Goal: Information Seeking & Learning: Learn about a topic

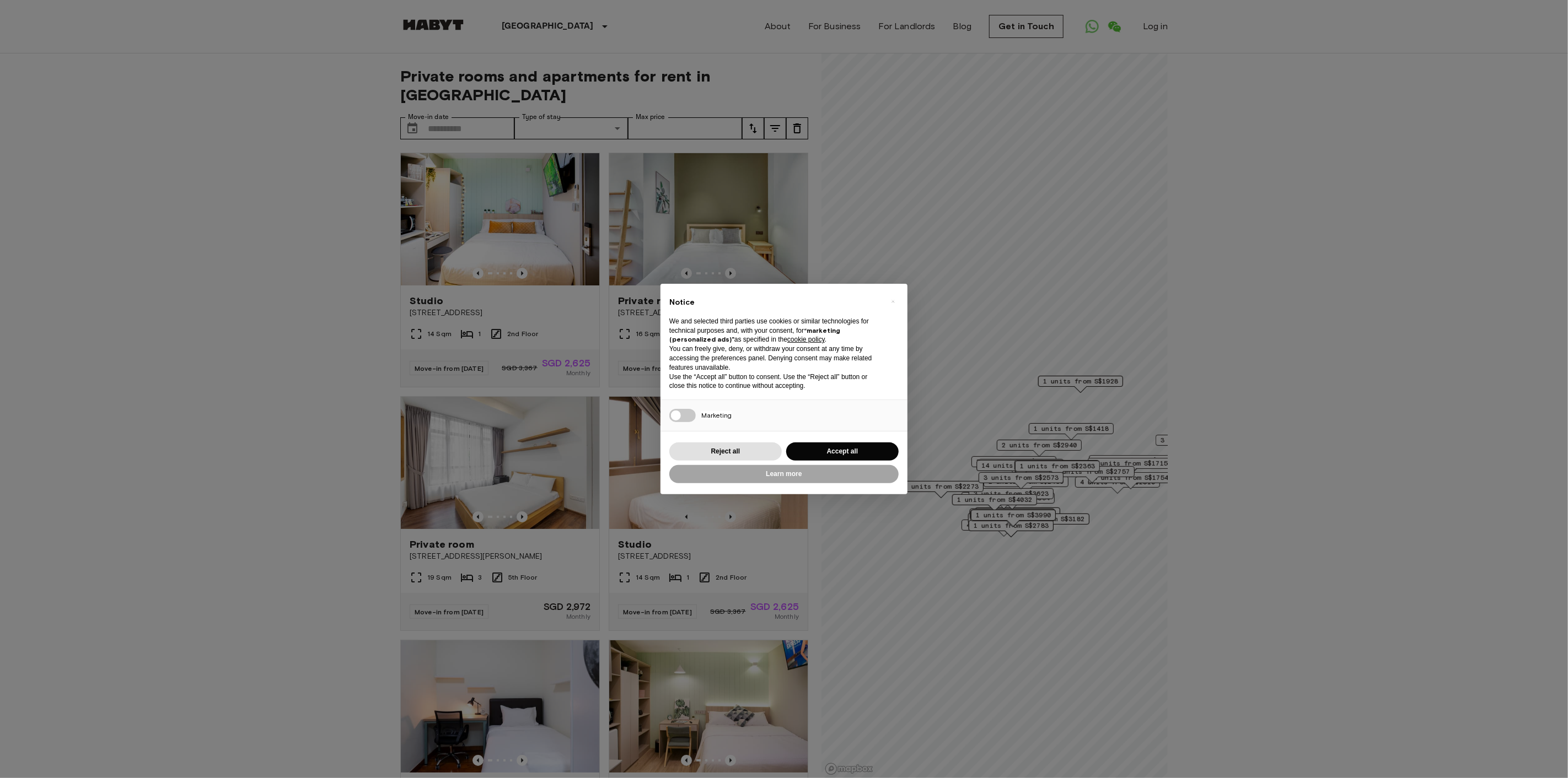
click at [99, 464] on div "× Notice We and selected third parties use cookies or similar technologies for …" at bounding box center [784, 389] width 1568 height 778
click at [744, 448] on button "Reject all" at bounding box center [725, 452] width 113 height 19
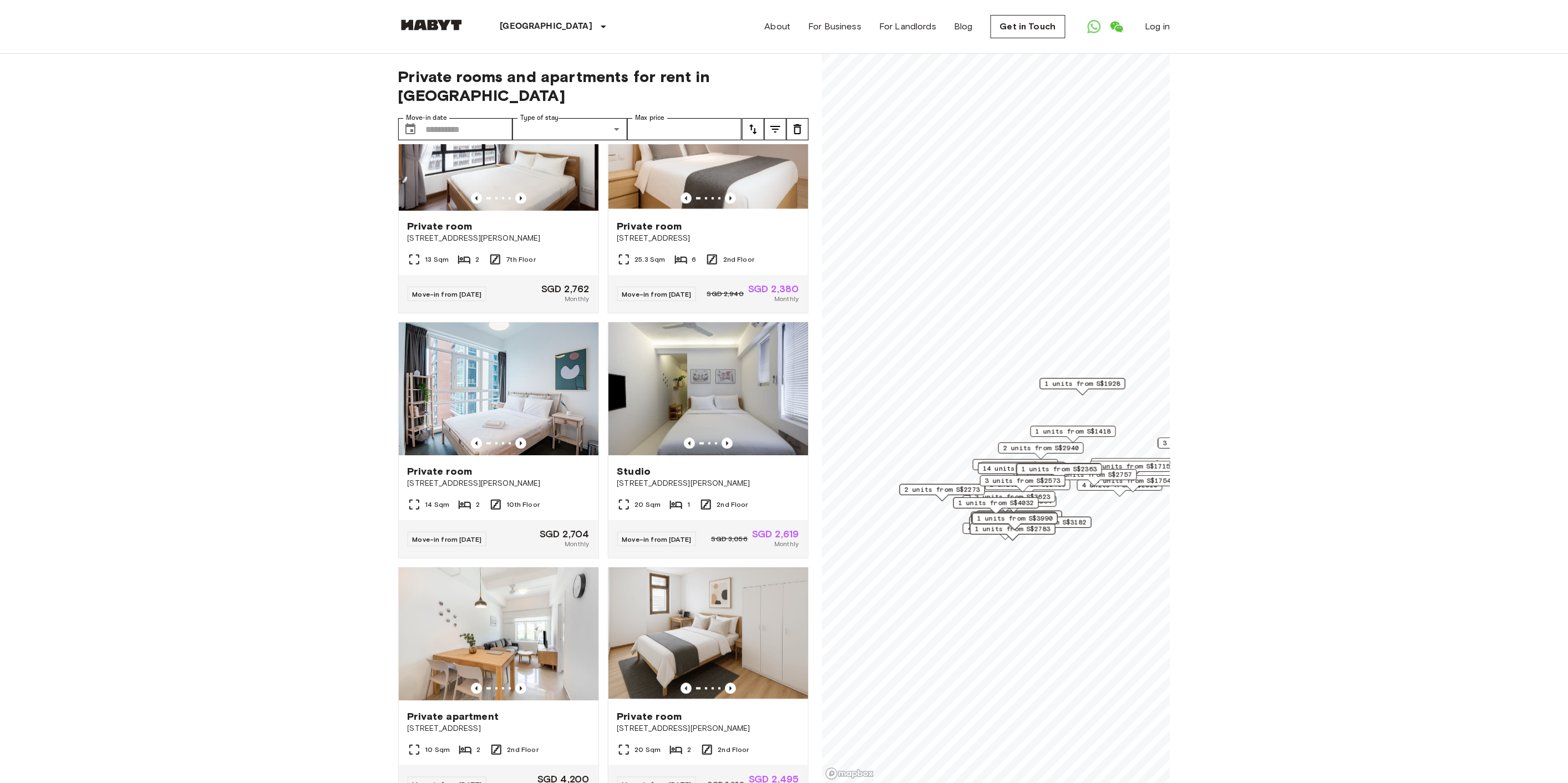
scroll to position [1109, 0]
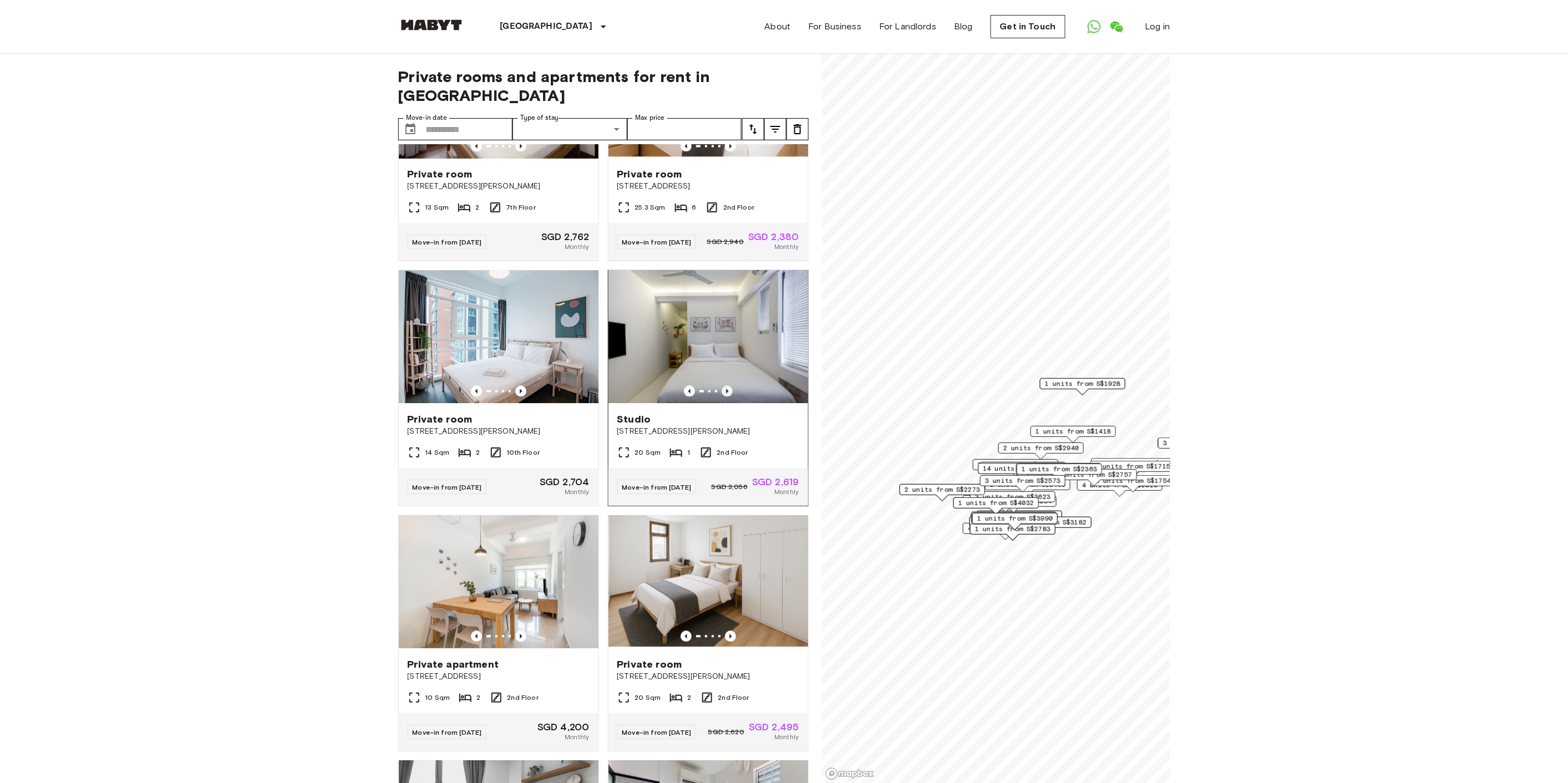
click at [721, 389] on icon "Previous image" at bounding box center [727, 391] width 11 height 11
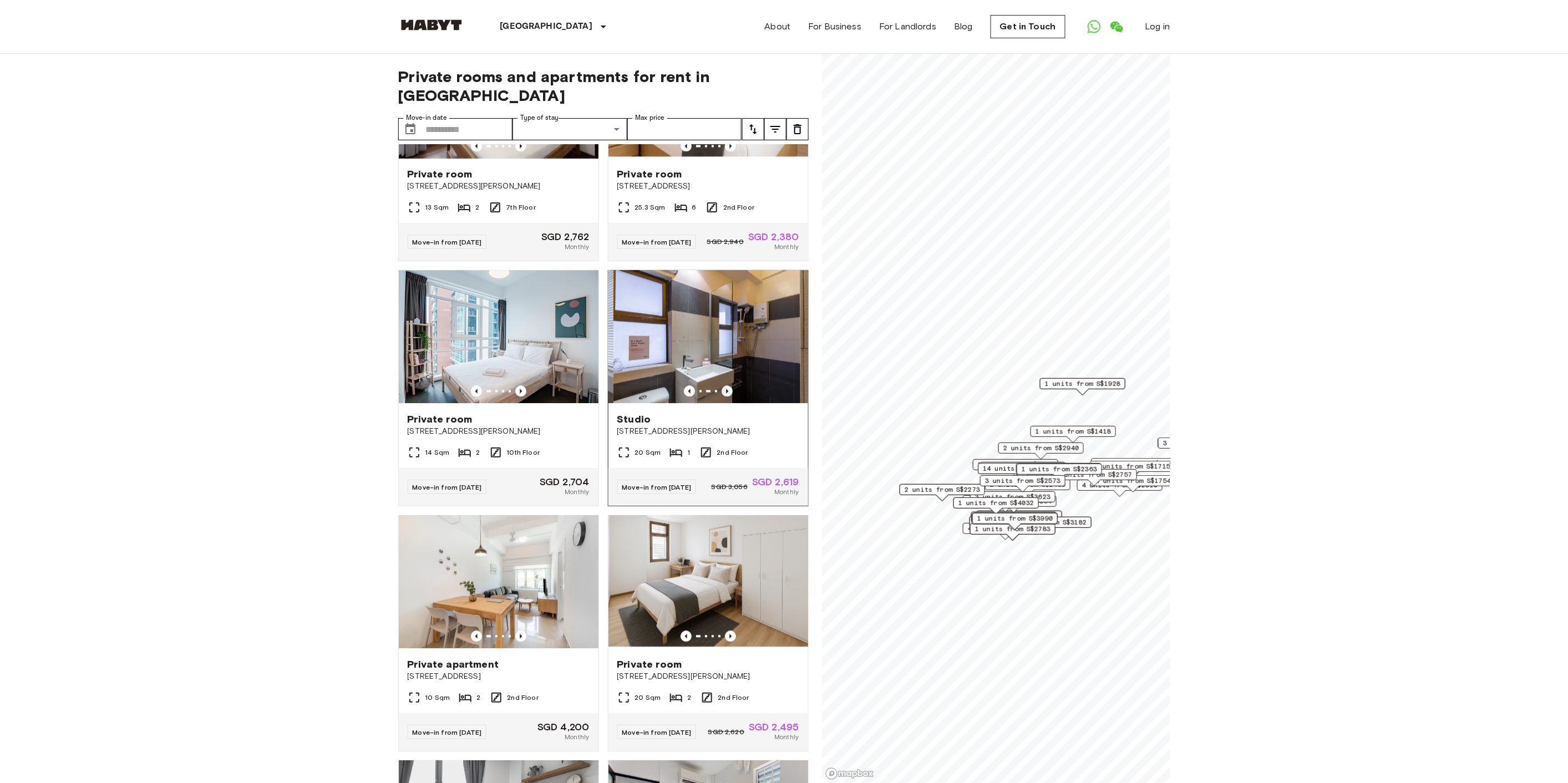
click at [721, 389] on icon "Previous image" at bounding box center [727, 391] width 11 height 11
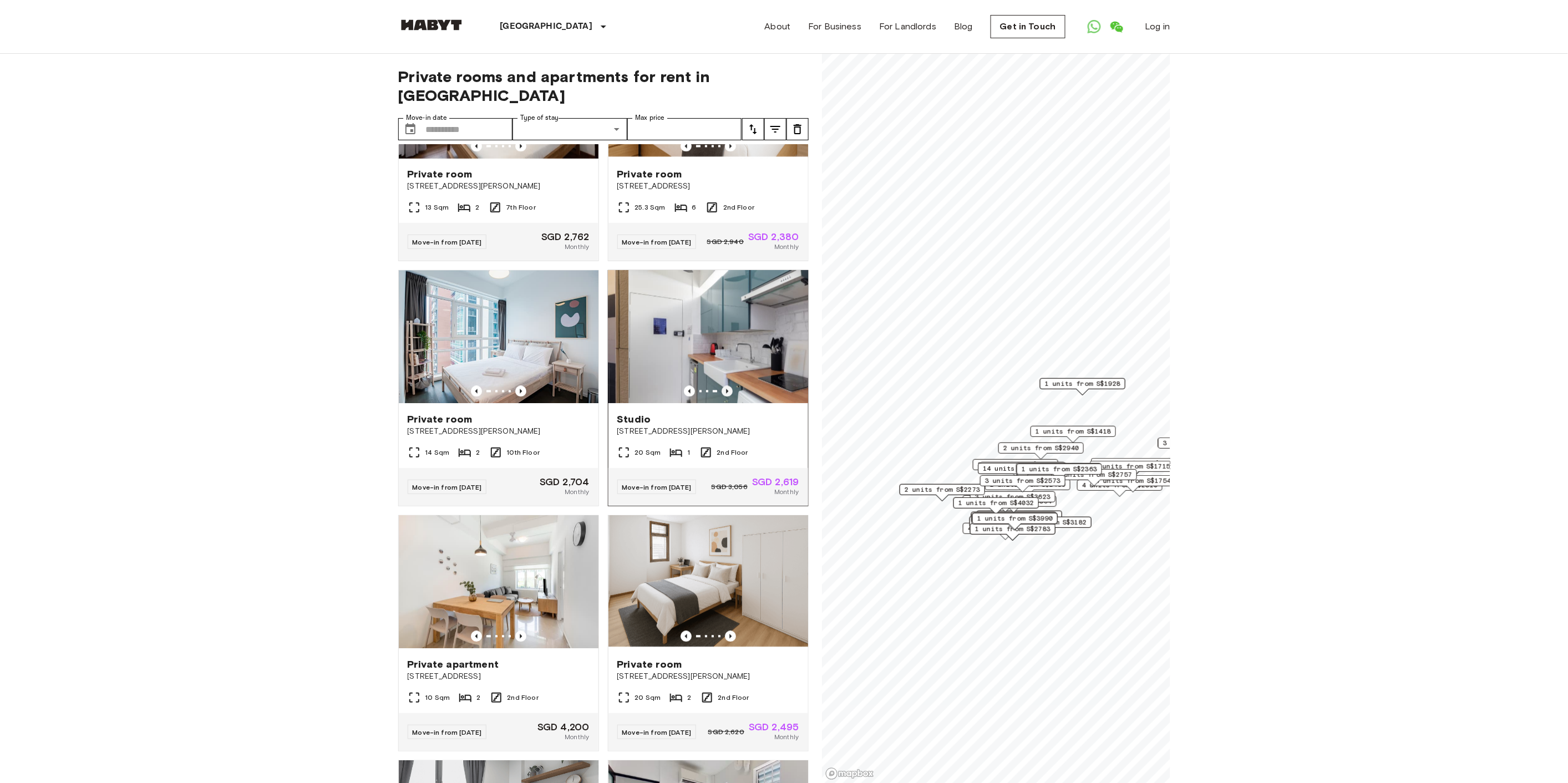
click at [721, 389] on icon "Previous image" at bounding box center [727, 391] width 11 height 11
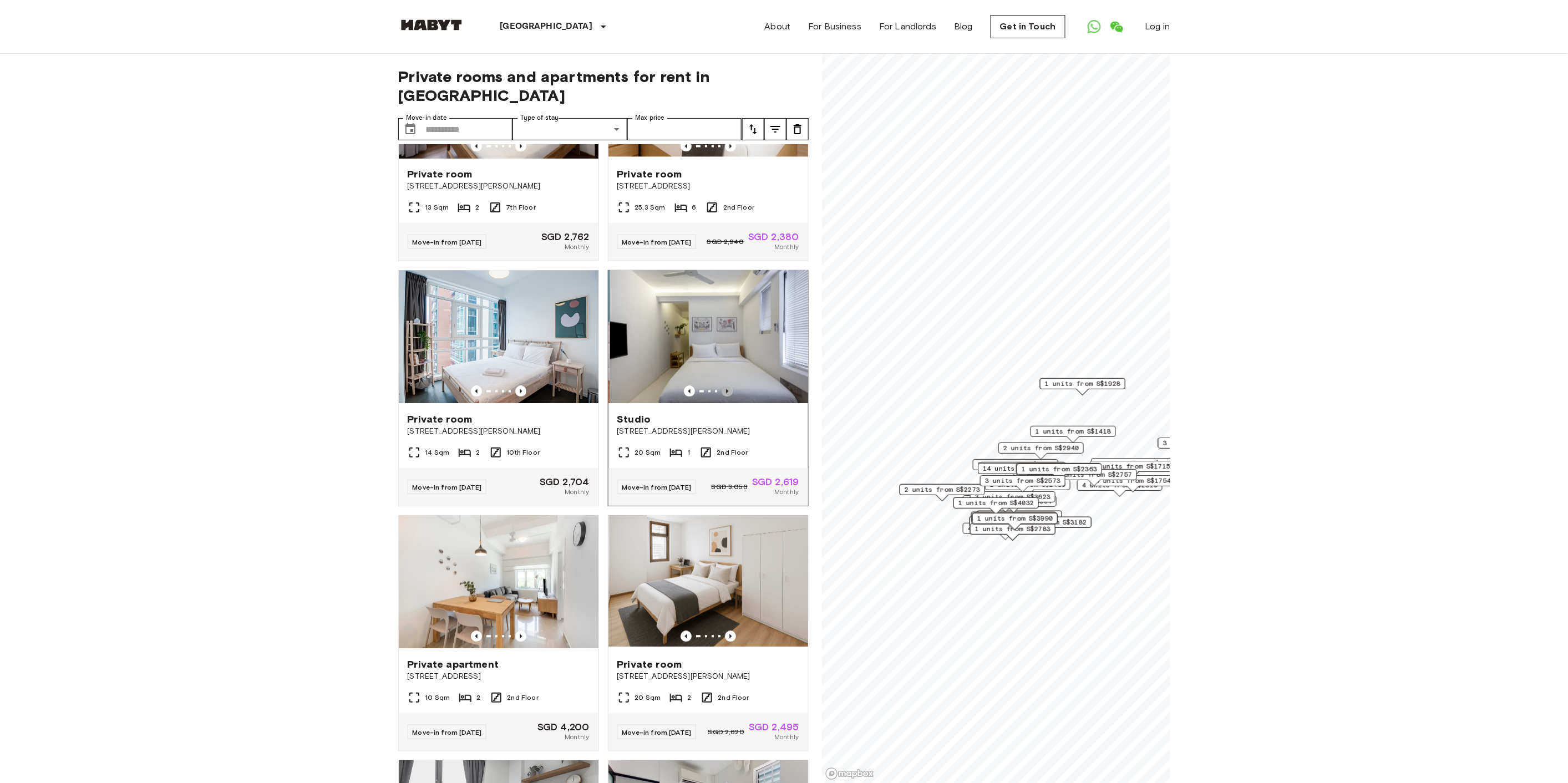
click at [721, 389] on icon "Previous image" at bounding box center [727, 391] width 11 height 11
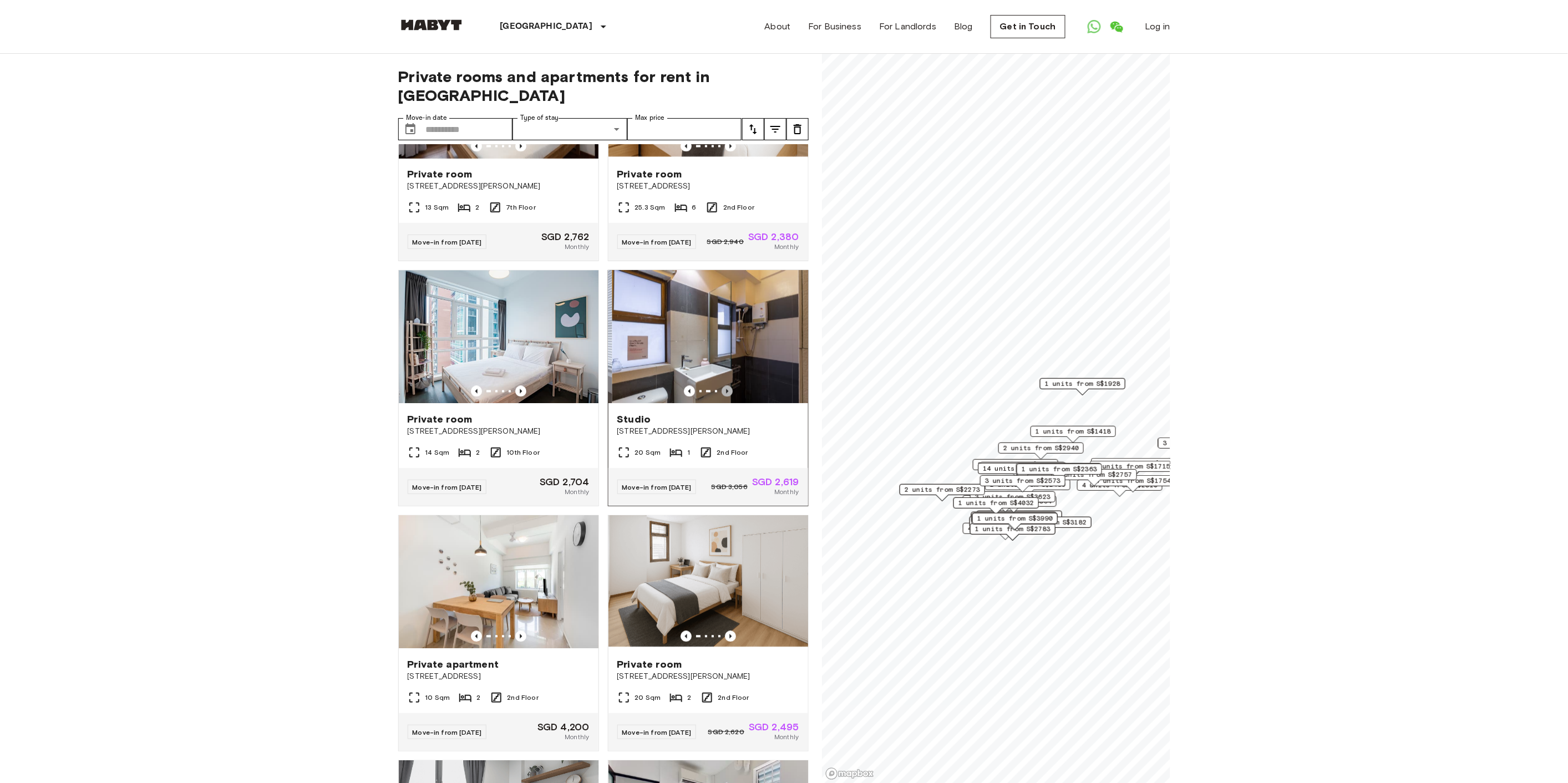
click at [721, 389] on icon "Previous image" at bounding box center [727, 391] width 11 height 11
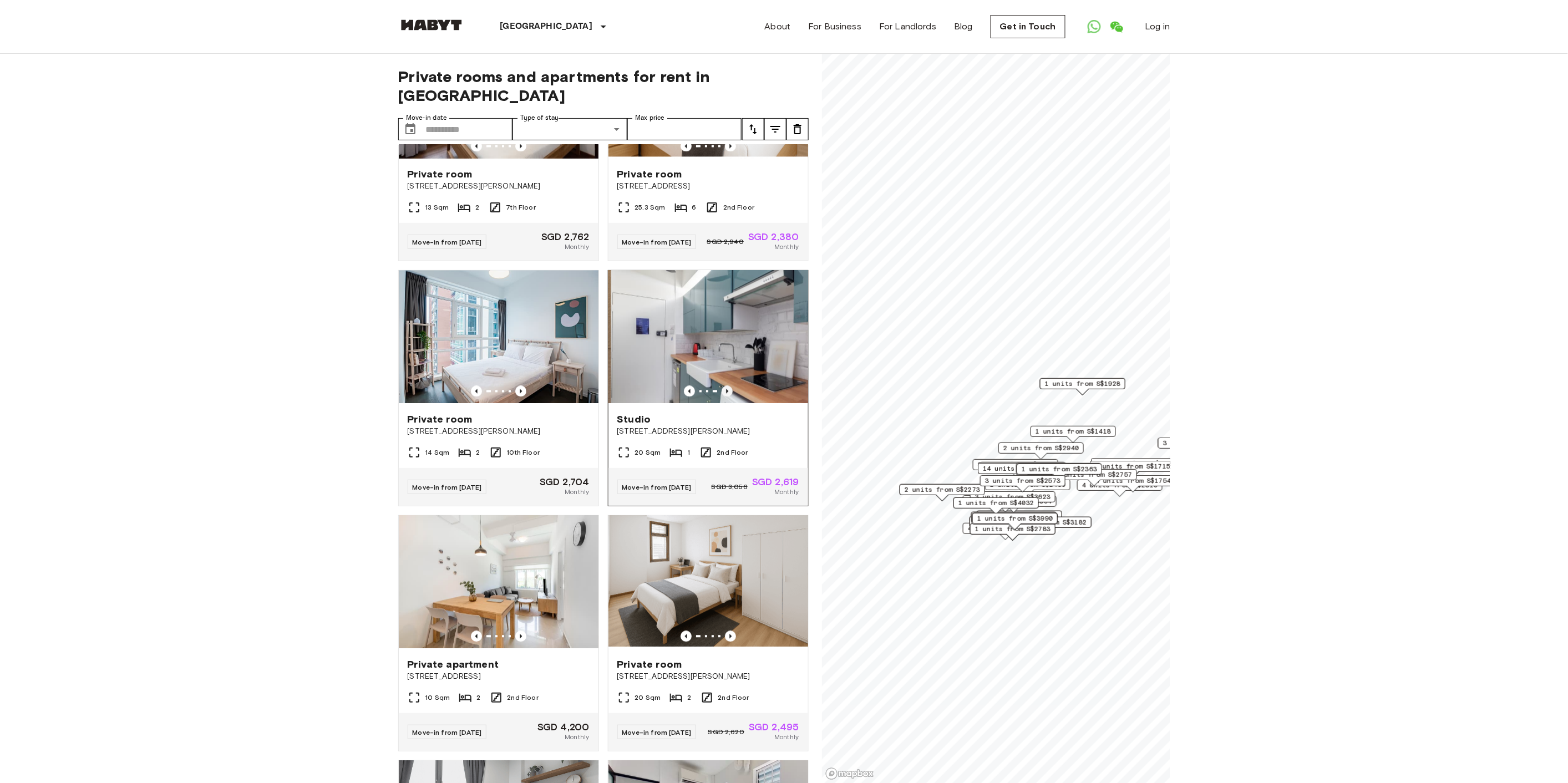
click at [721, 389] on icon "Previous image" at bounding box center [727, 391] width 11 height 11
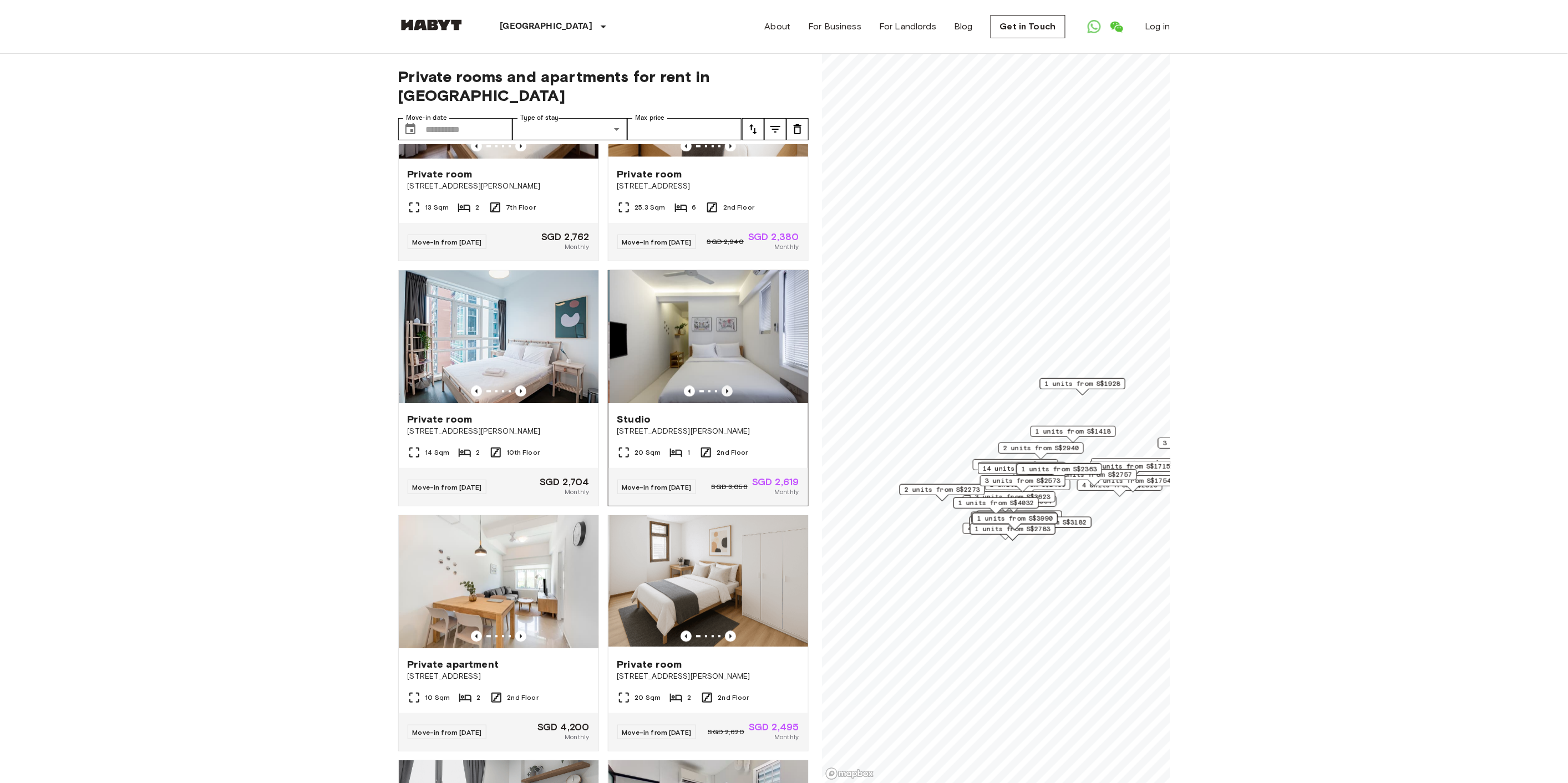
click at [721, 389] on icon "Previous image" at bounding box center [727, 391] width 11 height 11
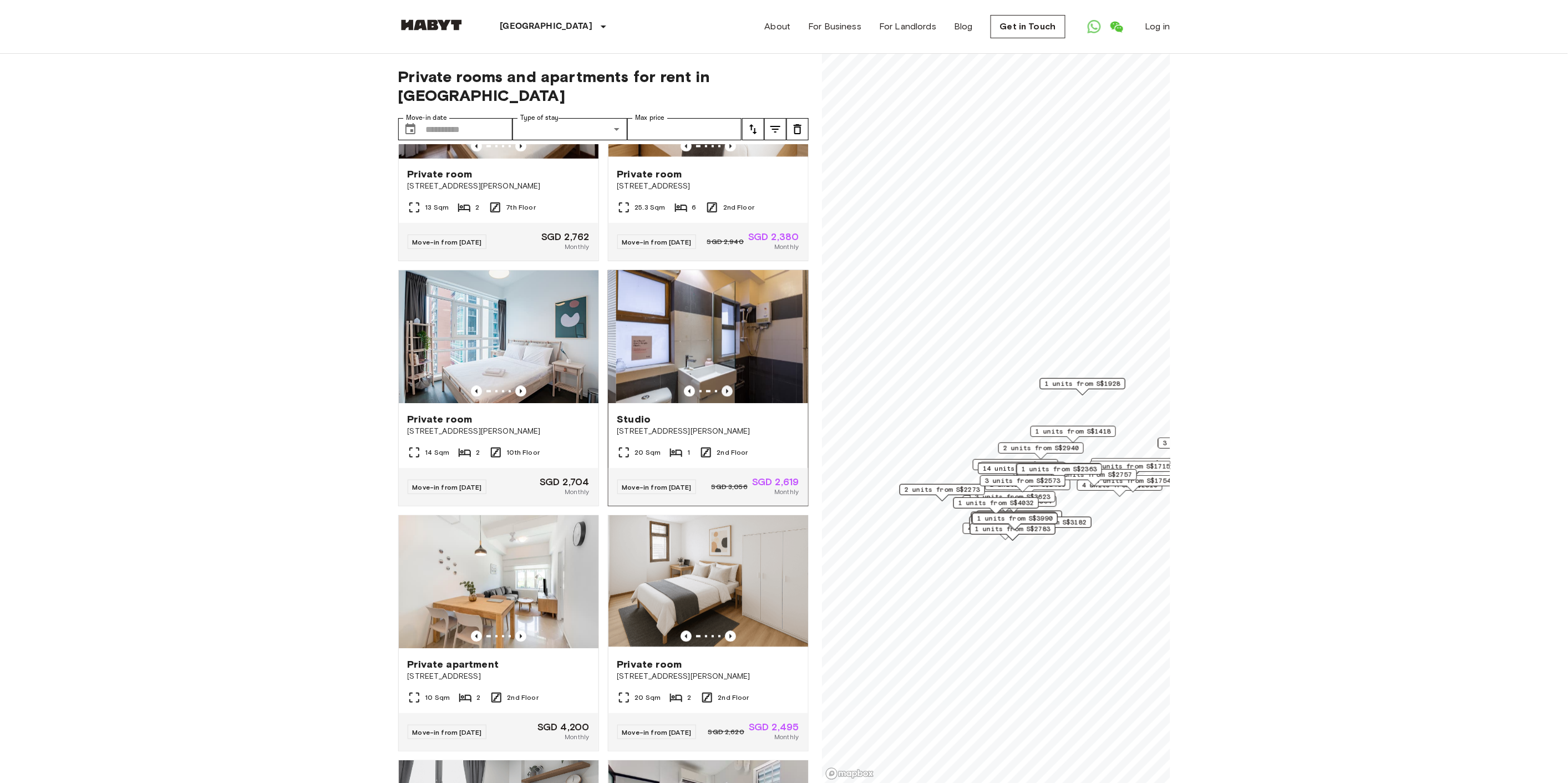
click at [721, 389] on icon "Previous image" at bounding box center [727, 391] width 11 height 11
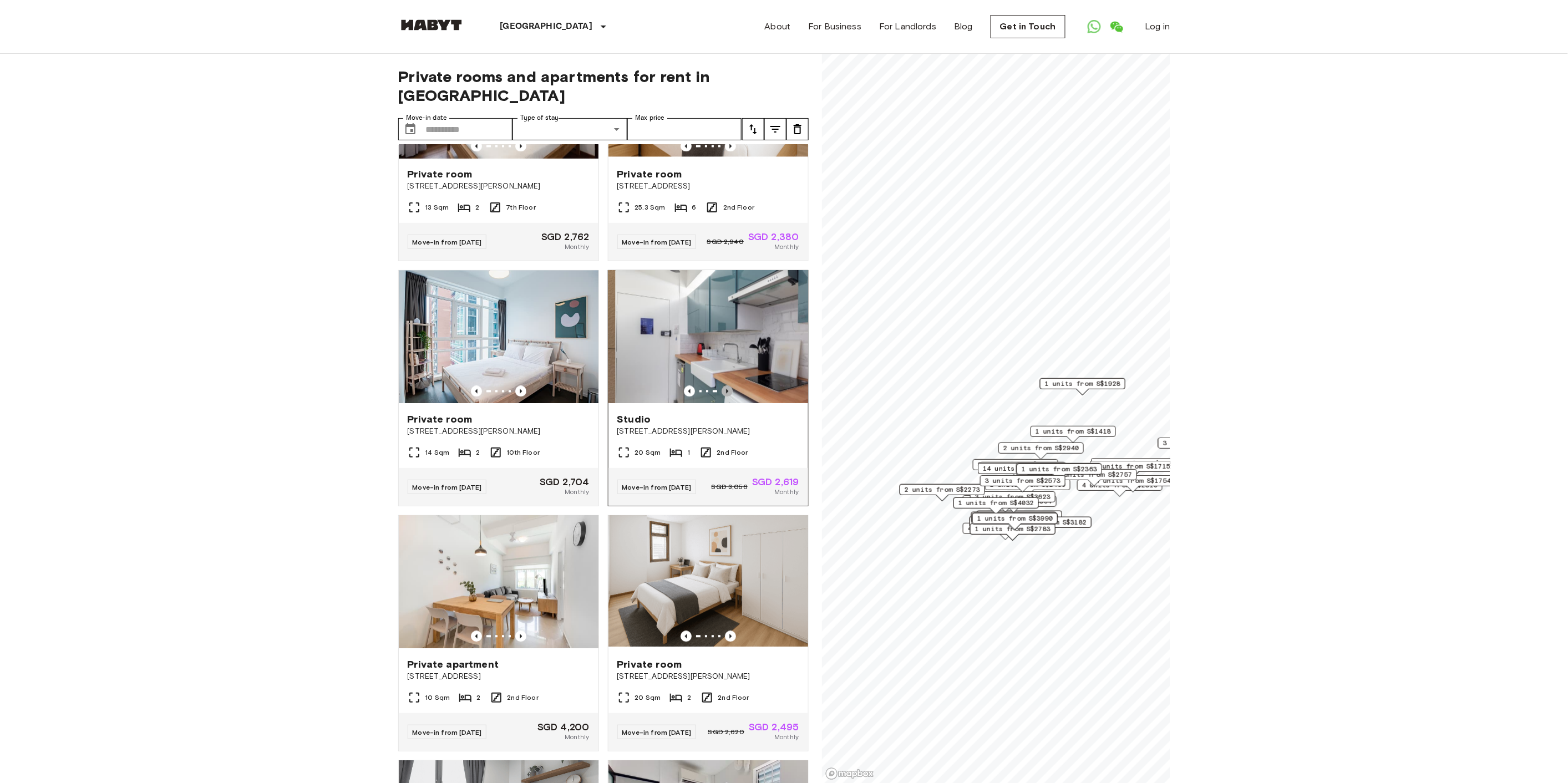
click at [721, 389] on icon "Previous image" at bounding box center [727, 391] width 11 height 11
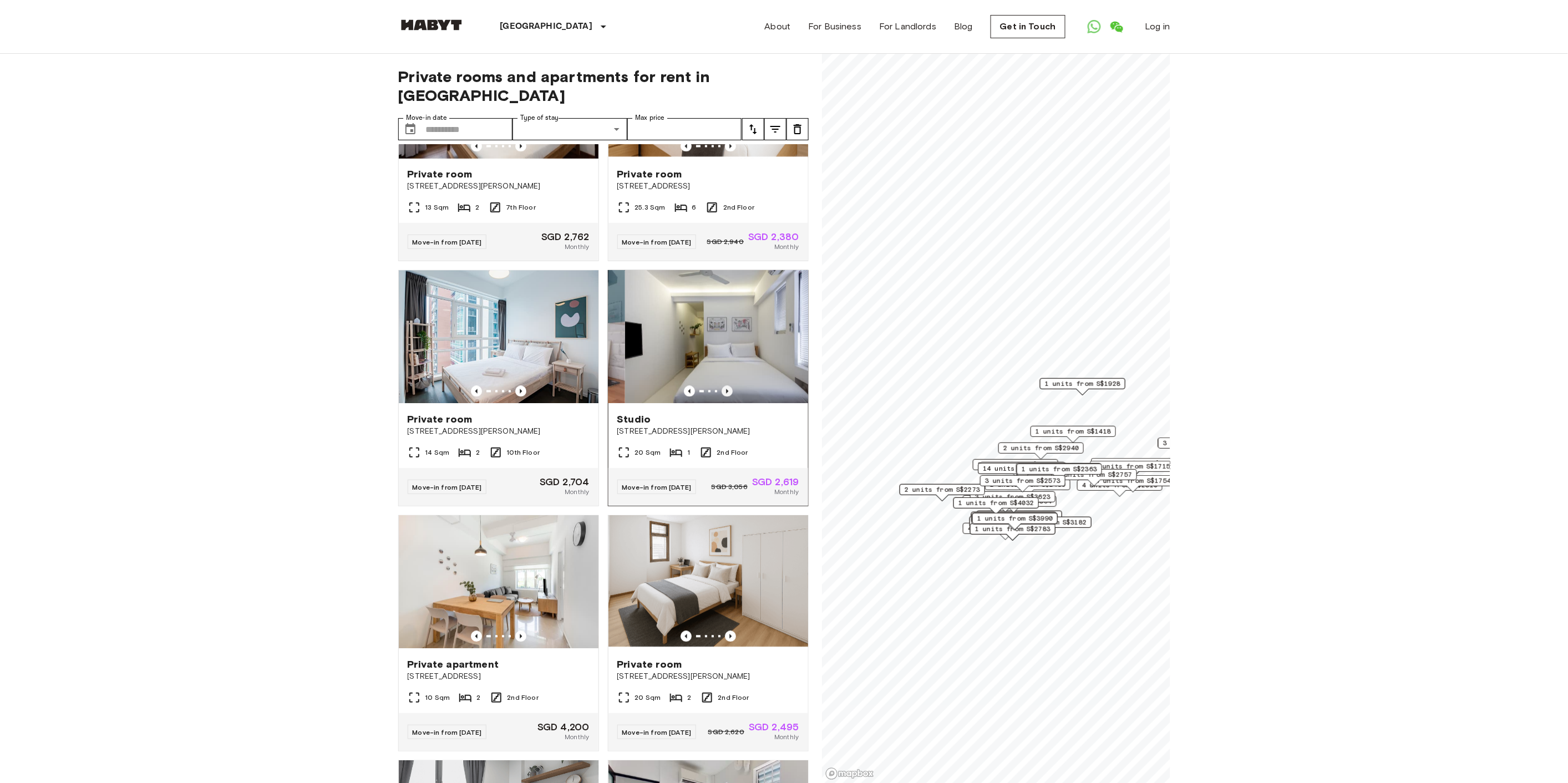
click at [721, 389] on icon "Previous image" at bounding box center [727, 391] width 11 height 11
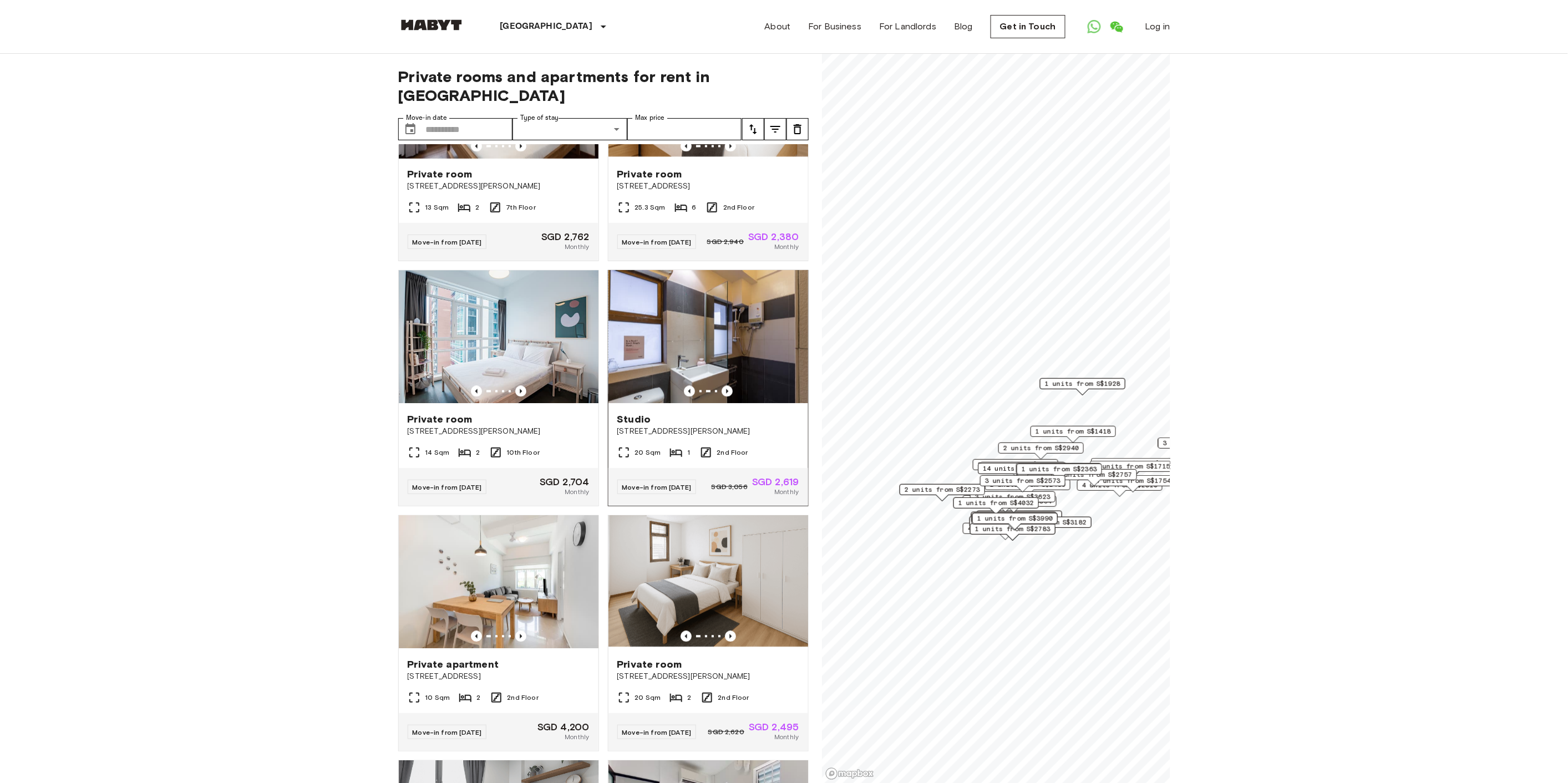
scroll to position [1478, 0]
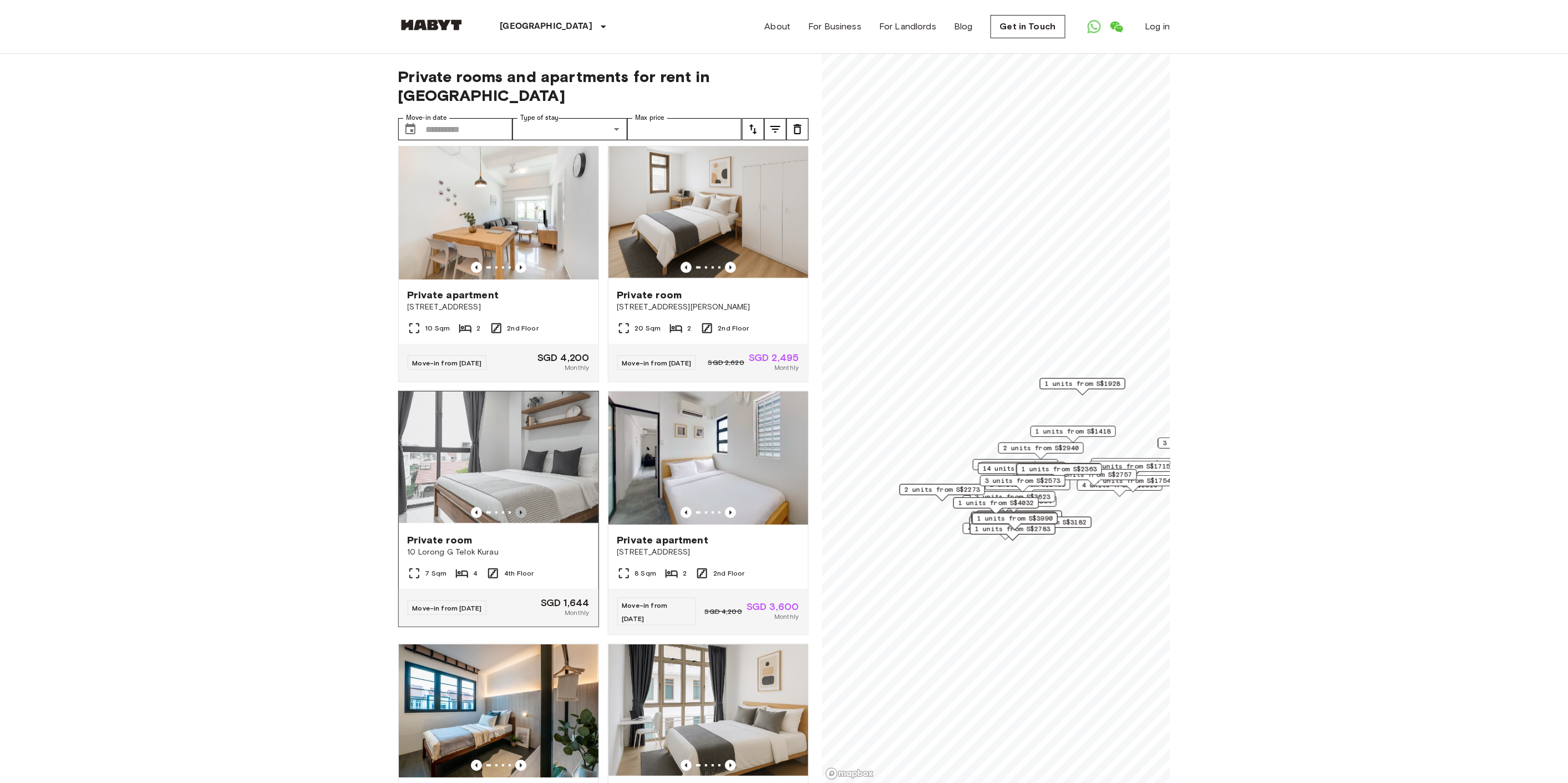
click at [515, 518] on icon "Previous image" at bounding box center [520, 512] width 11 height 11
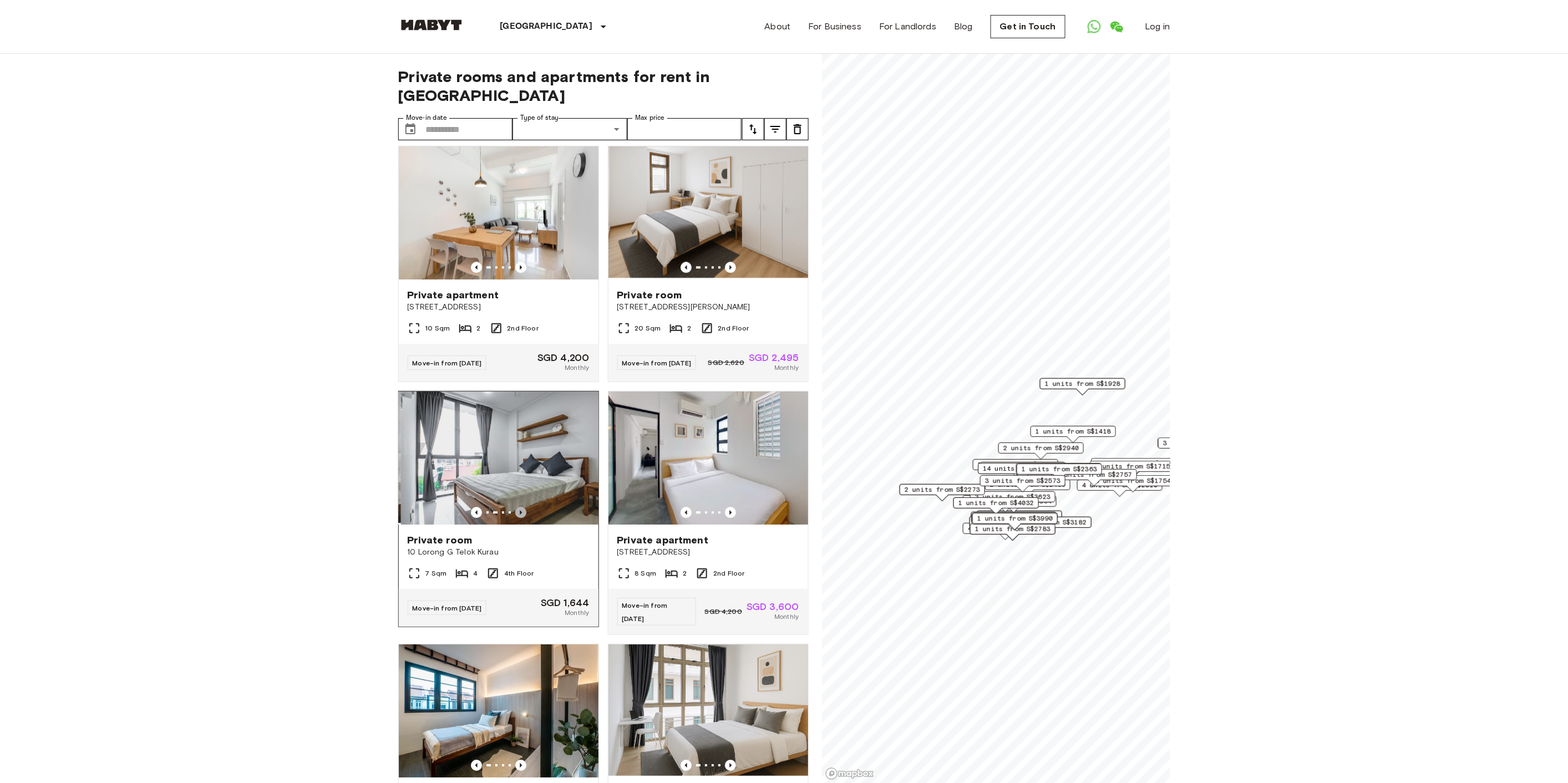
click at [515, 518] on icon "Previous image" at bounding box center [520, 512] width 11 height 11
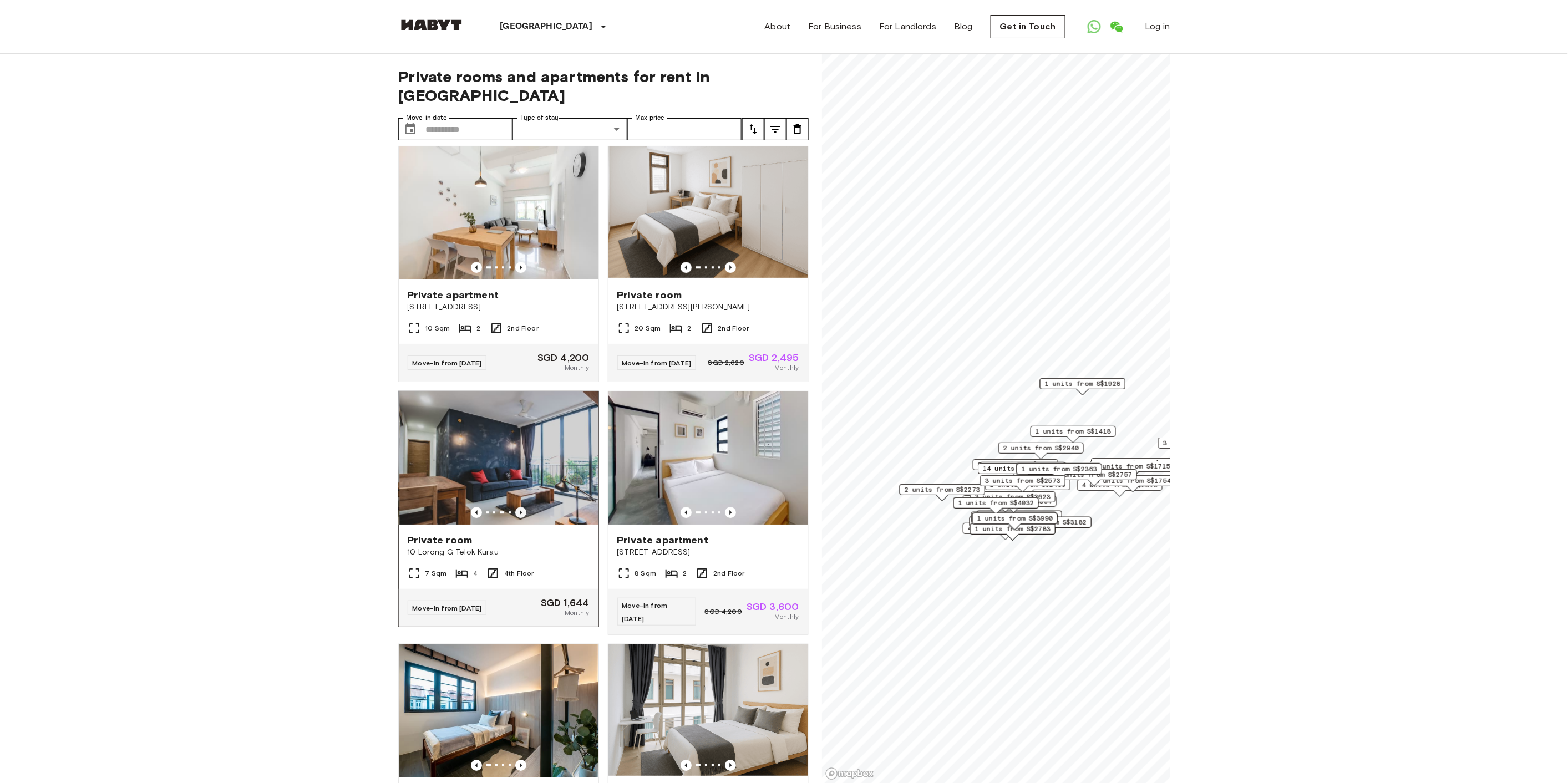
click at [515, 518] on icon "Previous image" at bounding box center [520, 512] width 11 height 11
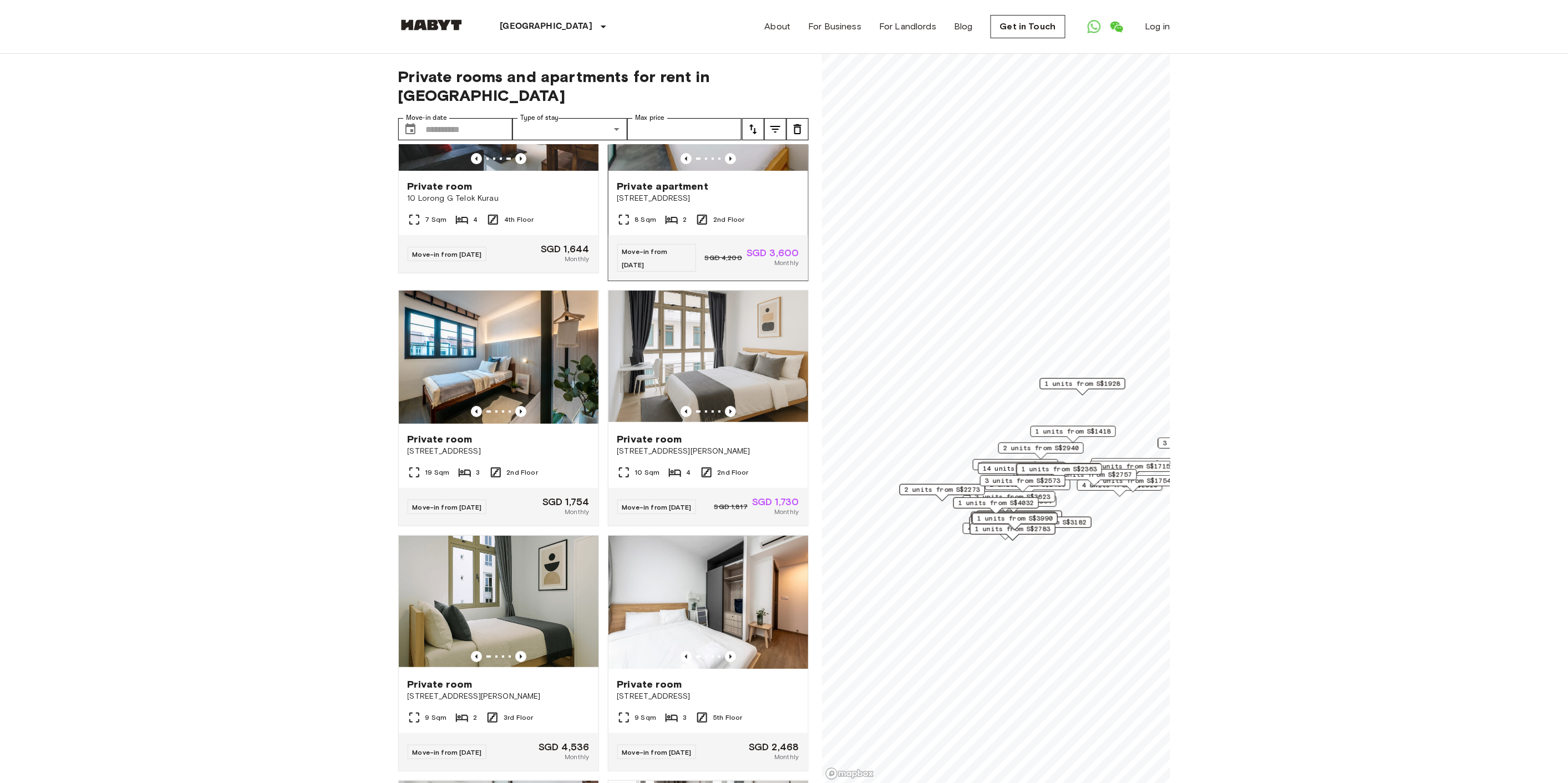
scroll to position [1848, 0]
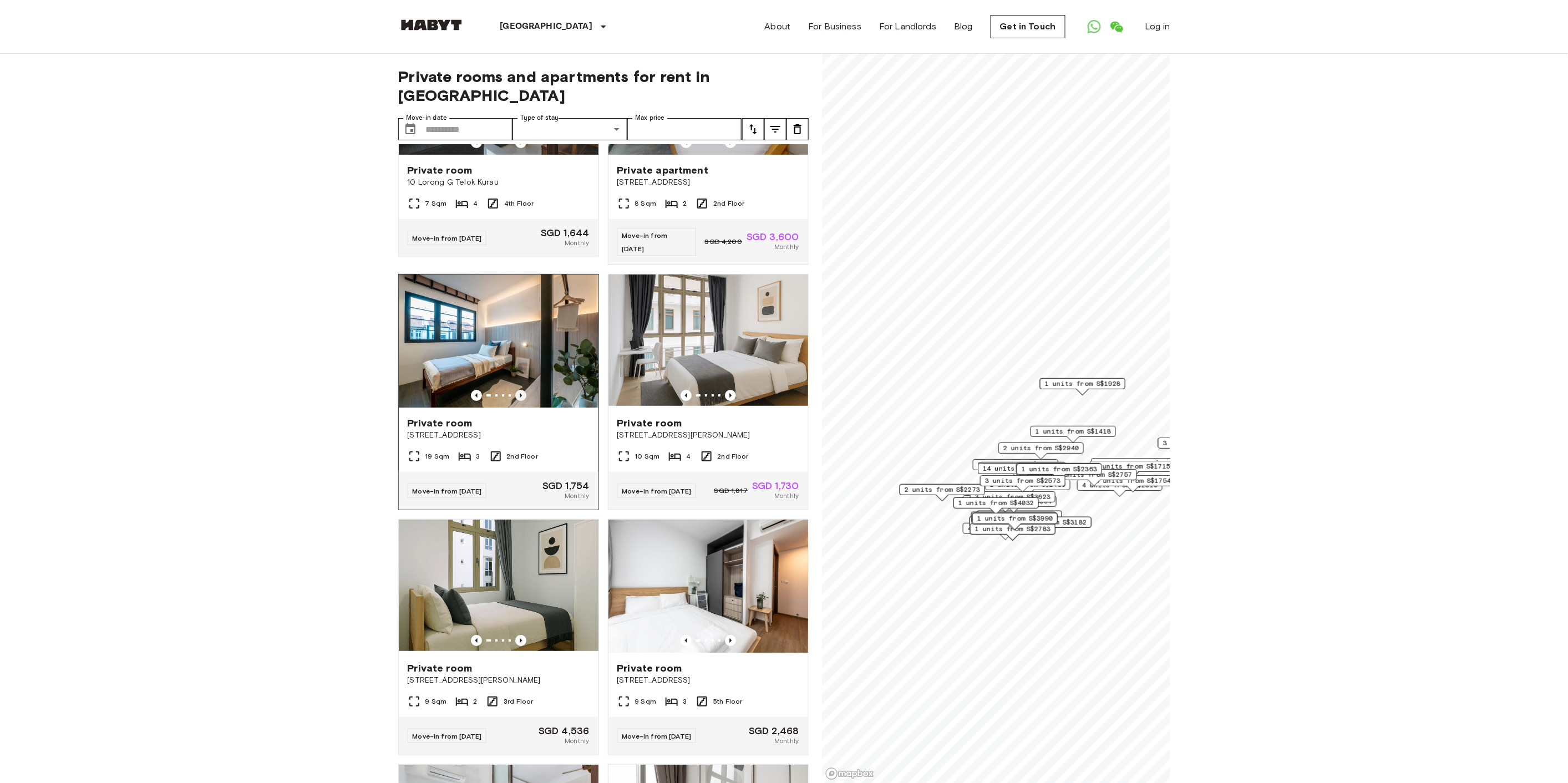
click at [517, 396] on icon "Previous image" at bounding box center [520, 395] width 11 height 11
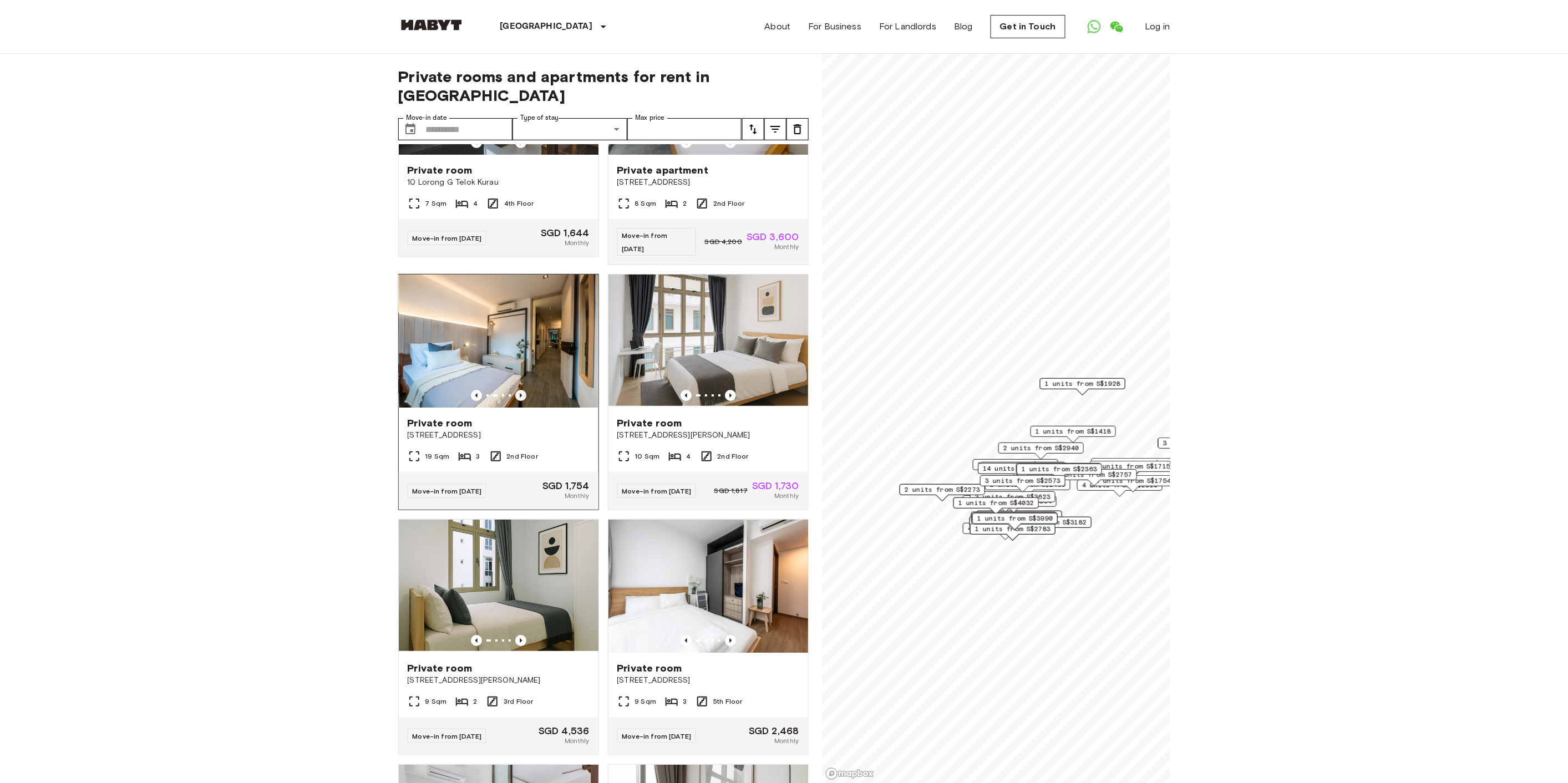
click at [517, 396] on icon "Previous image" at bounding box center [520, 395] width 11 height 11
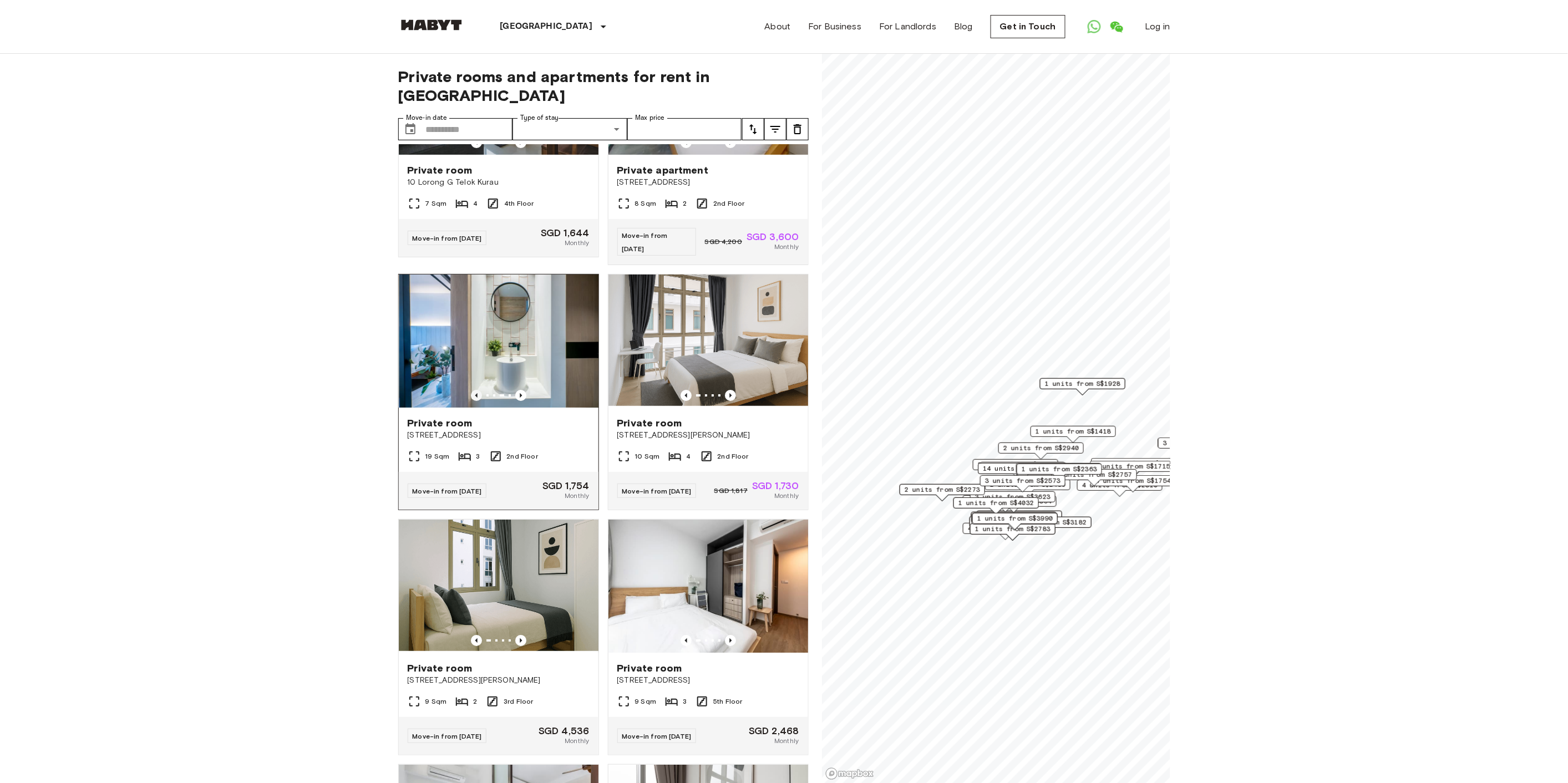
click at [472, 396] on icon "Previous image" at bounding box center [476, 395] width 11 height 11
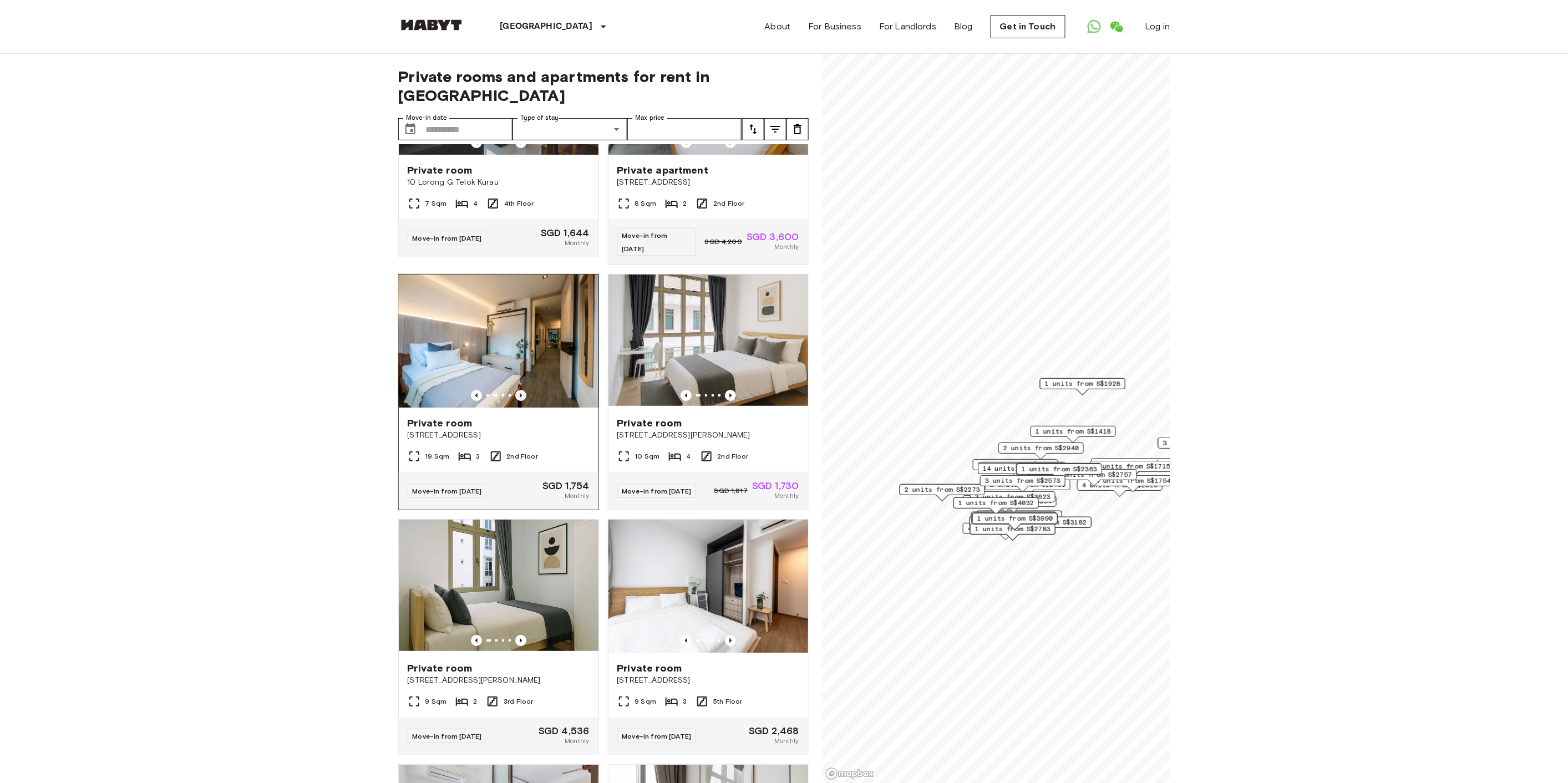
click at [520, 398] on icon "Previous image" at bounding box center [520, 395] width 11 height 11
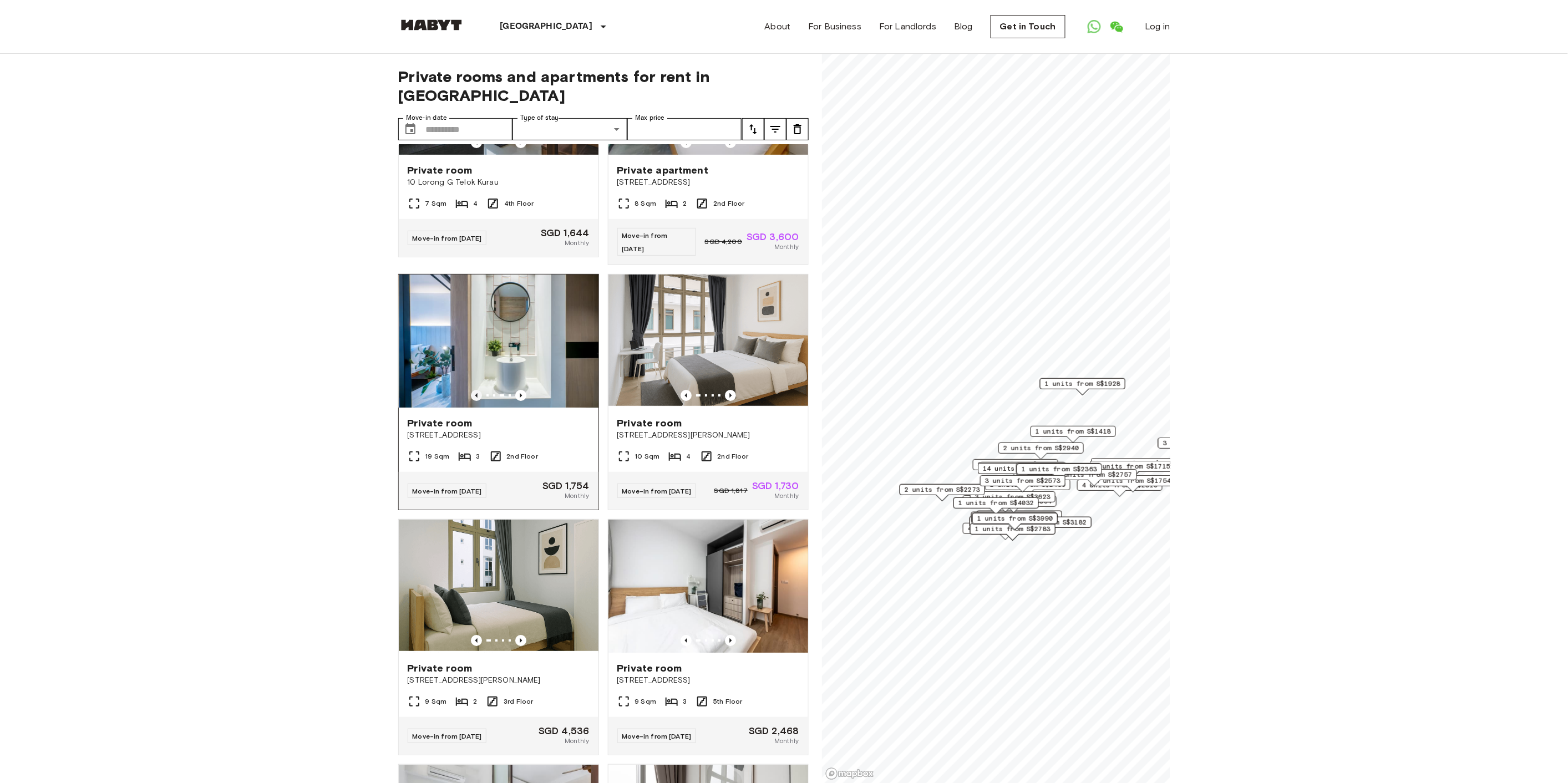
click at [472, 398] on icon "Previous image" at bounding box center [476, 395] width 11 height 11
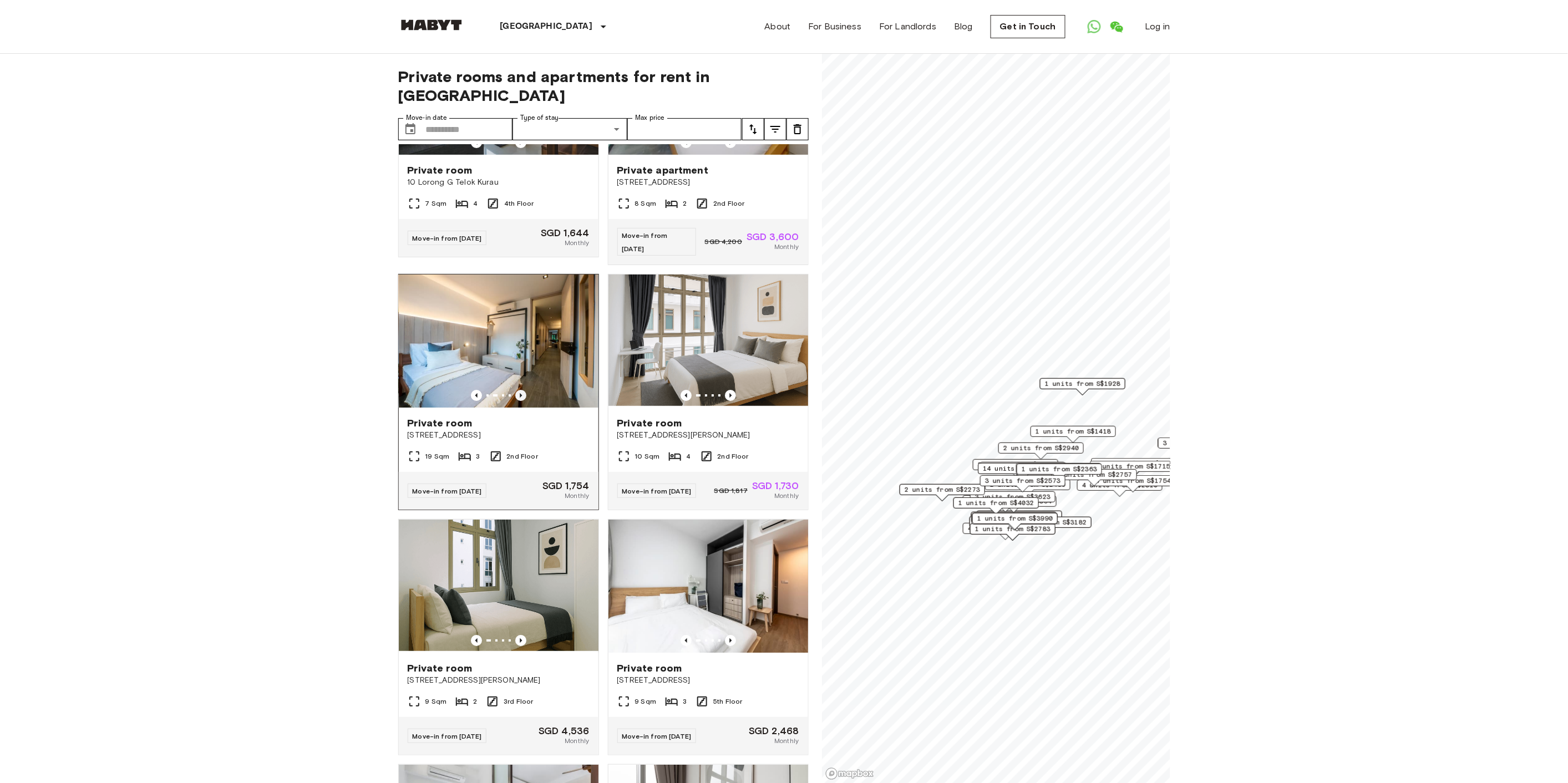
click at [517, 396] on icon "Previous image" at bounding box center [520, 395] width 11 height 11
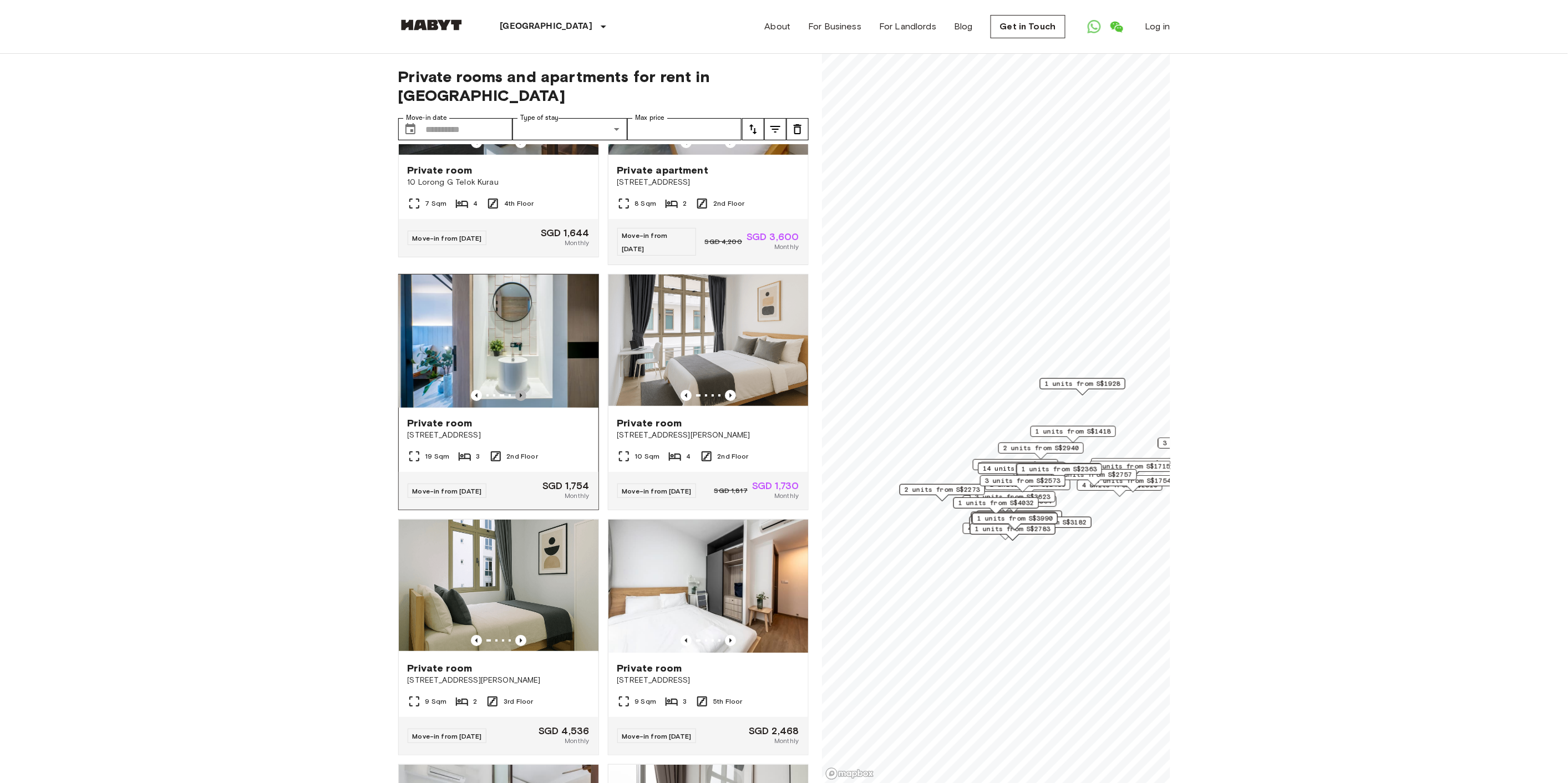
click at [517, 396] on icon "Previous image" at bounding box center [520, 395] width 11 height 11
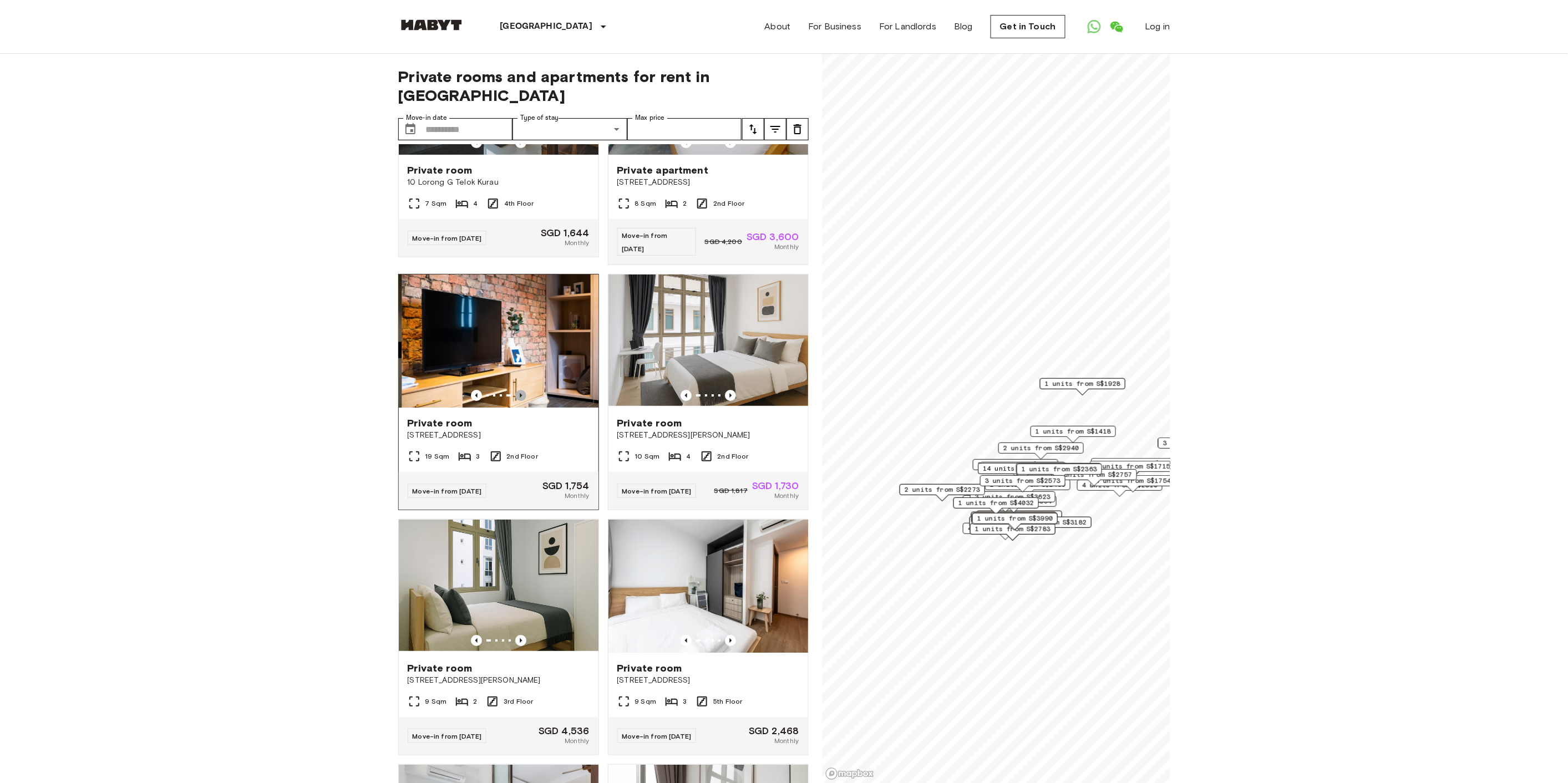
click at [517, 396] on icon "Previous image" at bounding box center [520, 395] width 11 height 11
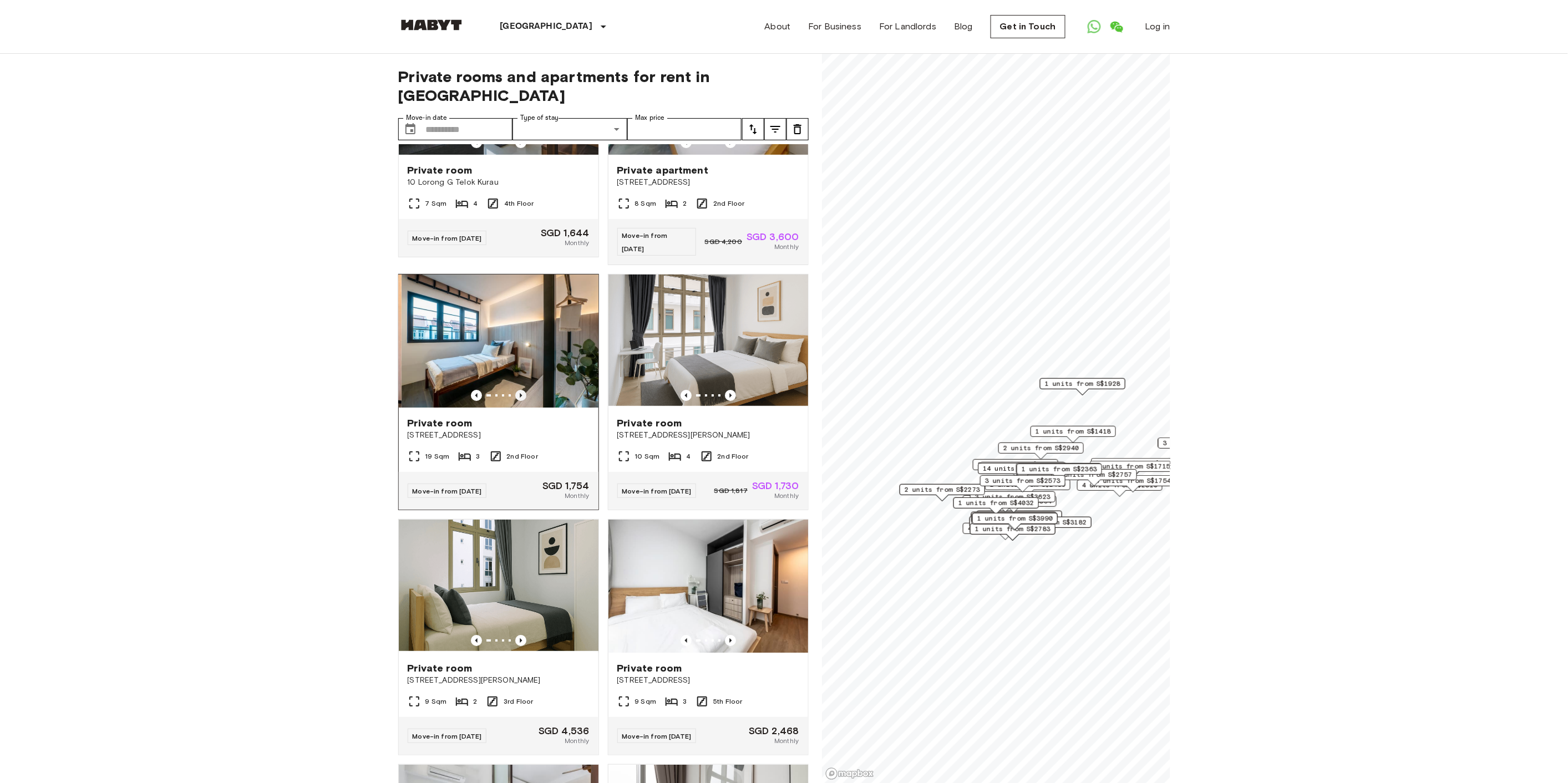
click at [517, 396] on icon "Previous image" at bounding box center [520, 395] width 11 height 11
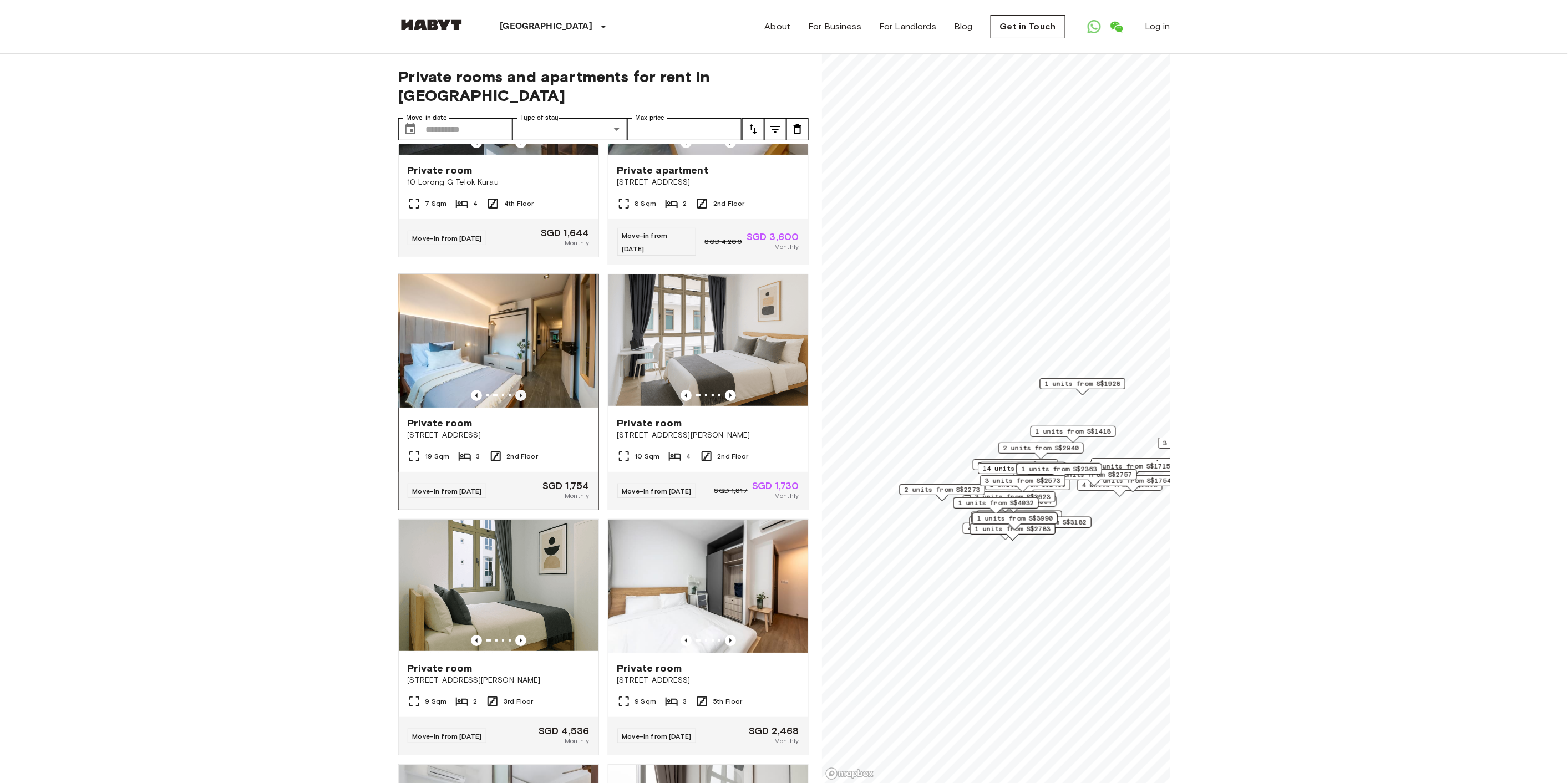
click at [517, 396] on icon "Previous image" at bounding box center [520, 395] width 11 height 11
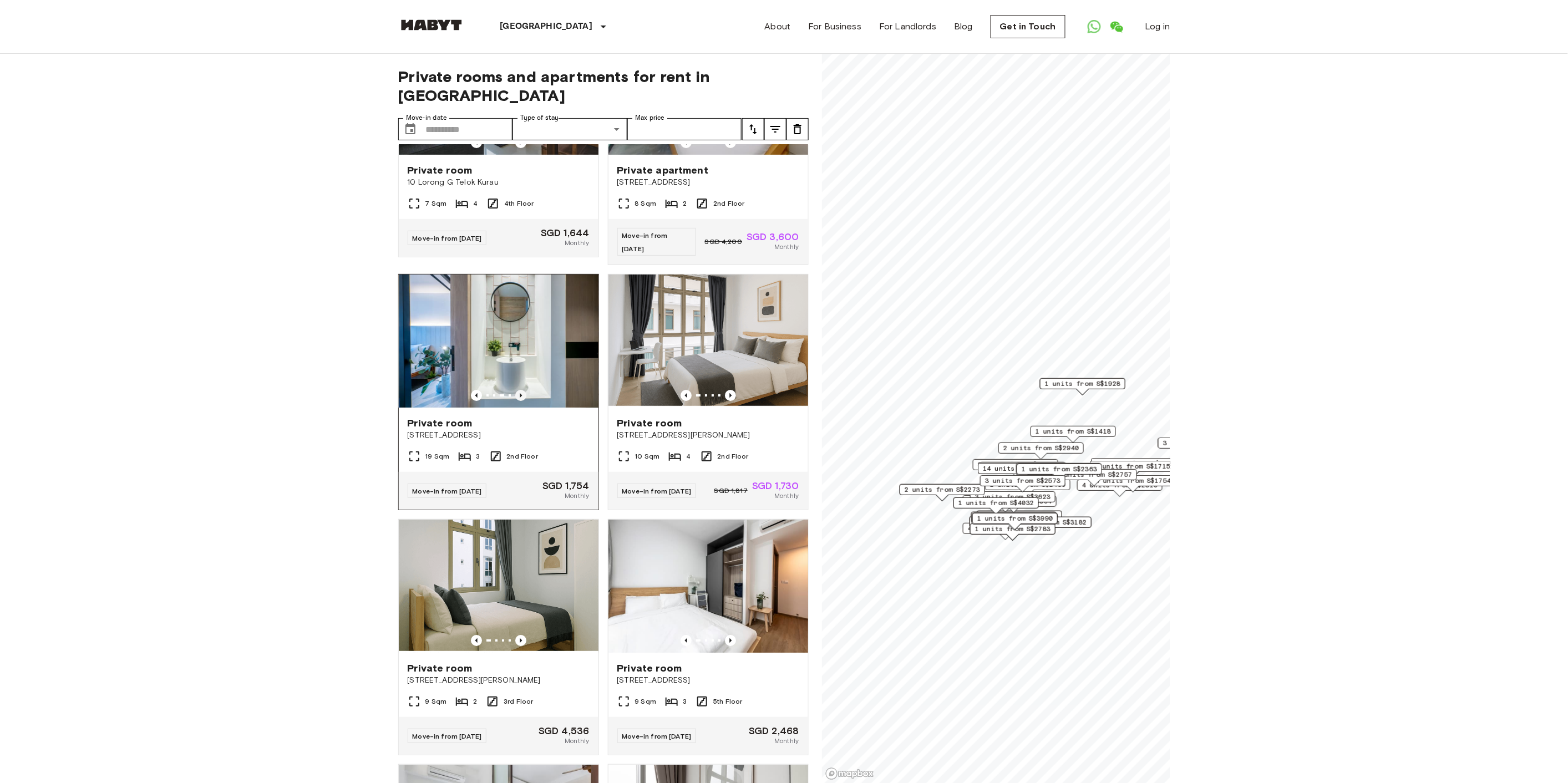
click at [517, 396] on icon "Previous image" at bounding box center [520, 395] width 11 height 11
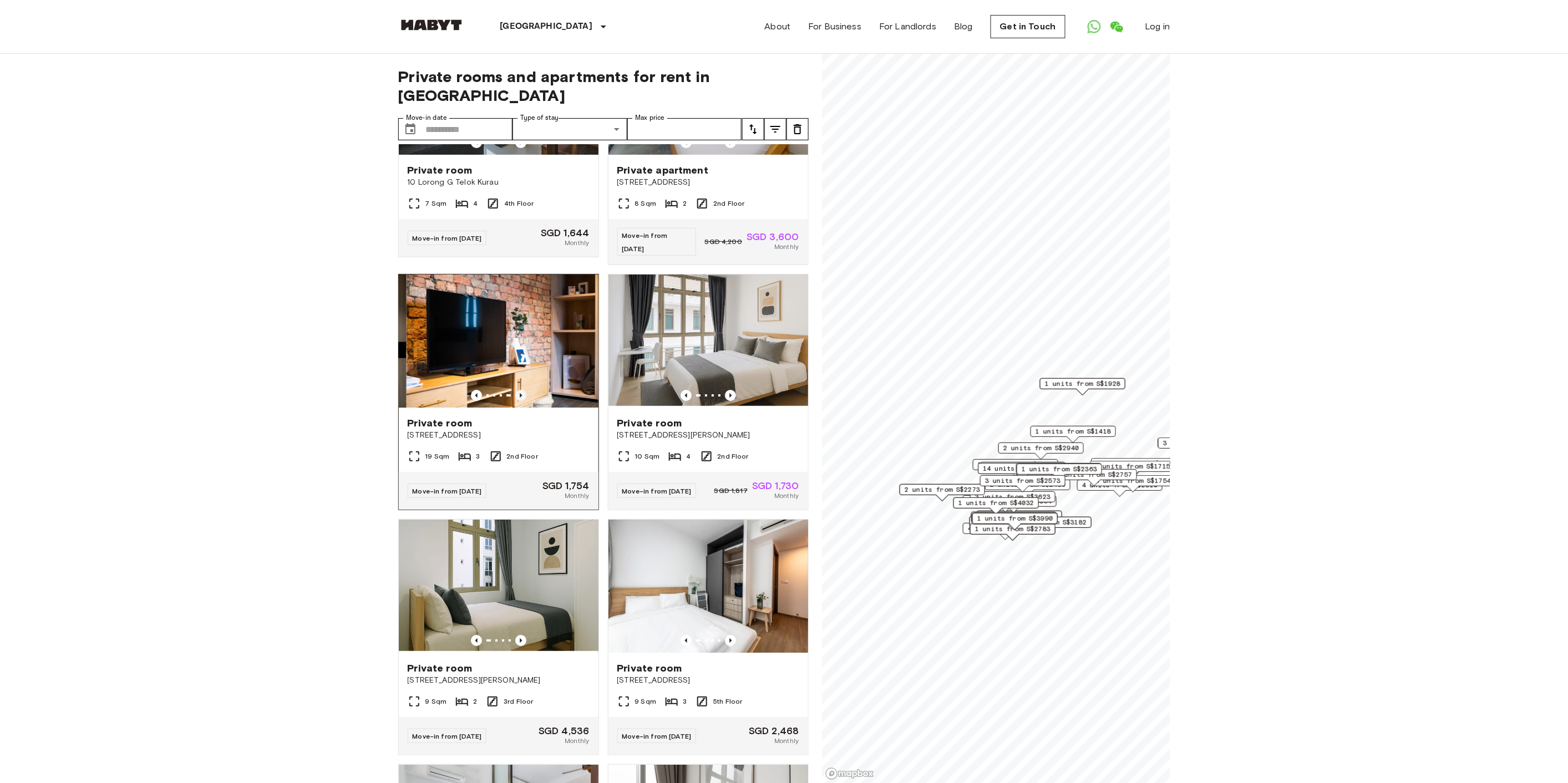
click at [517, 396] on icon "Previous image" at bounding box center [520, 395] width 11 height 11
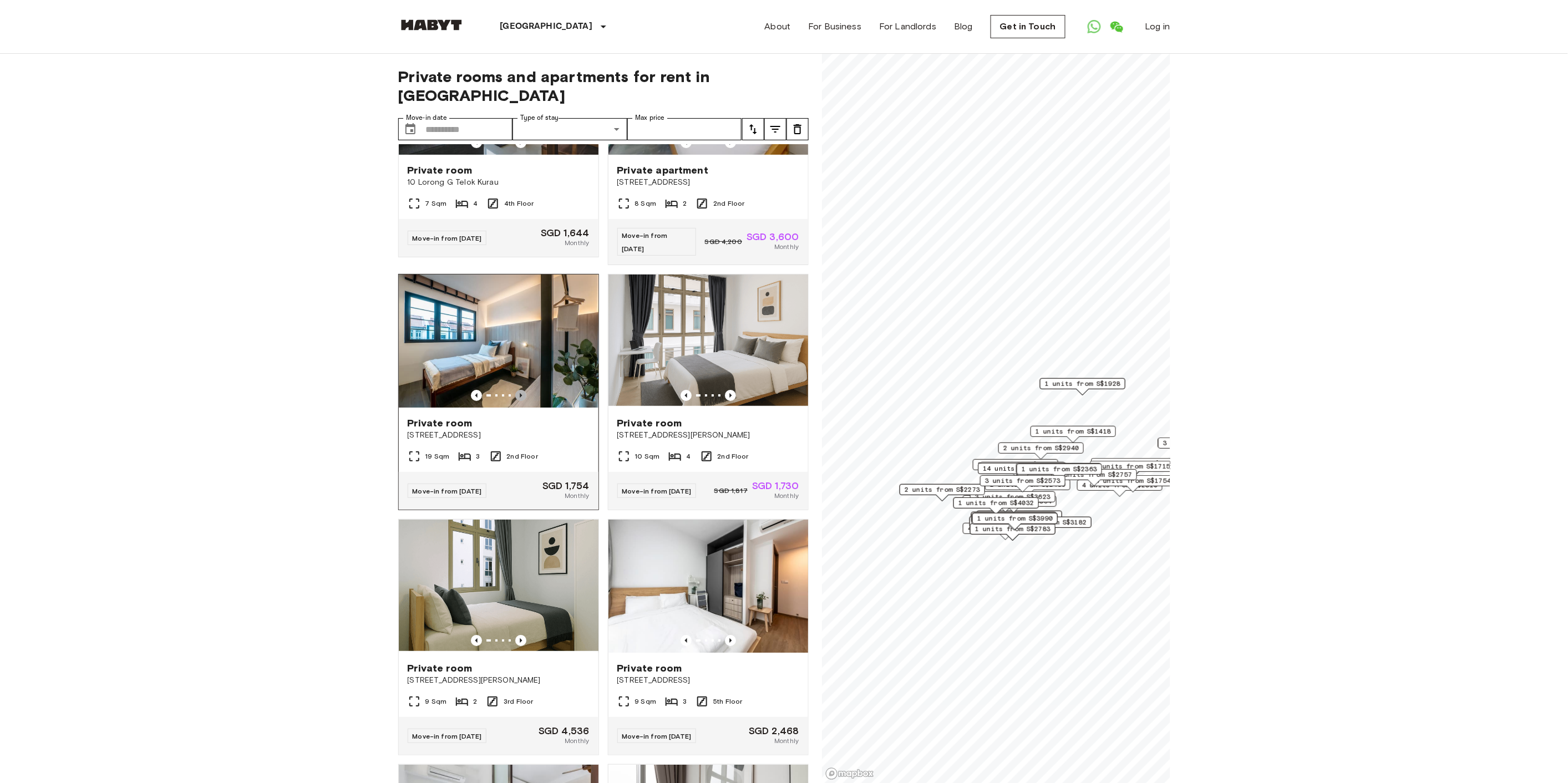
click at [517, 396] on icon "Previous image" at bounding box center [520, 395] width 11 height 11
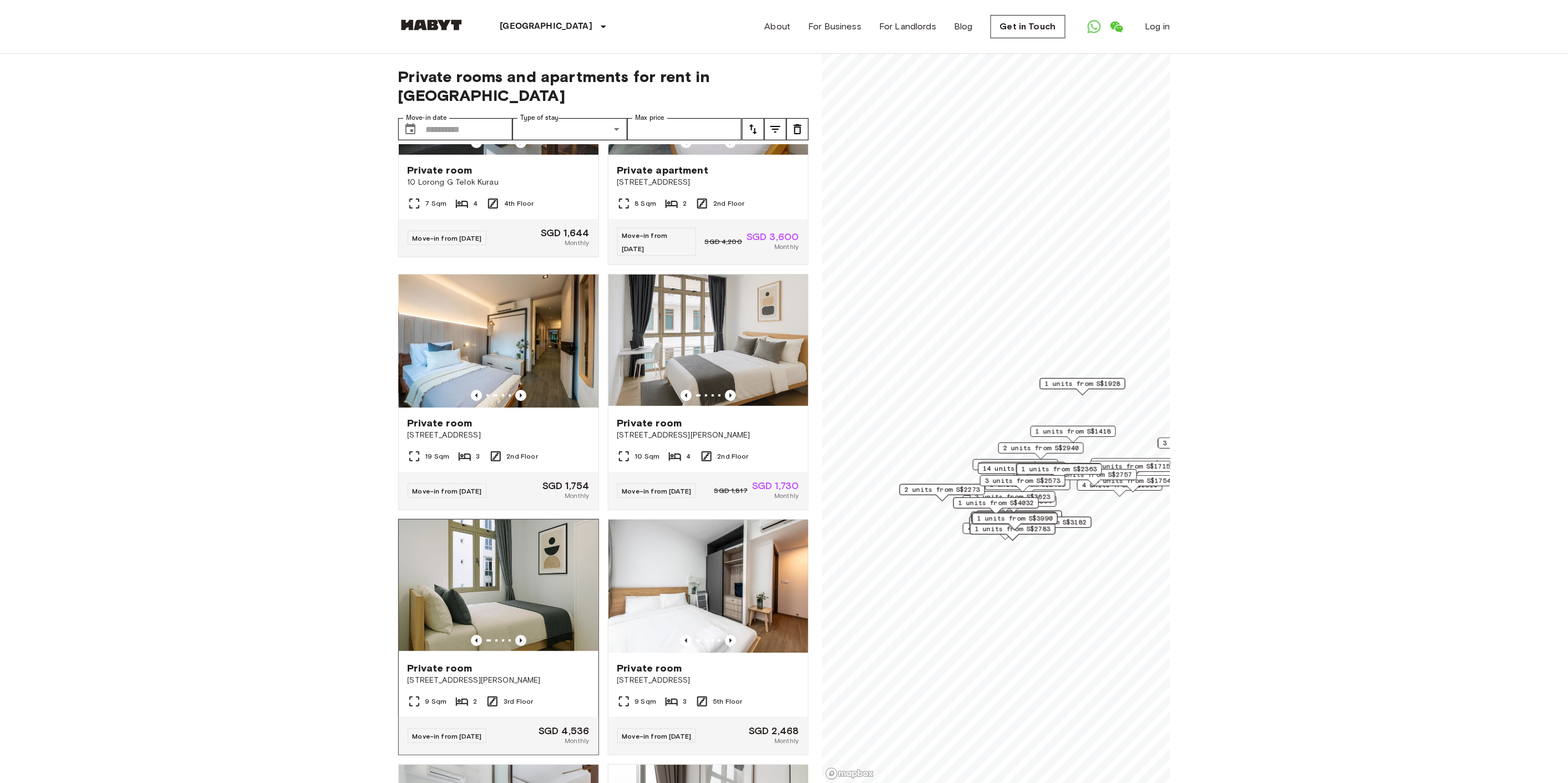
click at [518, 644] on icon "Previous image" at bounding box center [520, 640] width 11 height 11
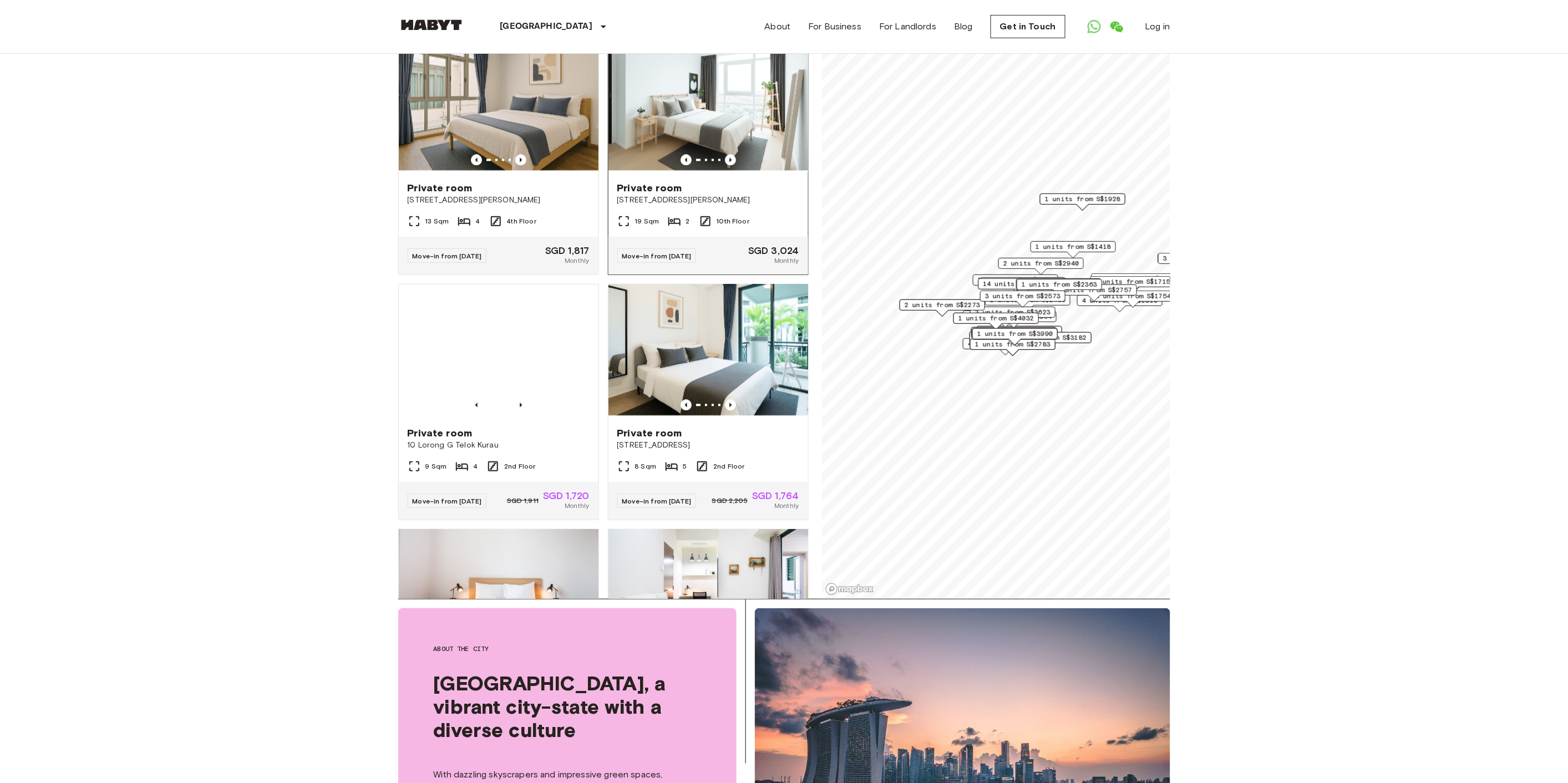
scroll to position [3142, 0]
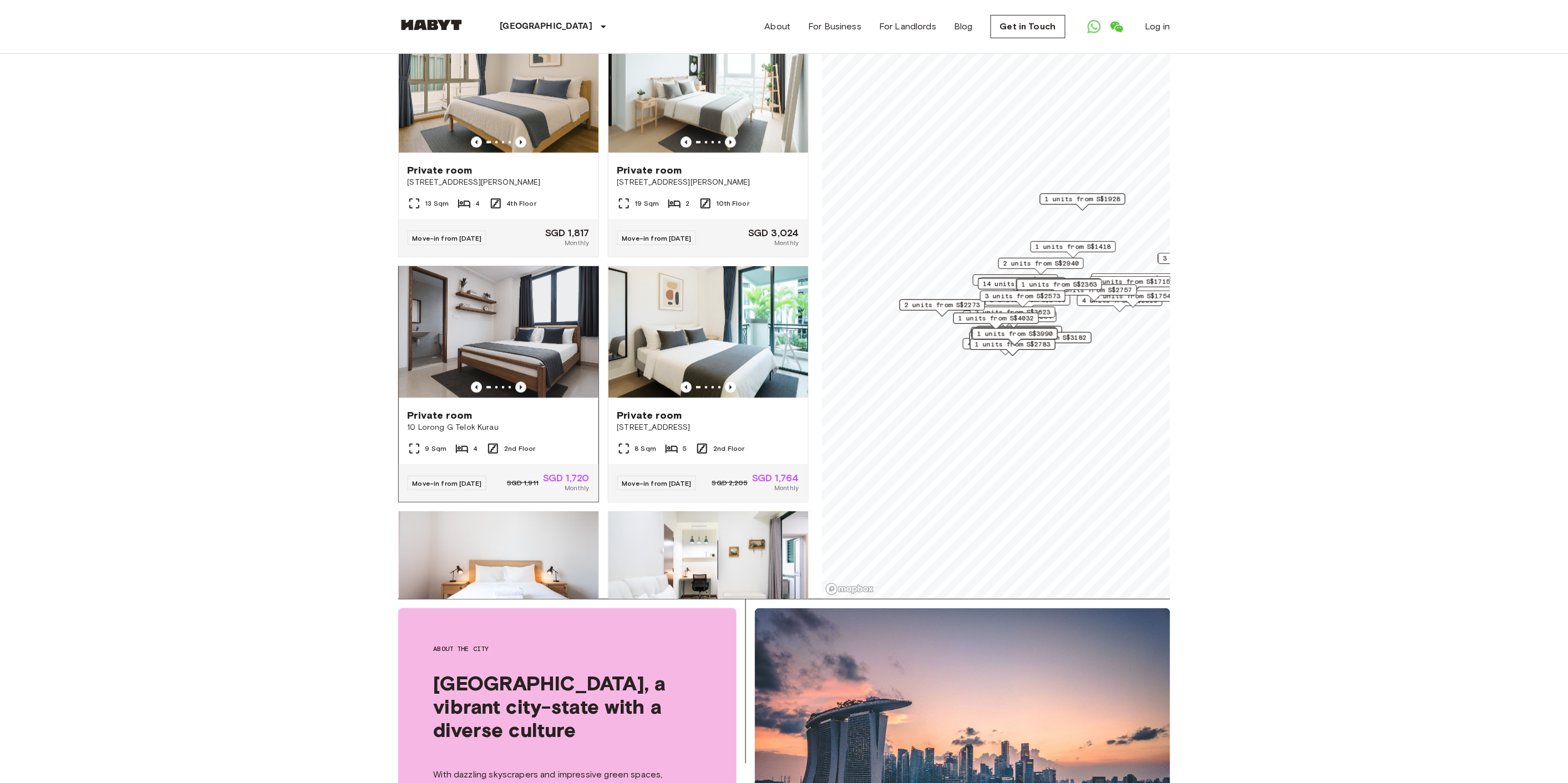
click at [516, 393] on icon "Previous image" at bounding box center [520, 387] width 11 height 11
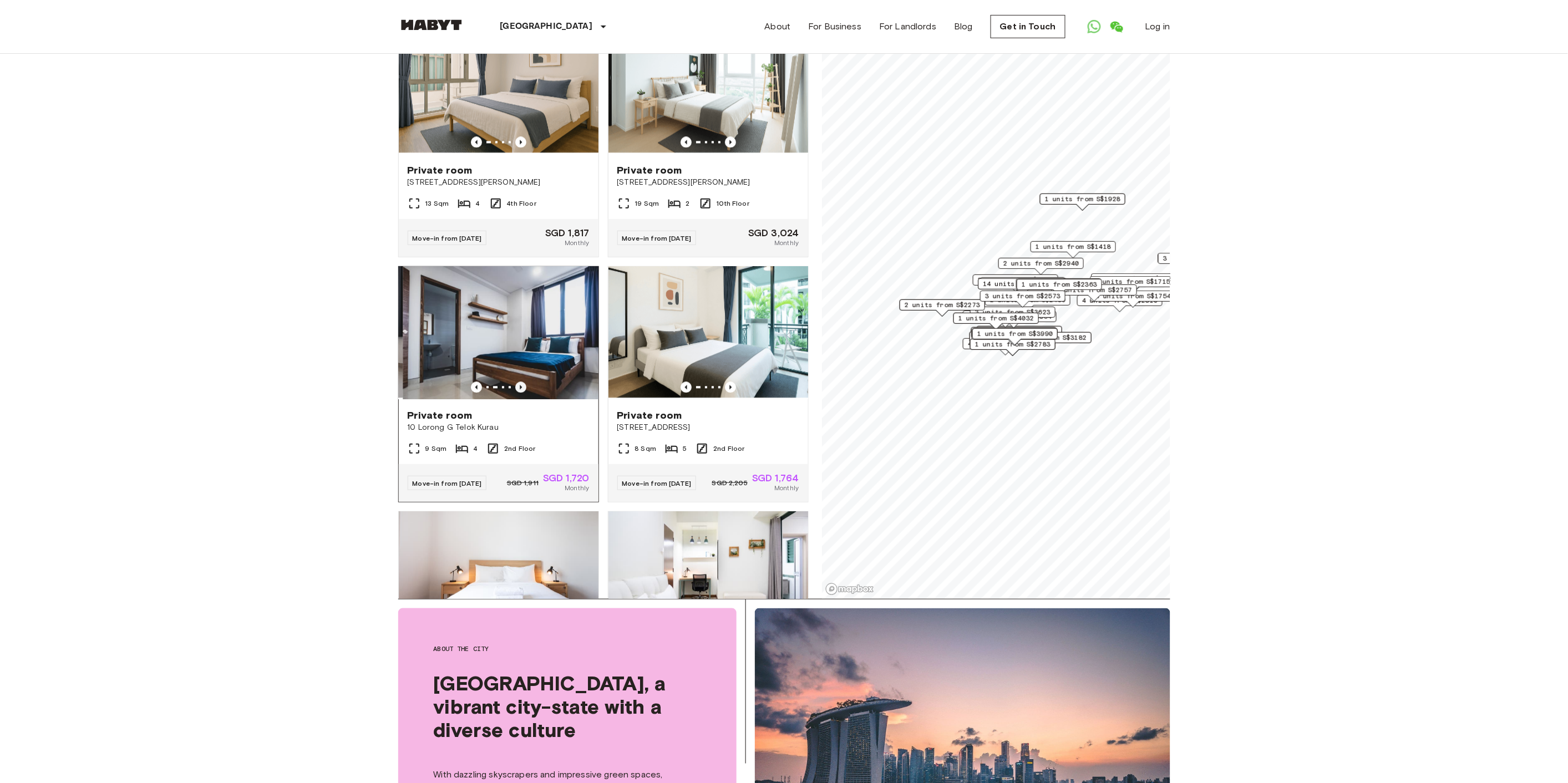
click at [516, 393] on icon "Previous image" at bounding box center [520, 387] width 11 height 11
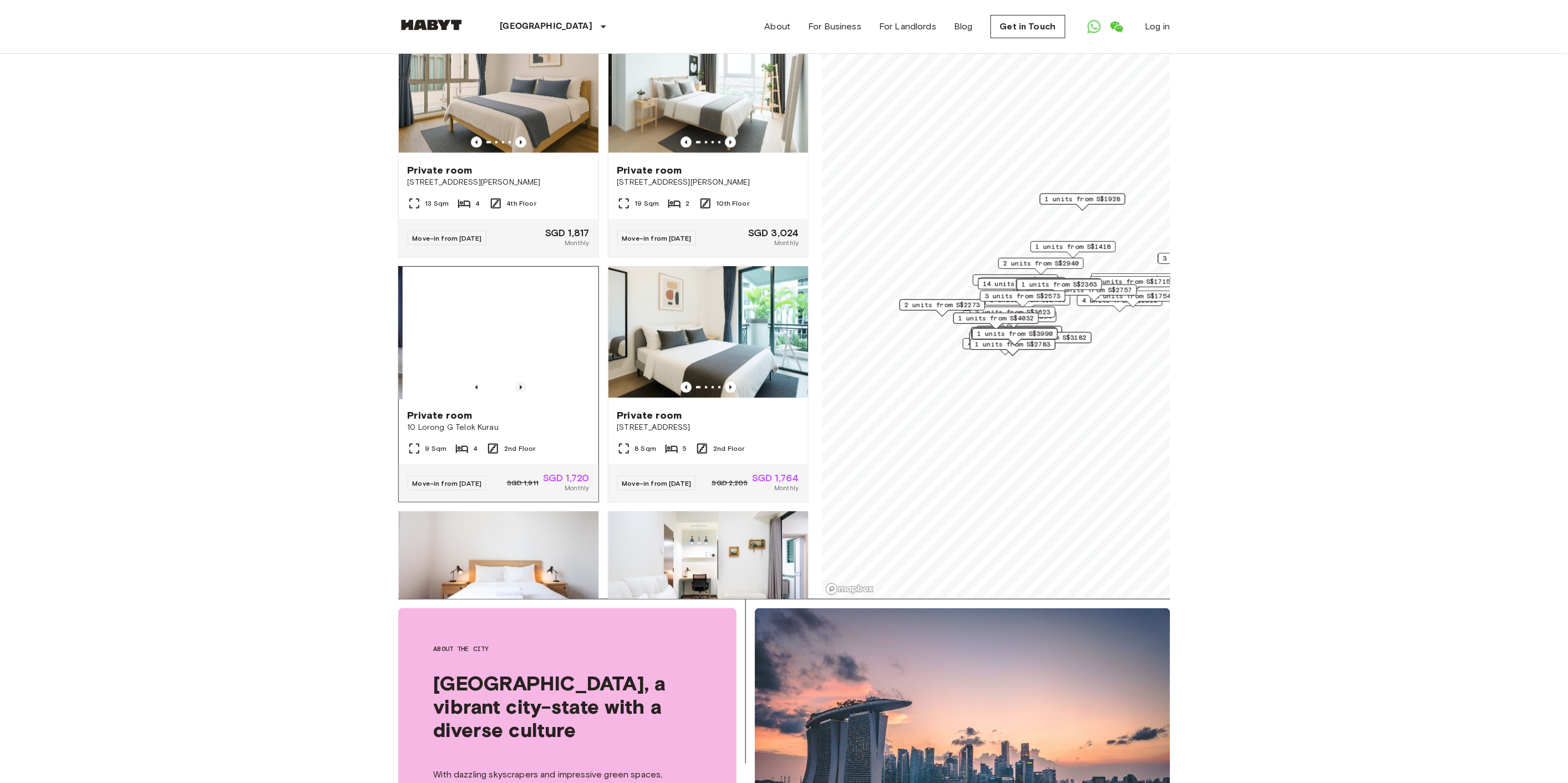
click at [516, 393] on icon "Previous image" at bounding box center [520, 387] width 11 height 11
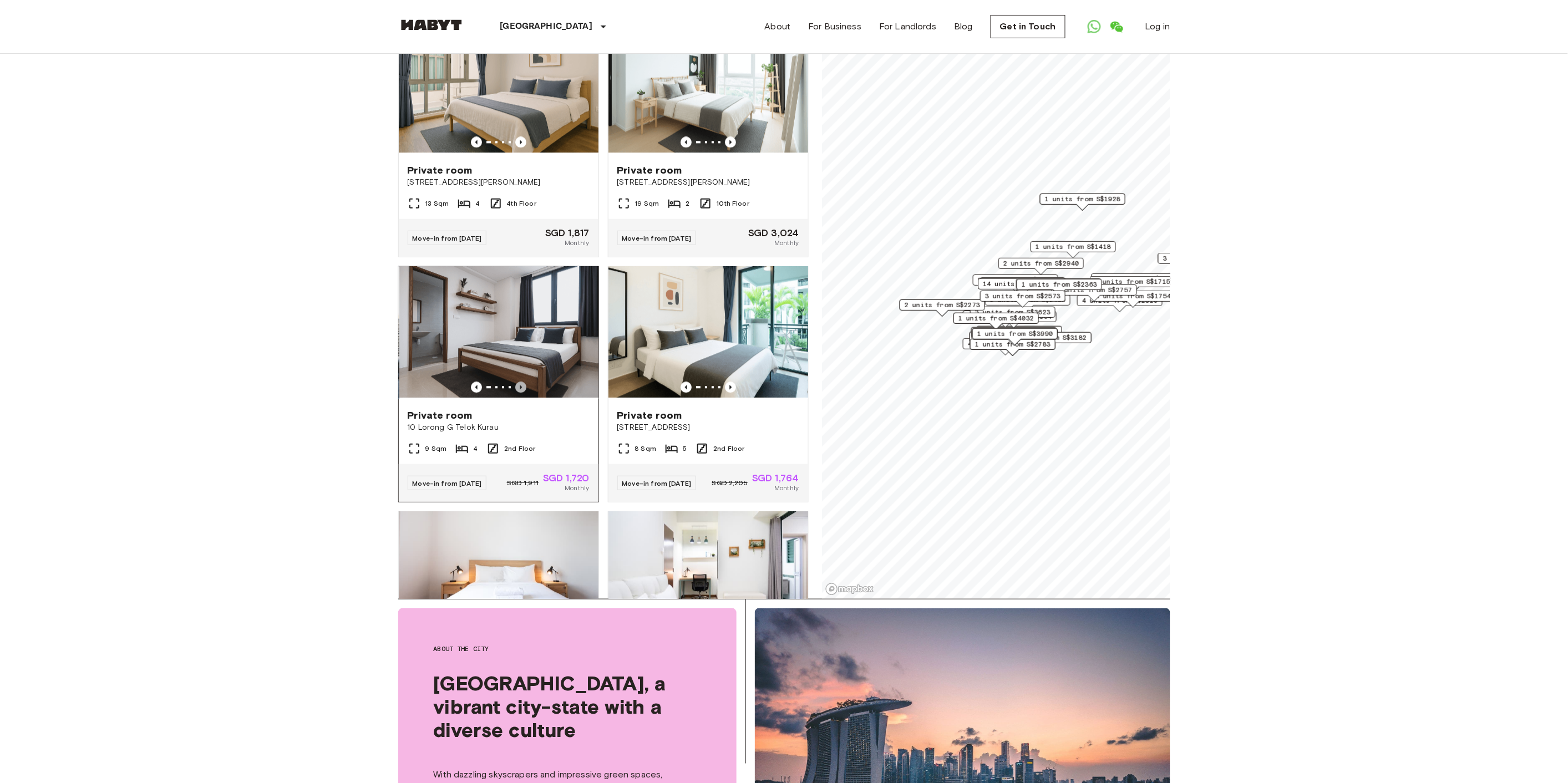
click at [516, 393] on icon "Previous image" at bounding box center [520, 387] width 11 height 11
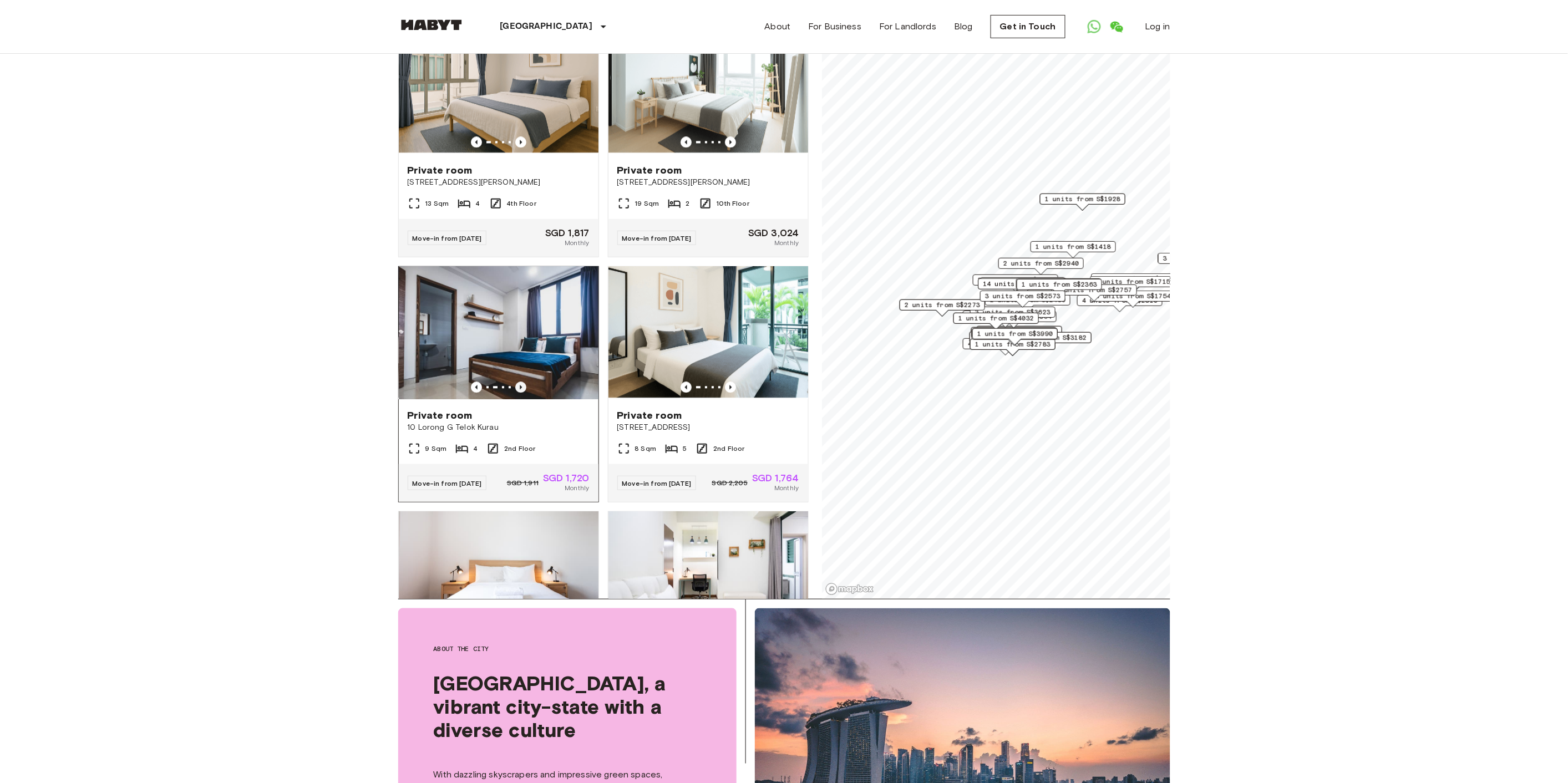
click at [516, 393] on icon "Previous image" at bounding box center [520, 387] width 11 height 11
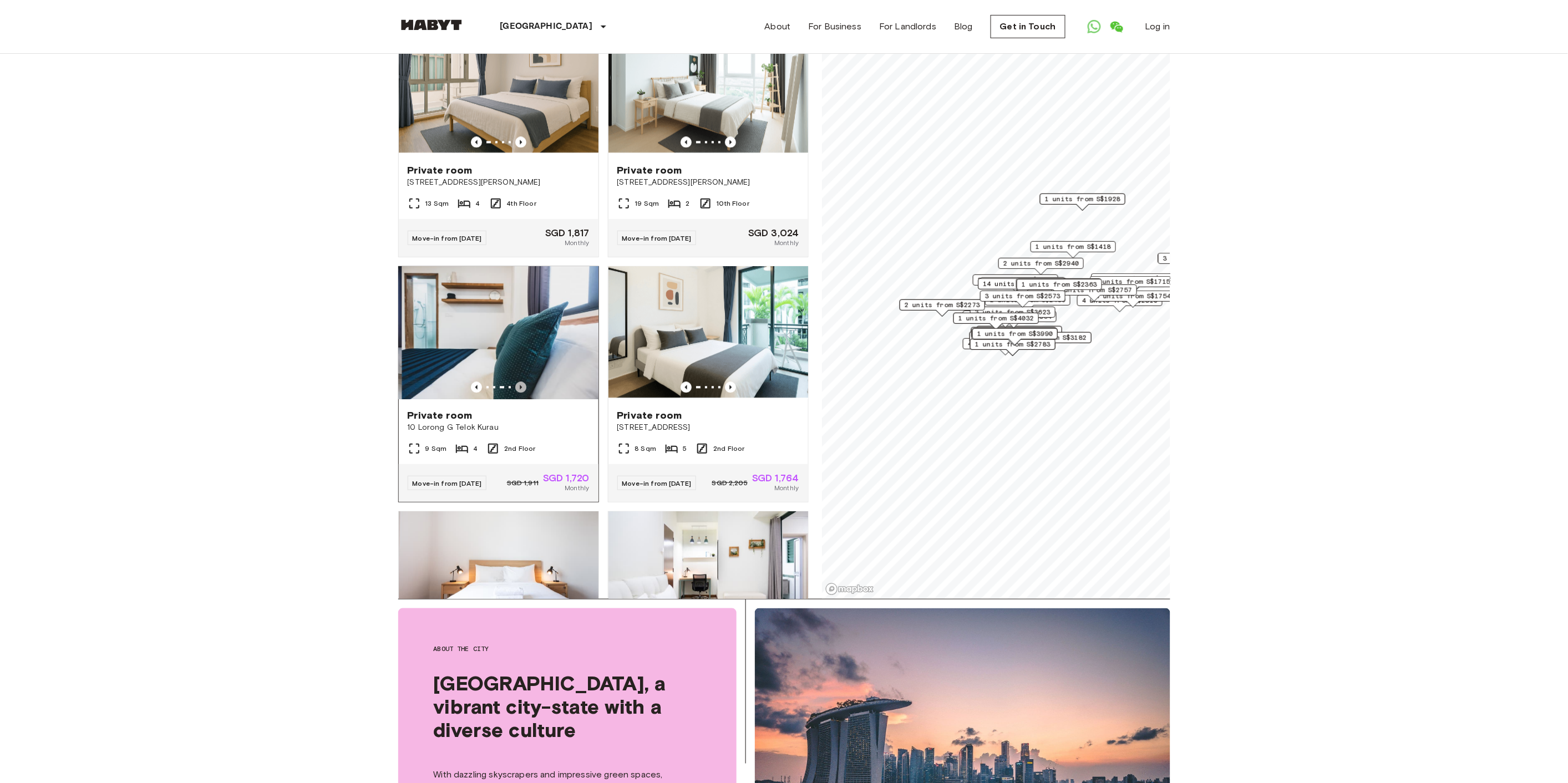
click at [516, 393] on icon "Previous image" at bounding box center [520, 387] width 11 height 11
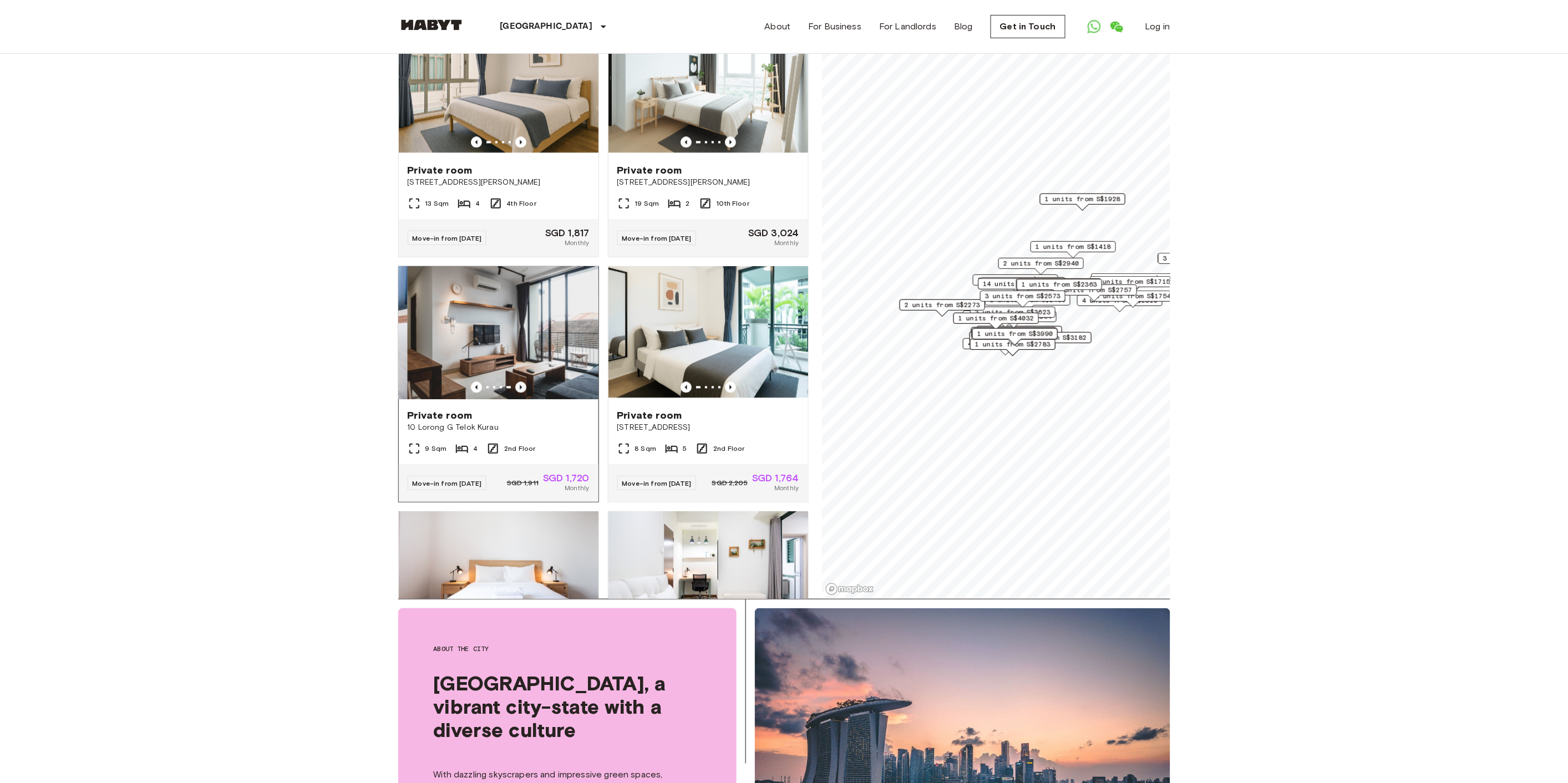
click at [516, 393] on icon "Previous image" at bounding box center [520, 387] width 11 height 11
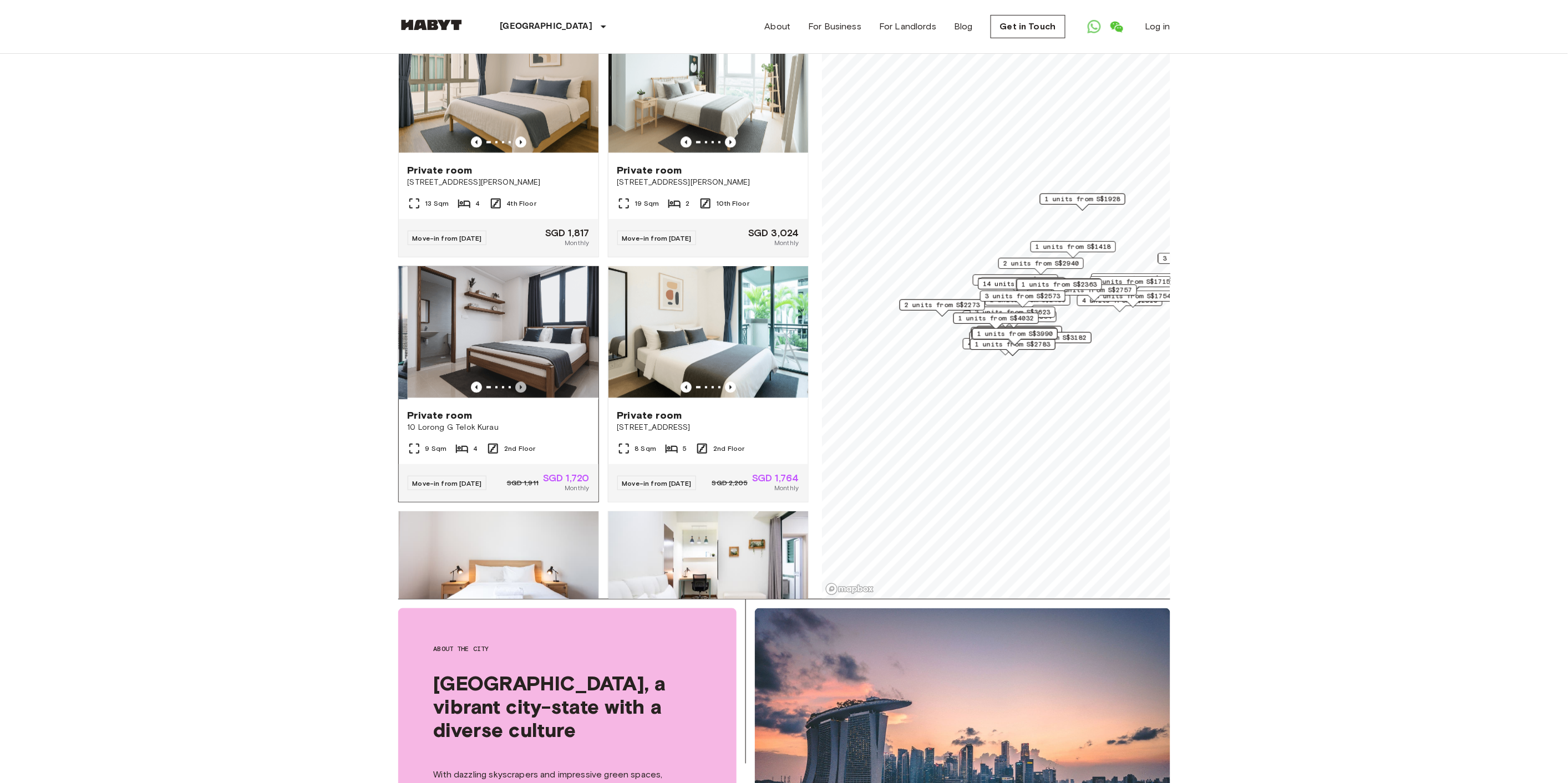
click at [516, 393] on icon "Previous image" at bounding box center [520, 387] width 11 height 11
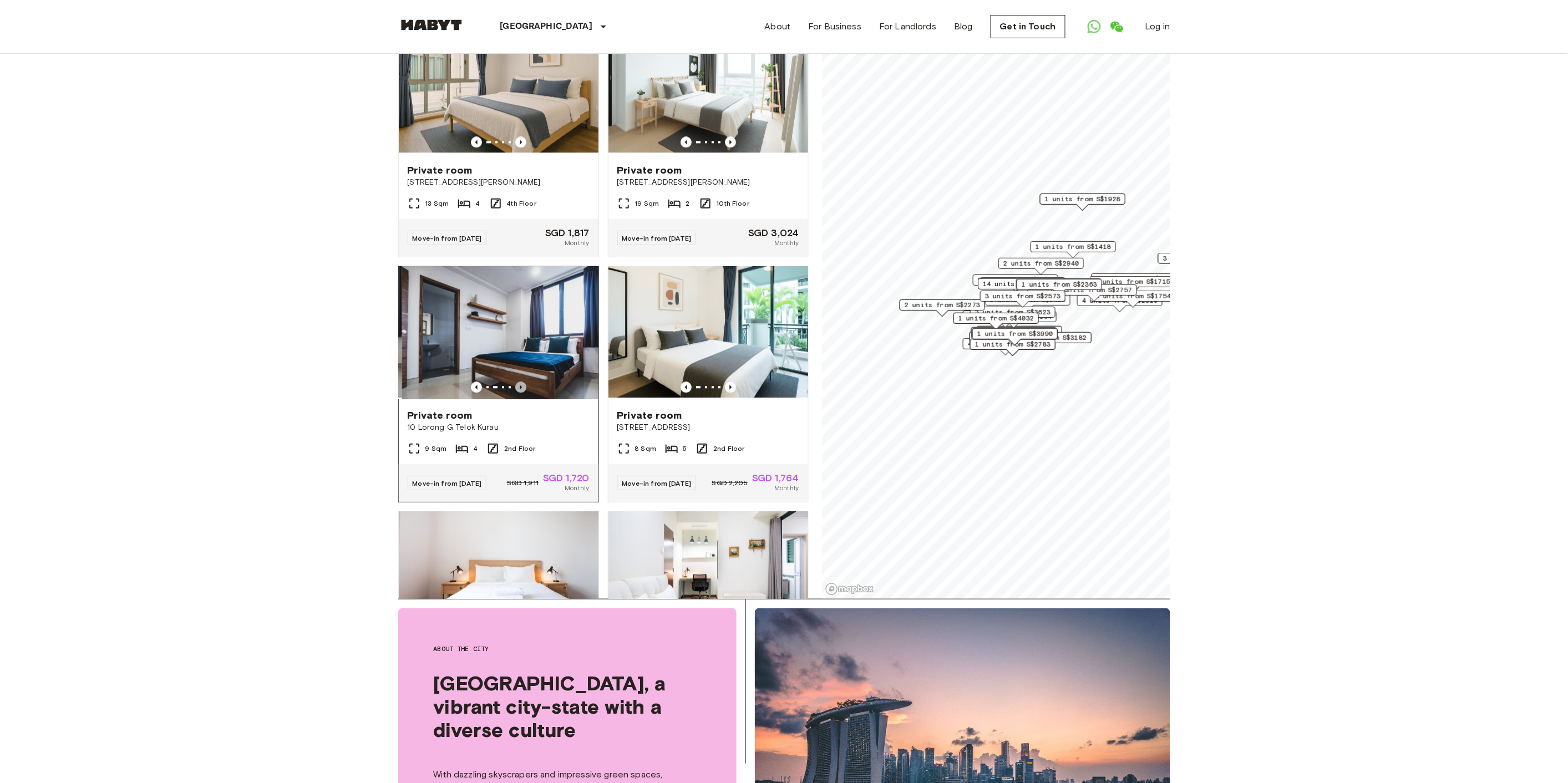
click at [516, 393] on icon "Previous image" at bounding box center [520, 387] width 11 height 11
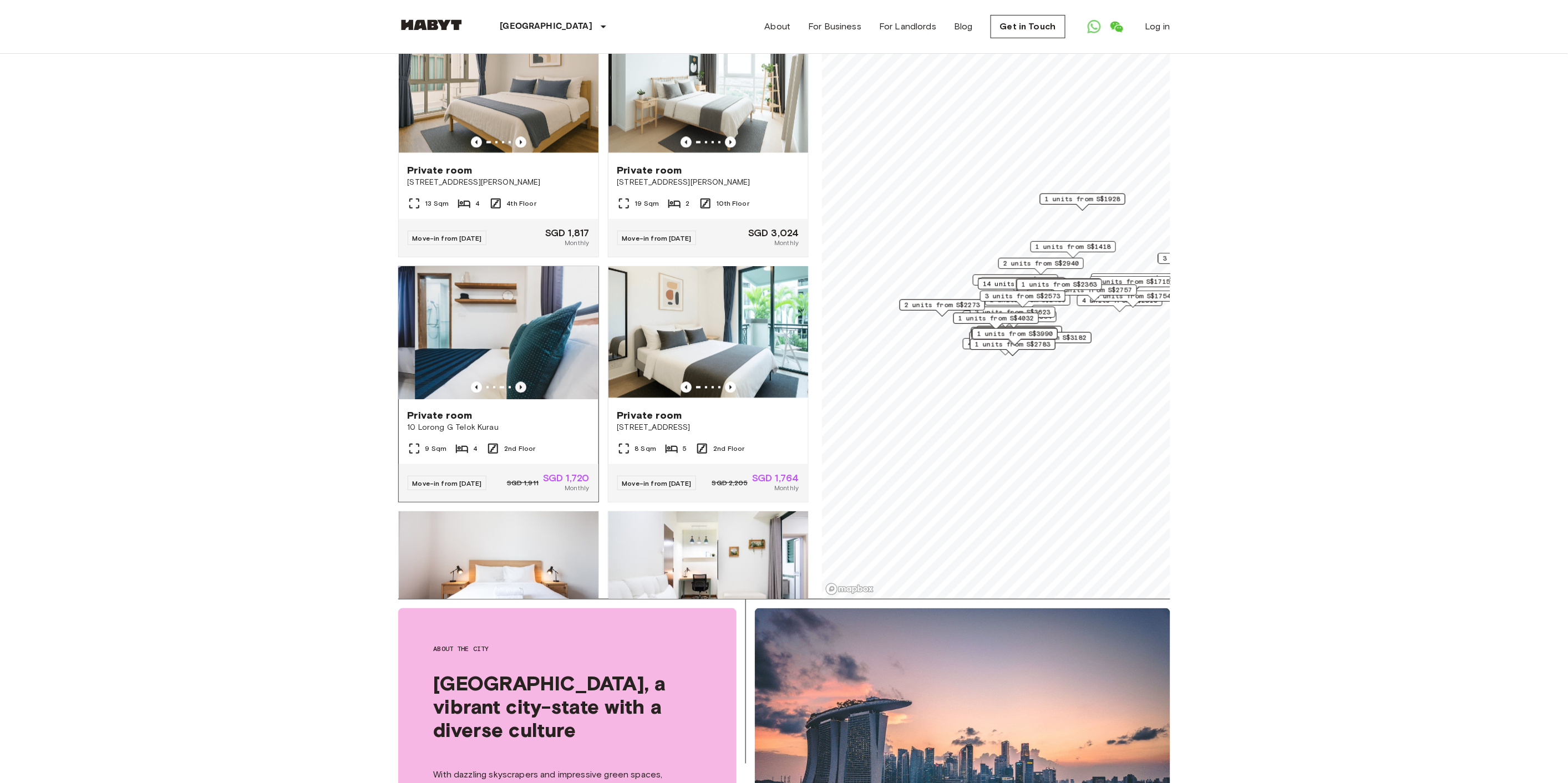
click at [516, 393] on icon "Previous image" at bounding box center [520, 387] width 11 height 11
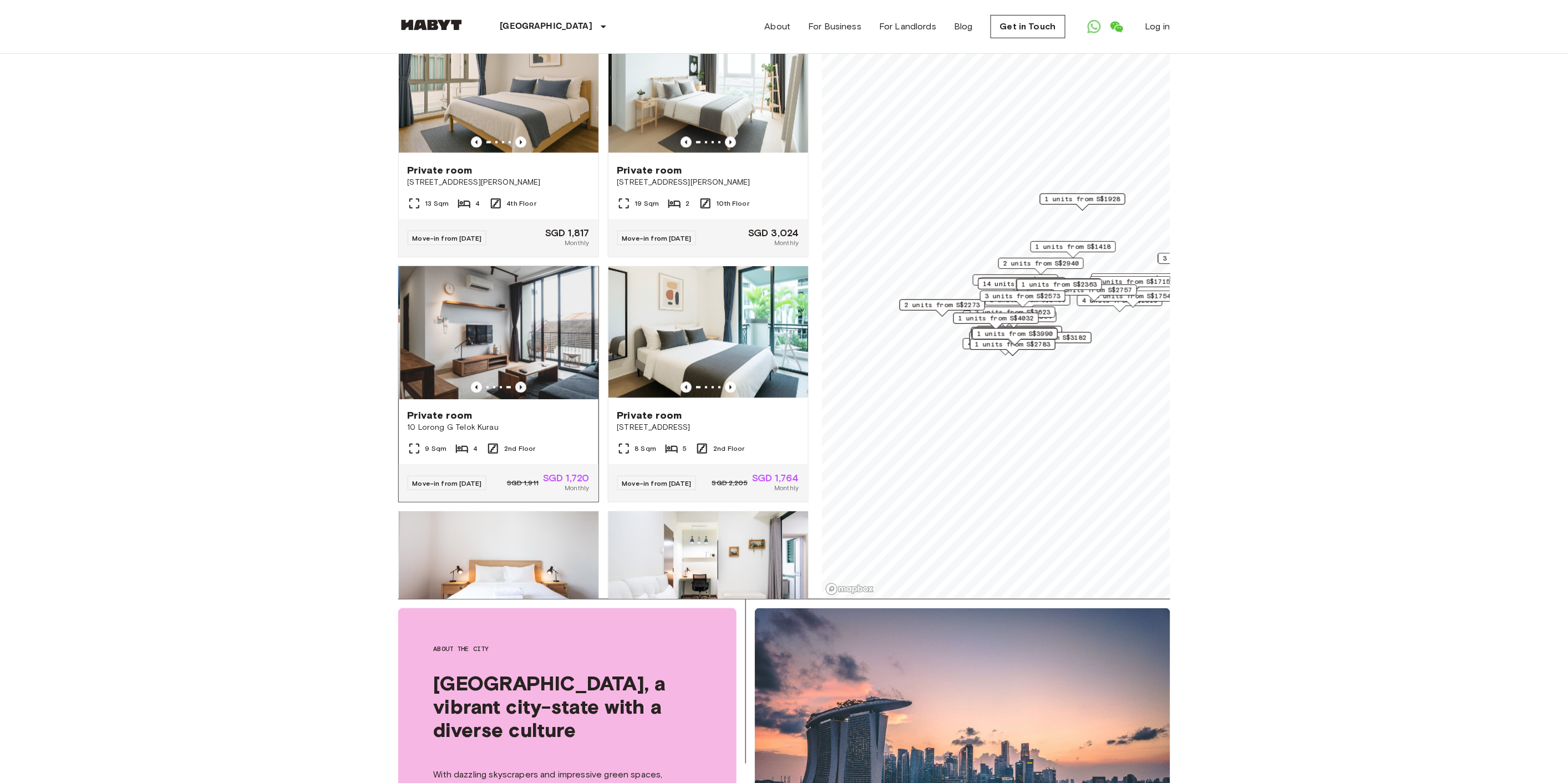
scroll to position [3326, 0]
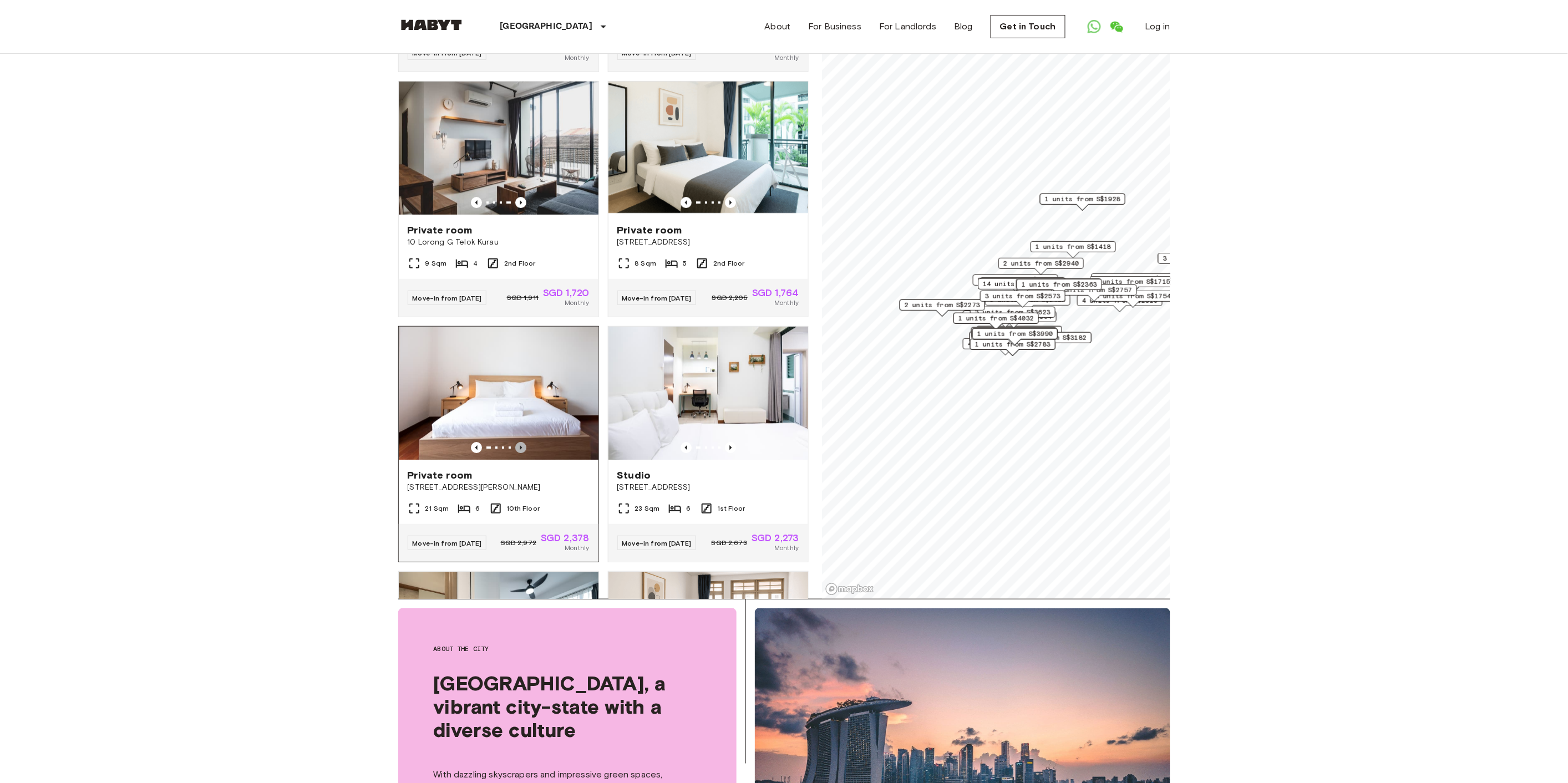
click at [520, 453] on icon "Previous image" at bounding box center [520, 447] width 11 height 11
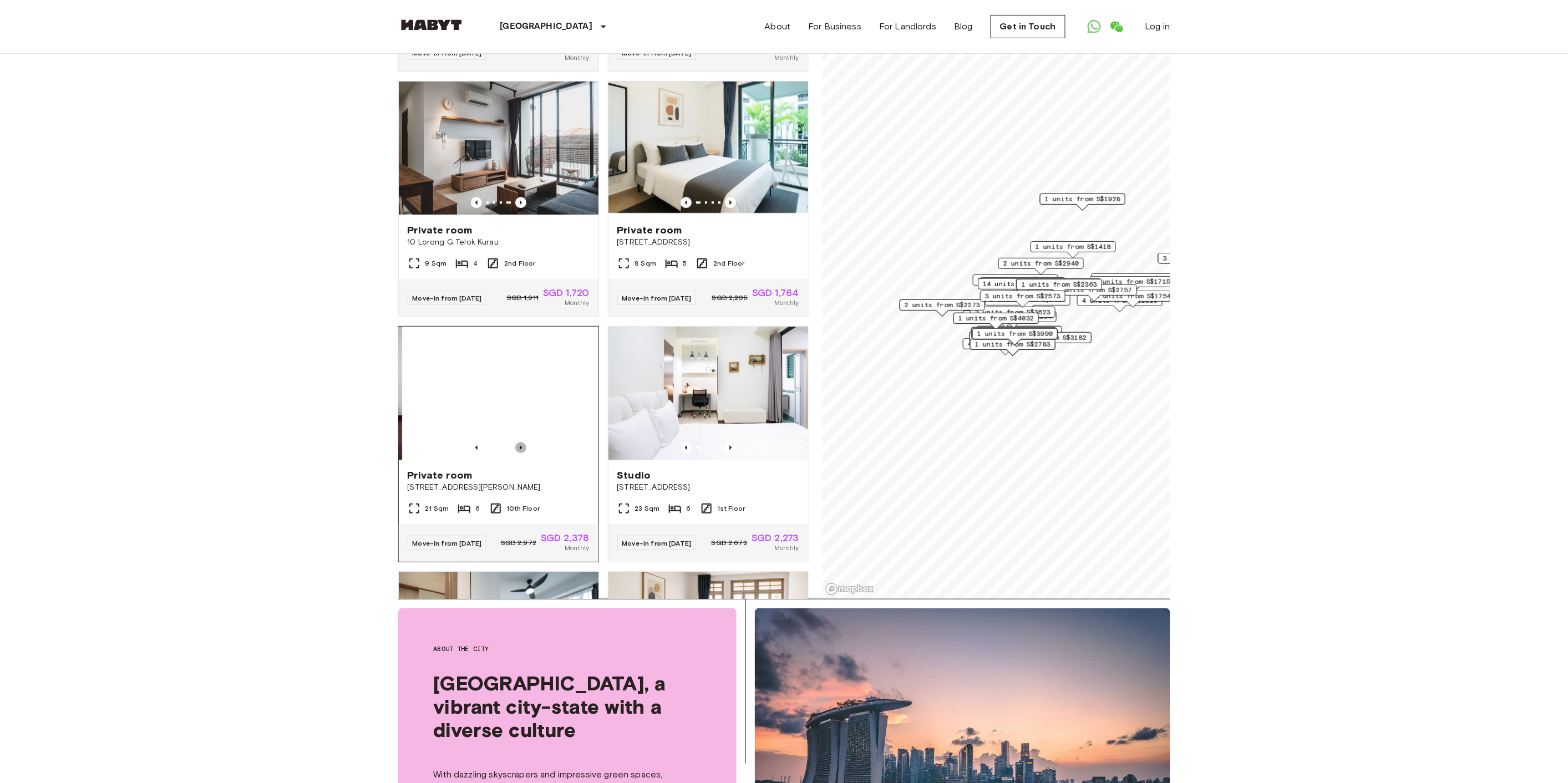
click at [520, 453] on icon "Previous image" at bounding box center [520, 447] width 11 height 11
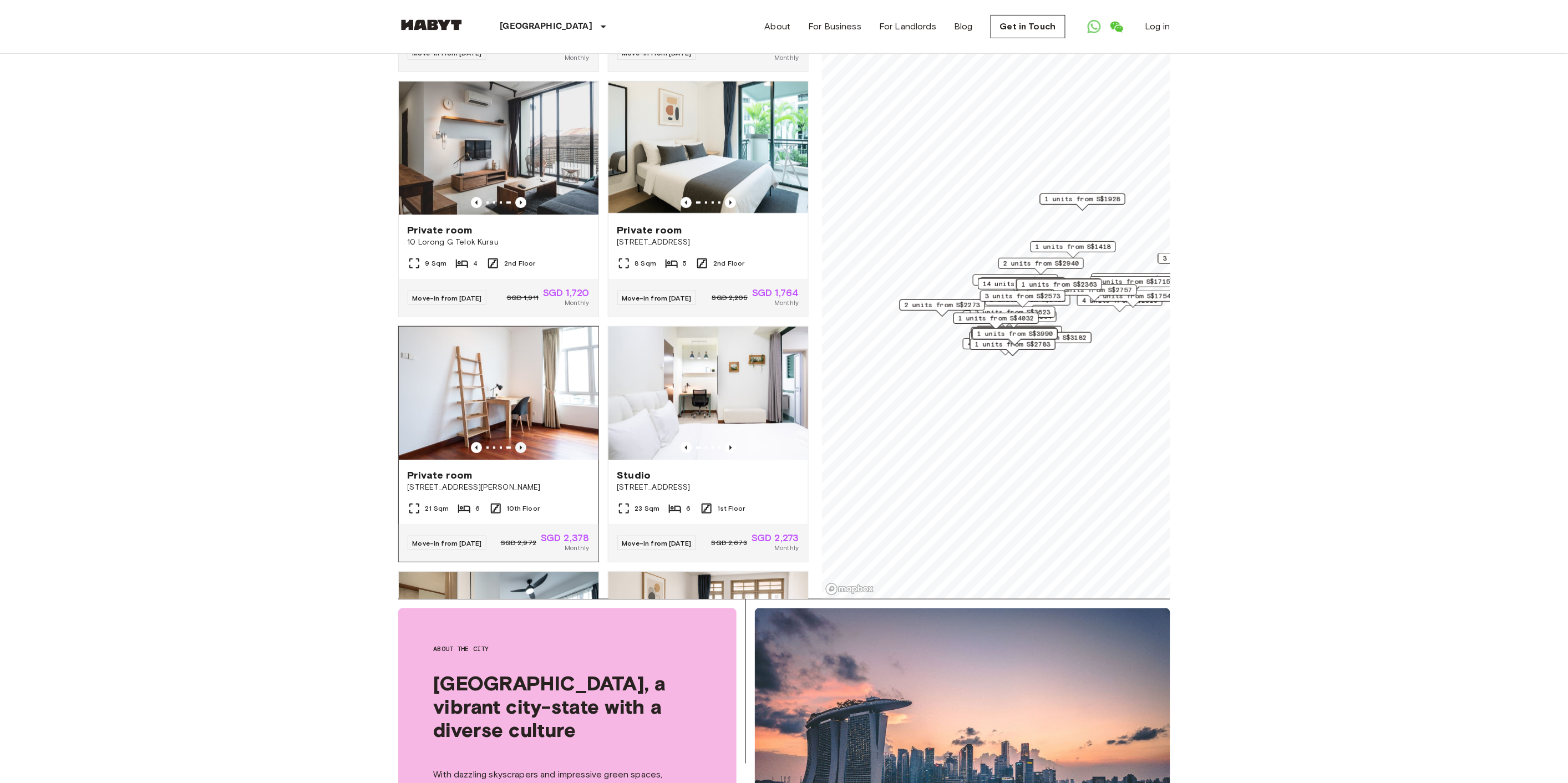
click at [520, 453] on icon "Previous image" at bounding box center [520, 447] width 11 height 11
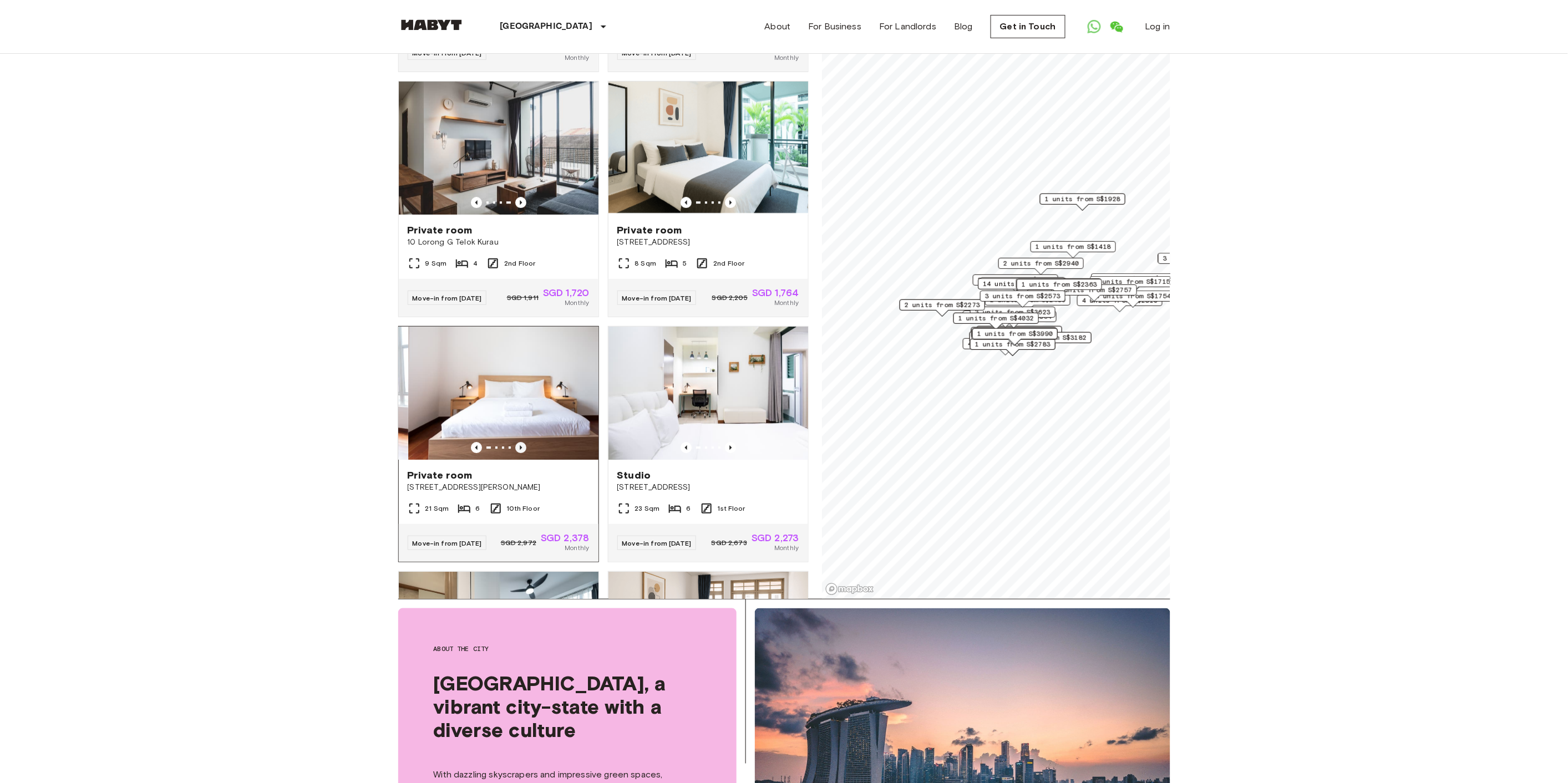
click at [520, 453] on icon "Previous image" at bounding box center [520, 447] width 11 height 11
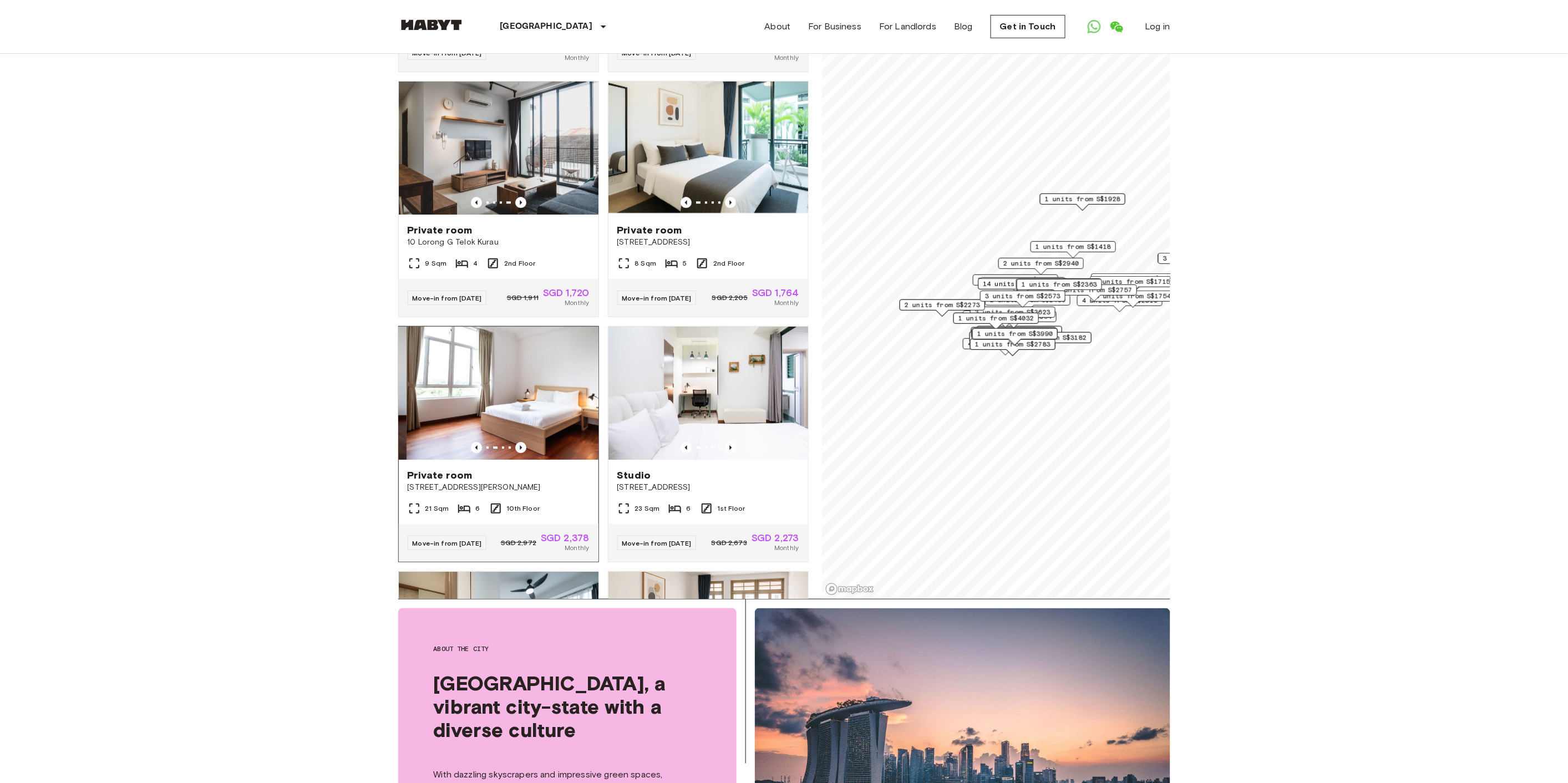
scroll to position [3511, 0]
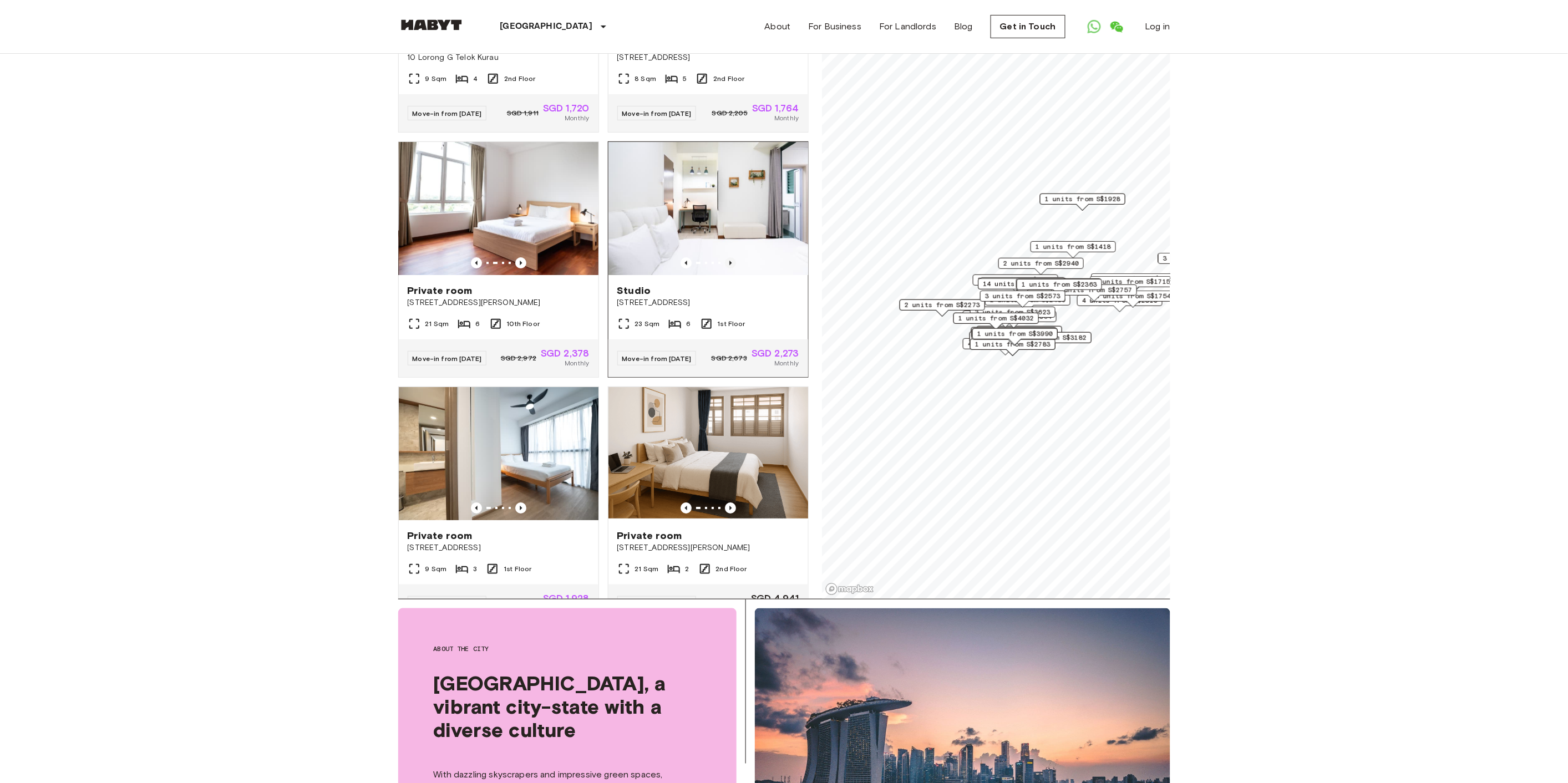
click at [725, 268] on icon "Previous image" at bounding box center [730, 262] width 11 height 11
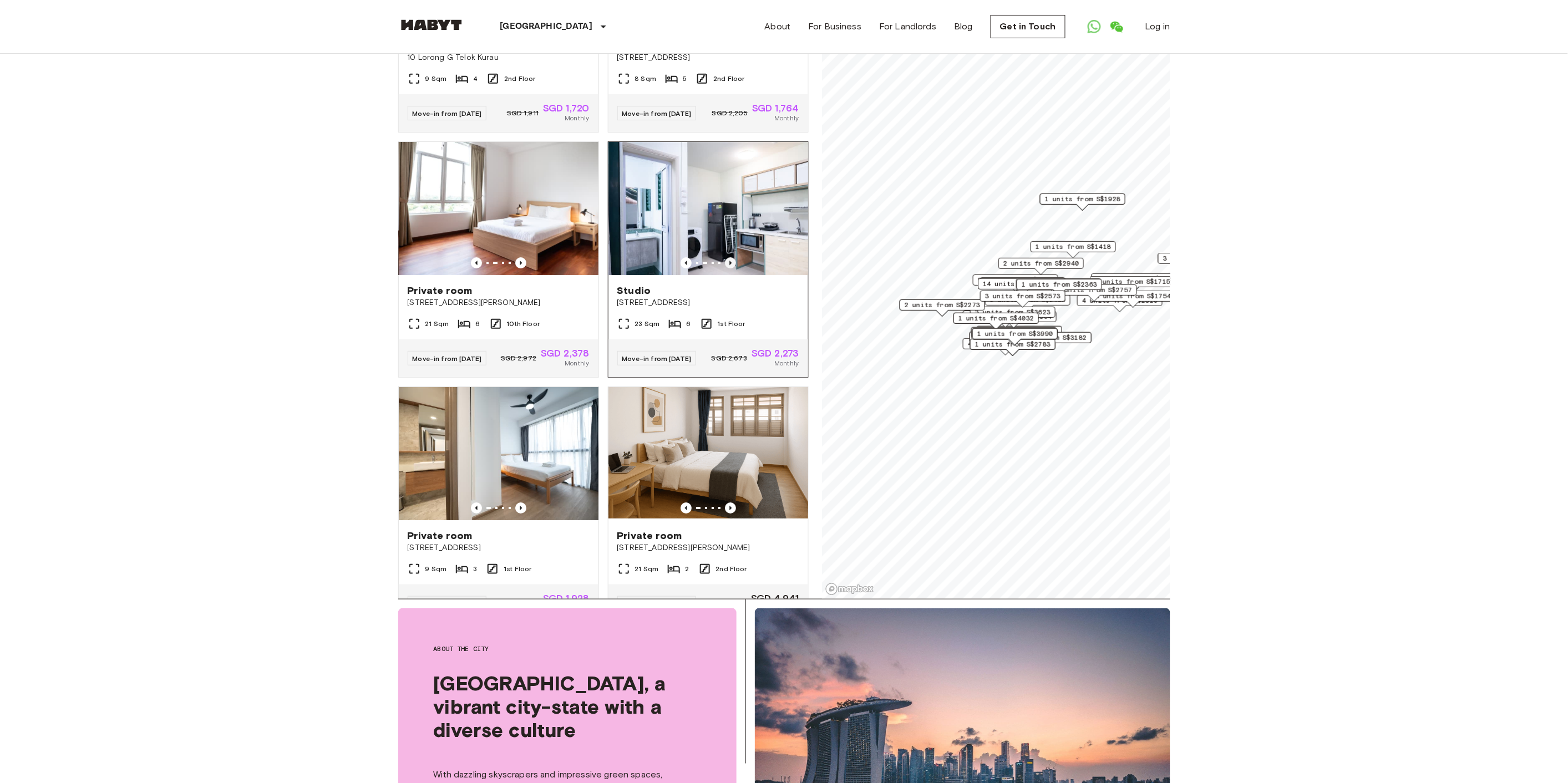
click at [725, 268] on icon "Previous image" at bounding box center [730, 262] width 11 height 11
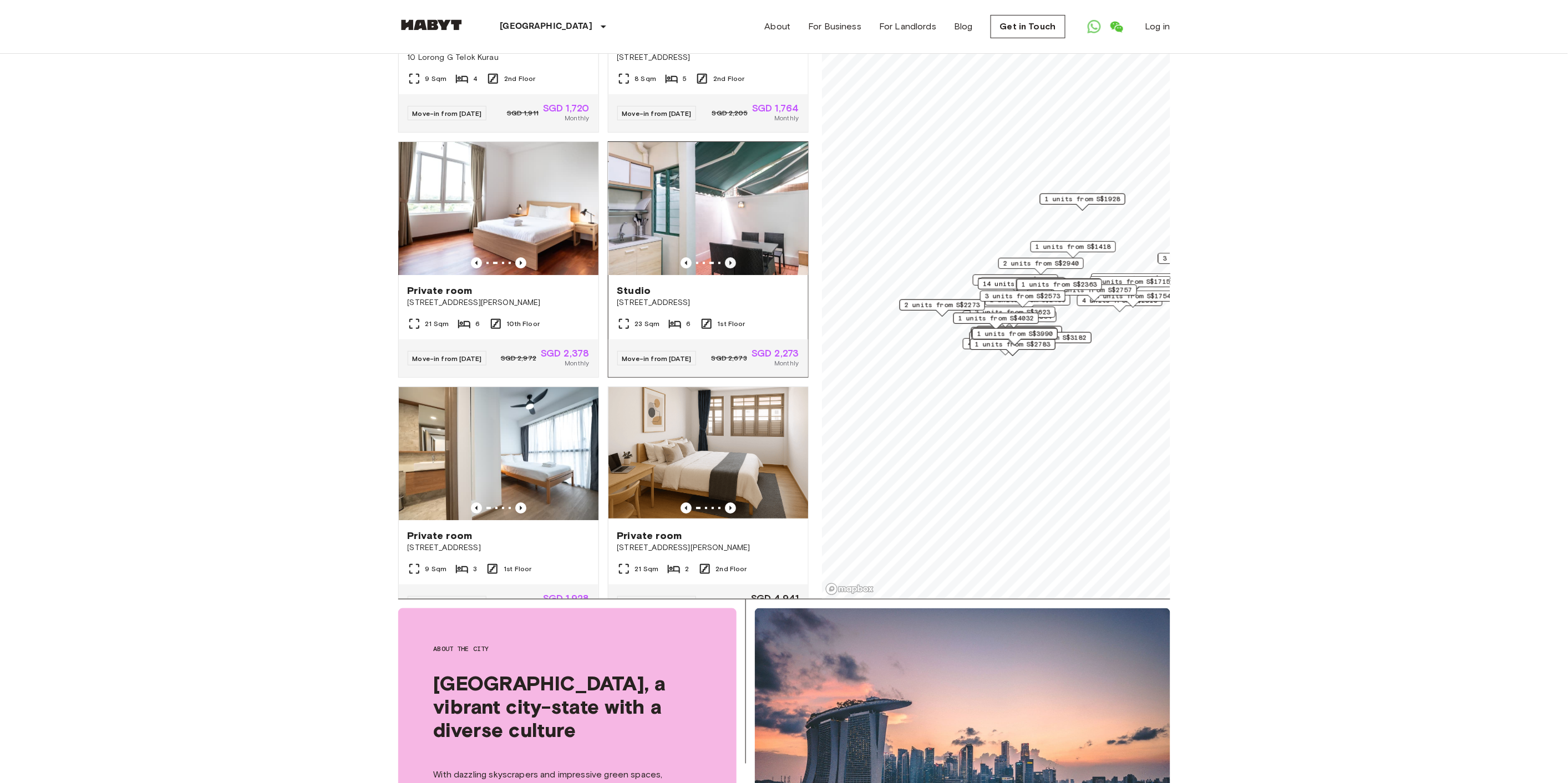
click at [725, 268] on icon "Previous image" at bounding box center [730, 262] width 11 height 11
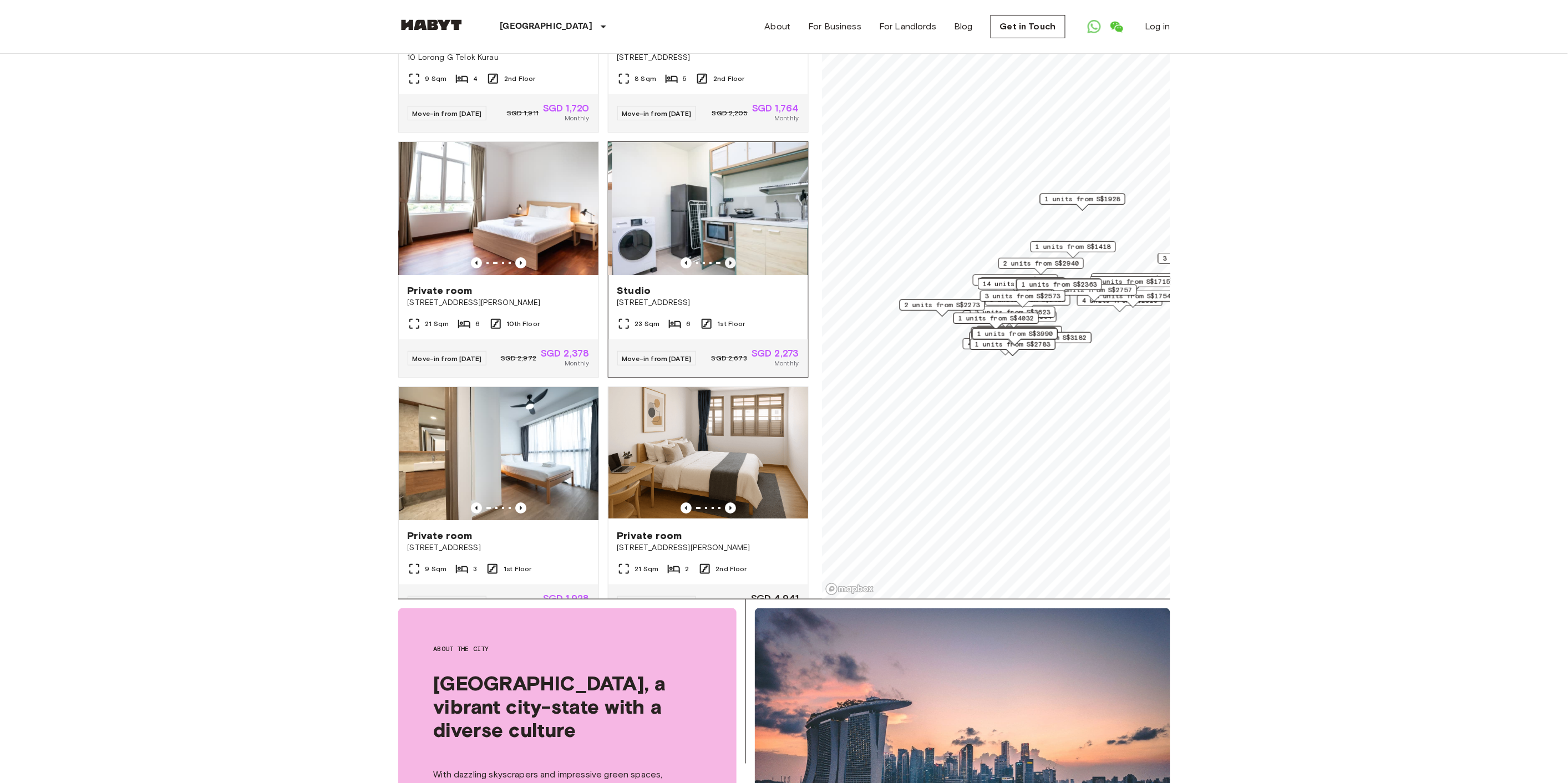
click at [725, 268] on icon "Previous image" at bounding box center [730, 262] width 11 height 11
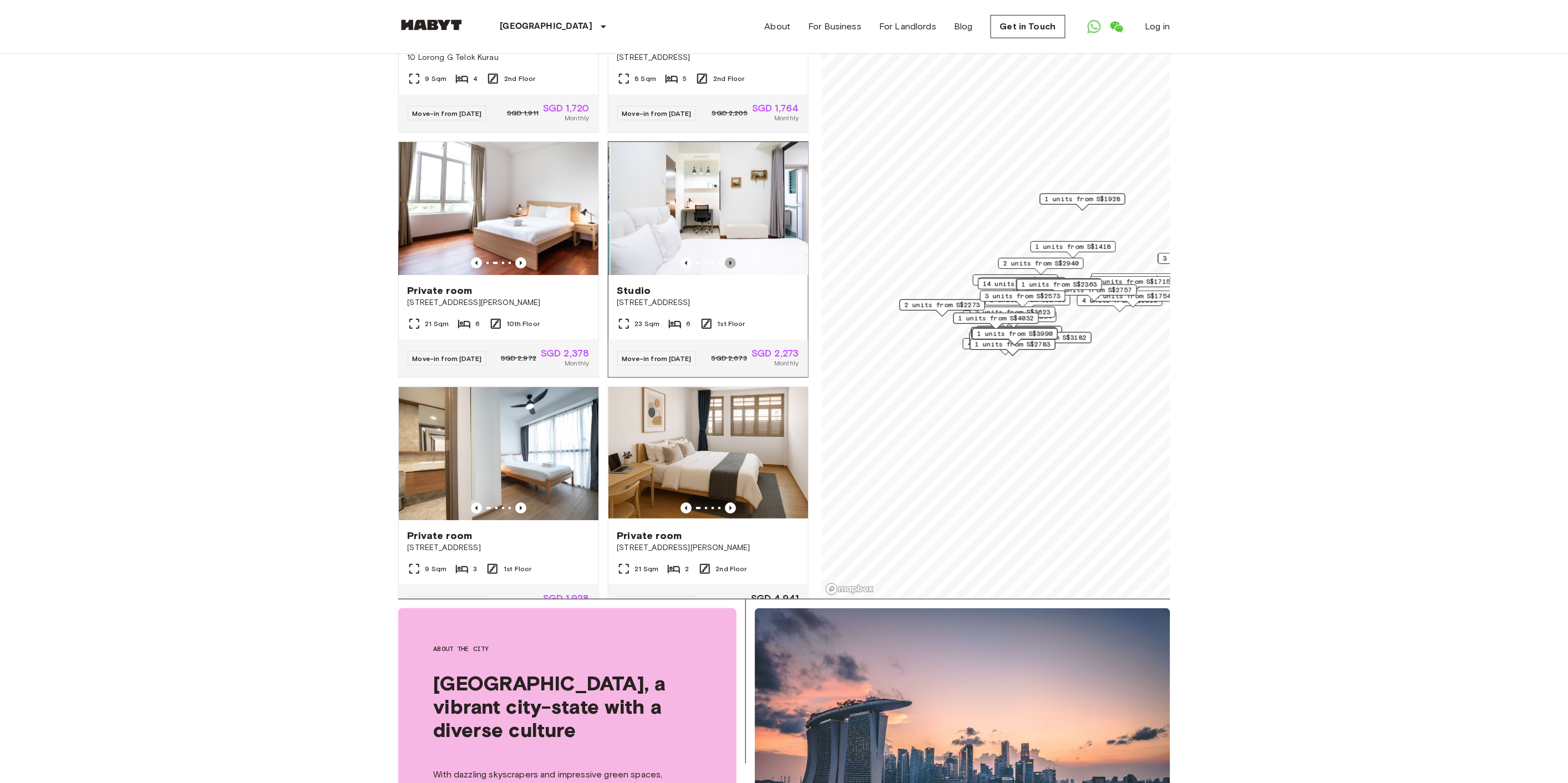
click at [725, 268] on icon "Previous image" at bounding box center [730, 262] width 11 height 11
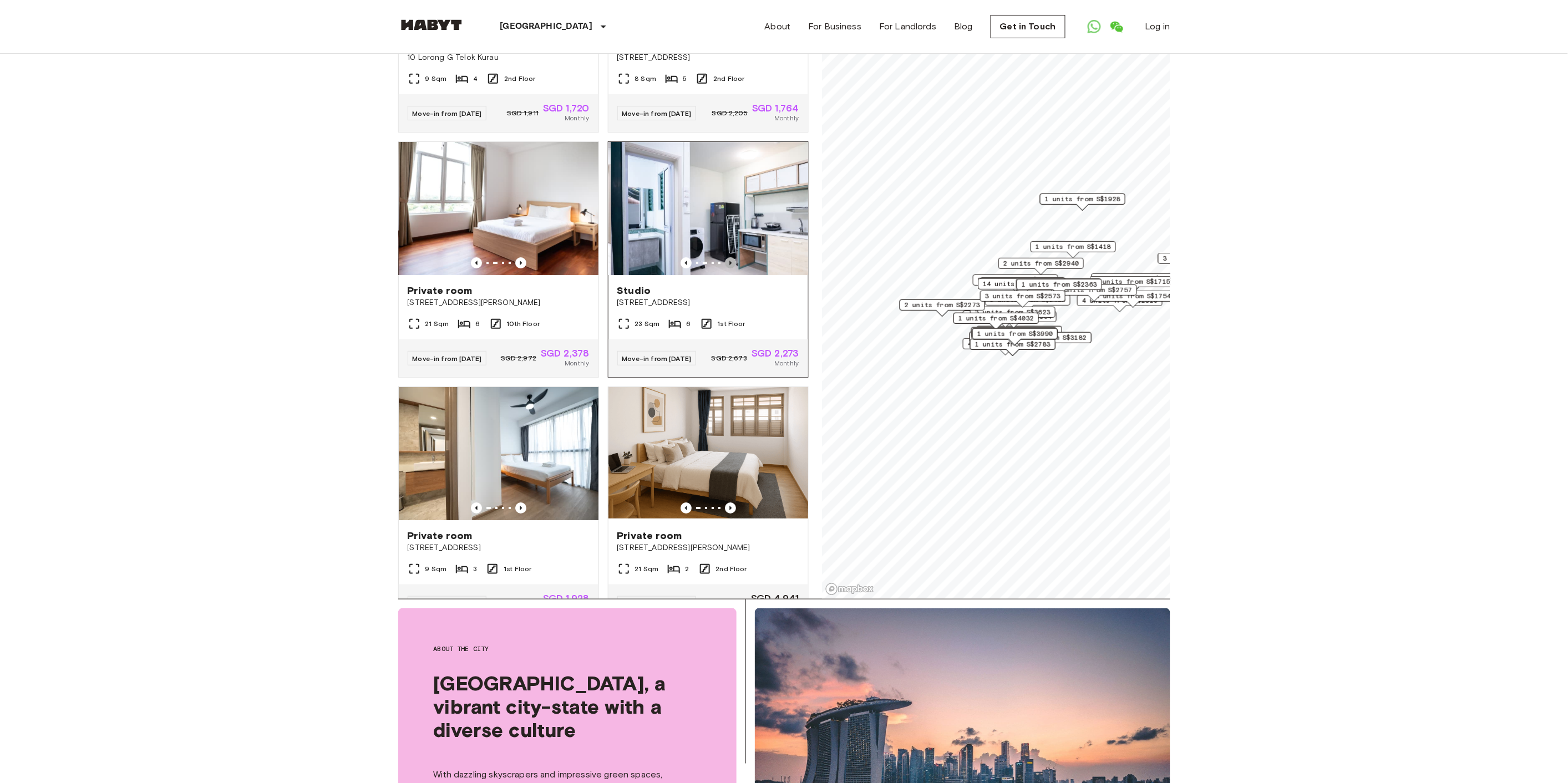
click at [725, 268] on icon "Previous image" at bounding box center [730, 262] width 11 height 11
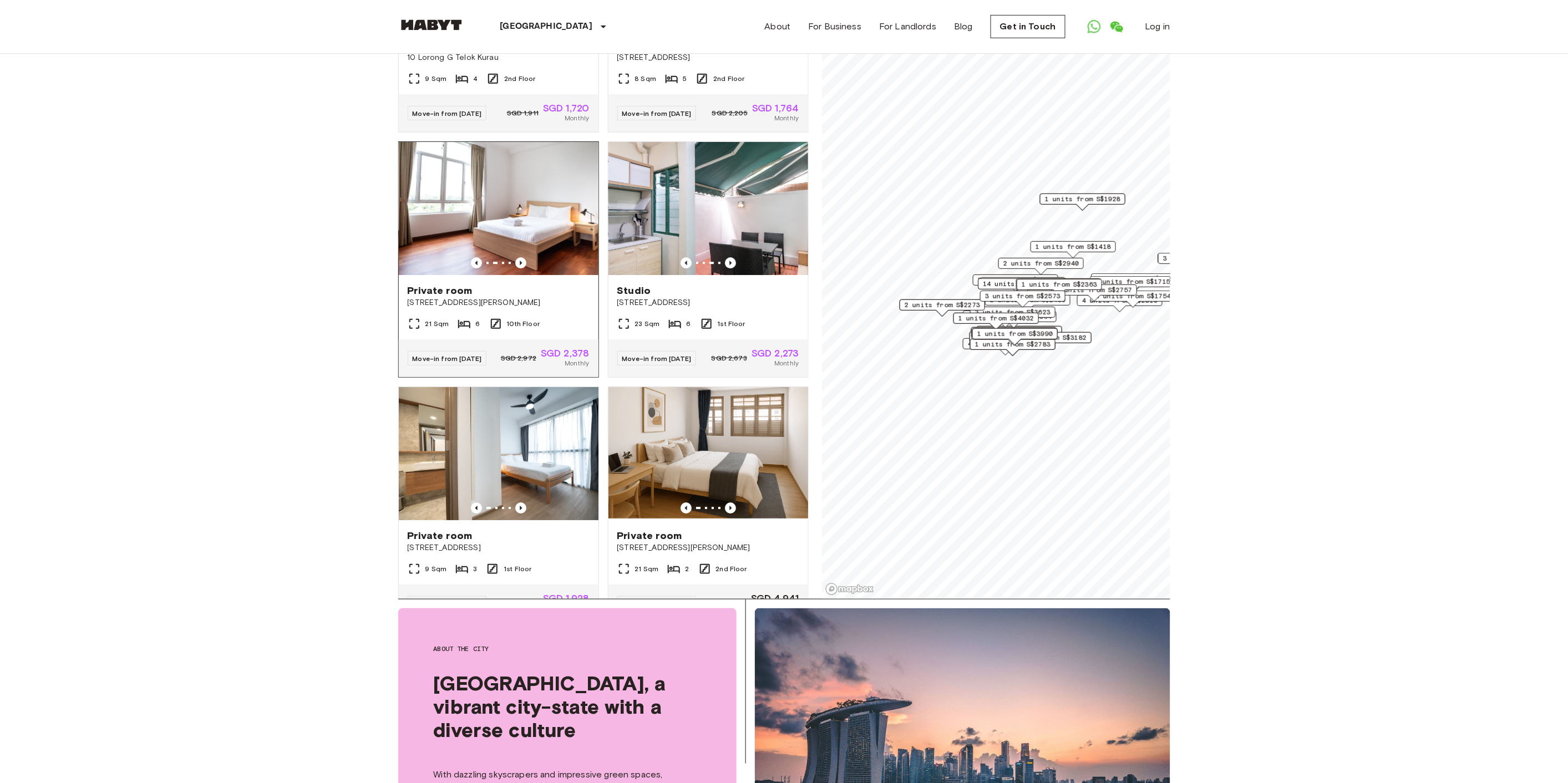
scroll to position [3696, 0]
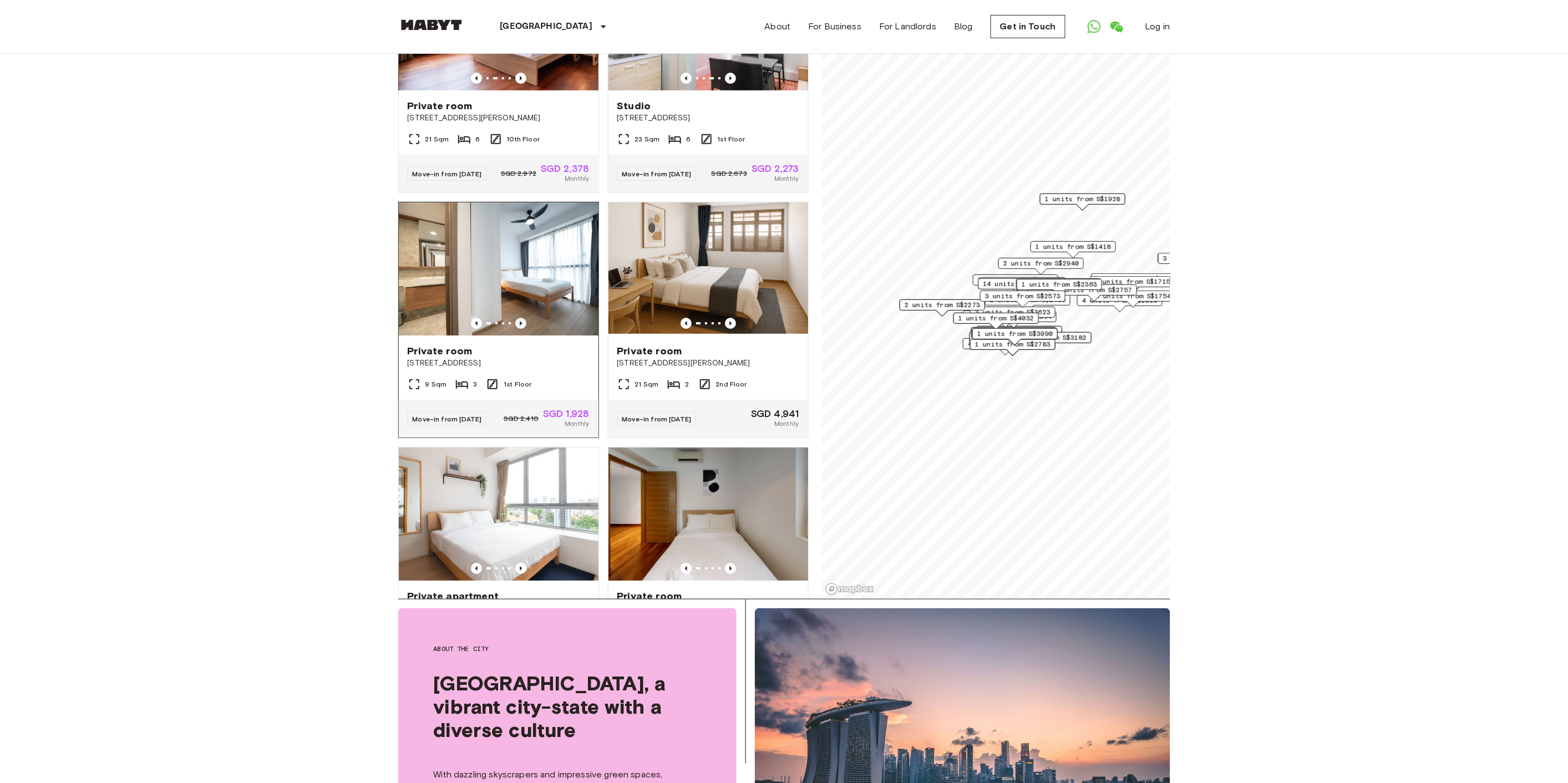
click at [522, 329] on icon "Previous image" at bounding box center [520, 323] width 11 height 11
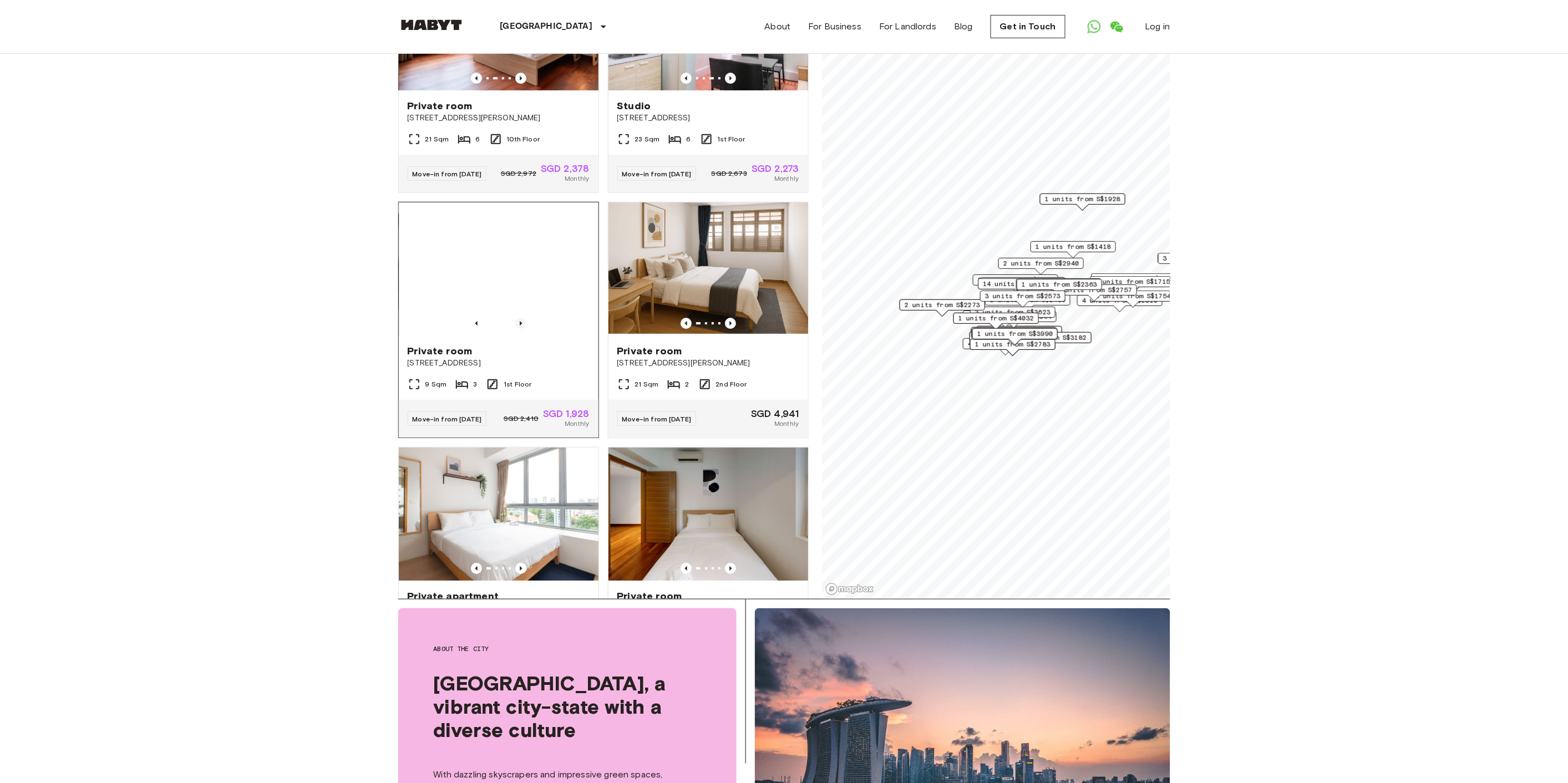
click at [522, 329] on icon "Previous image" at bounding box center [520, 323] width 11 height 11
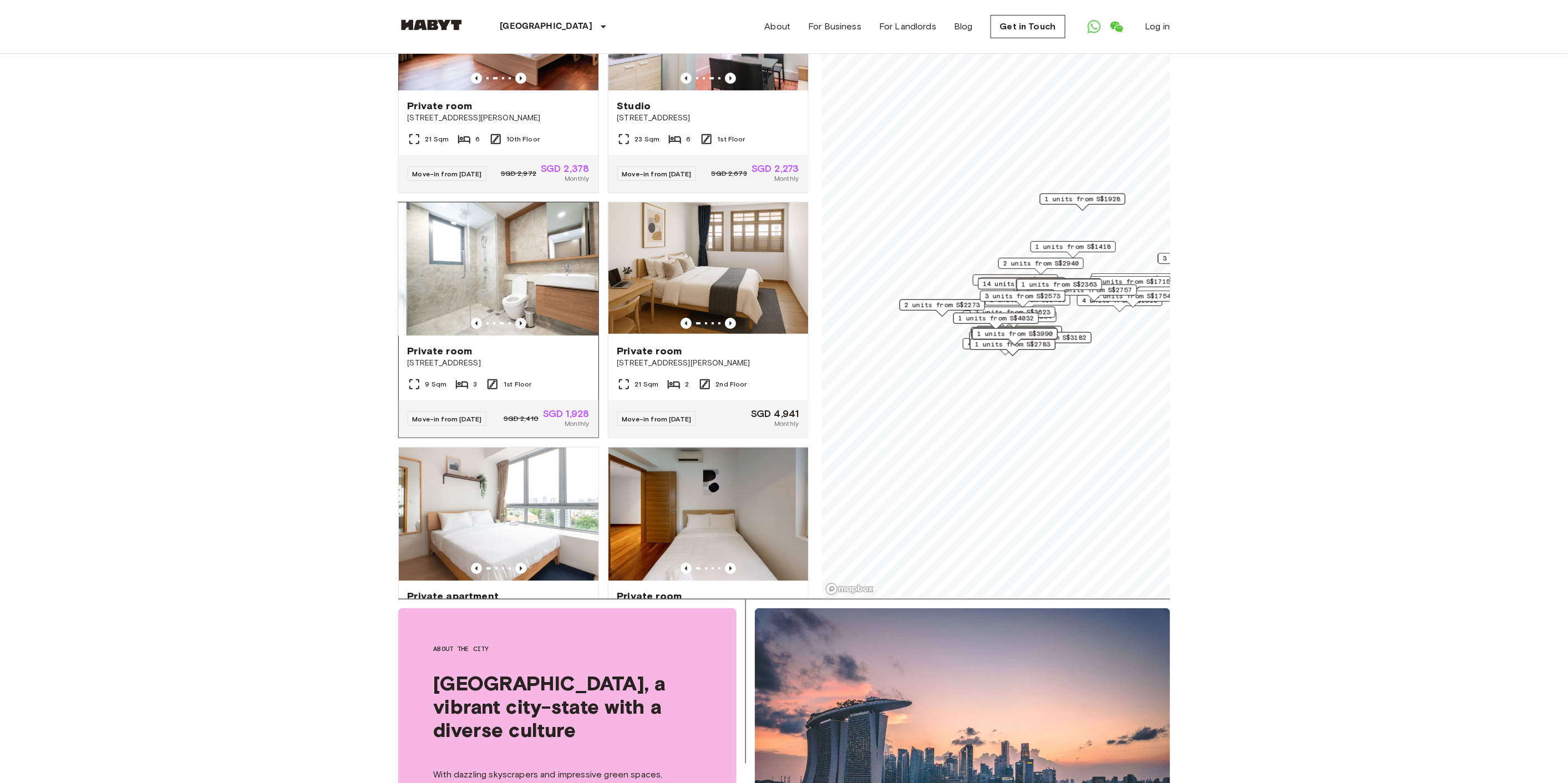
scroll to position [3881, 0]
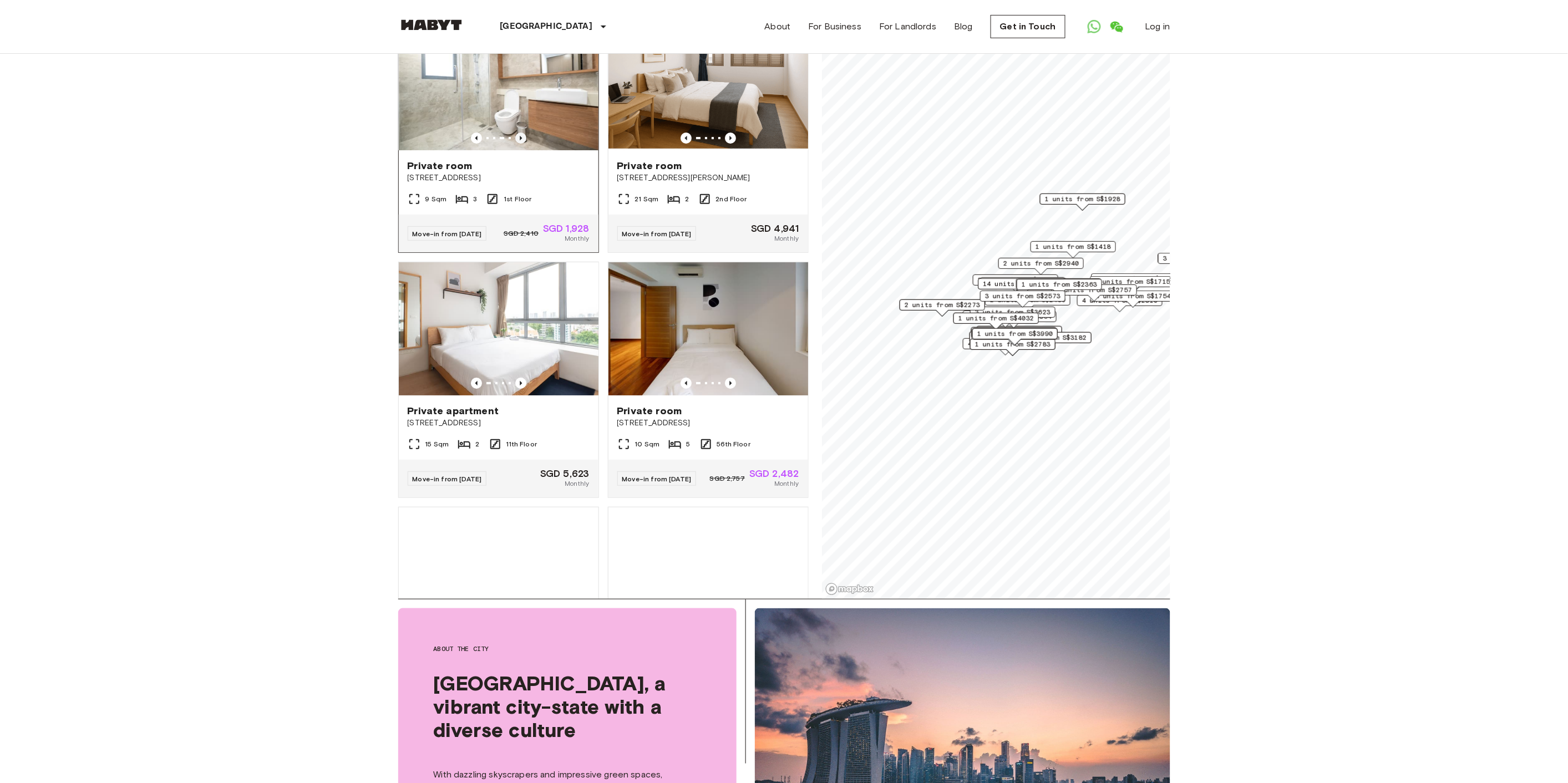
click at [519, 144] on icon "Previous image" at bounding box center [520, 138] width 11 height 11
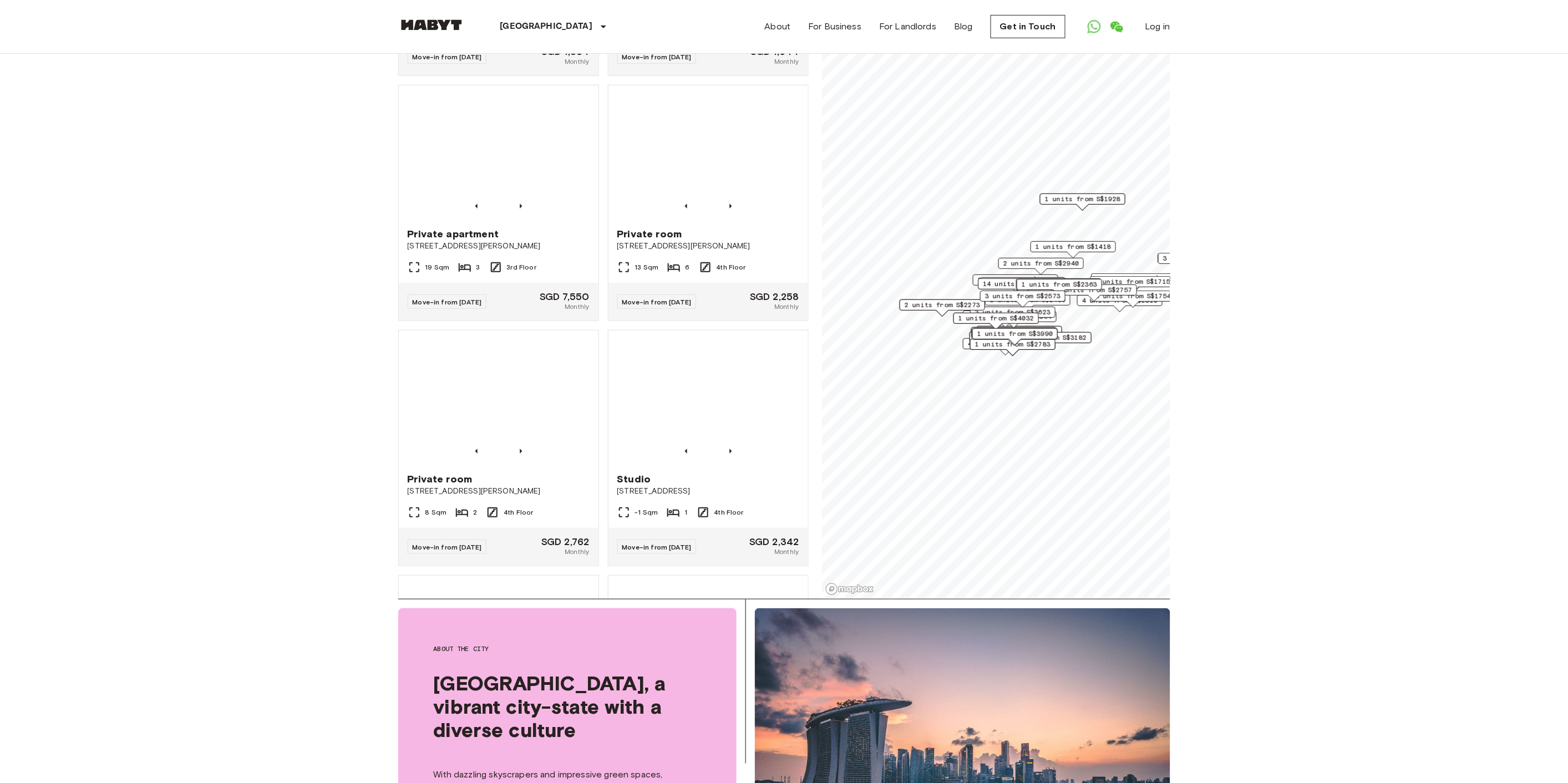
scroll to position [6837, 0]
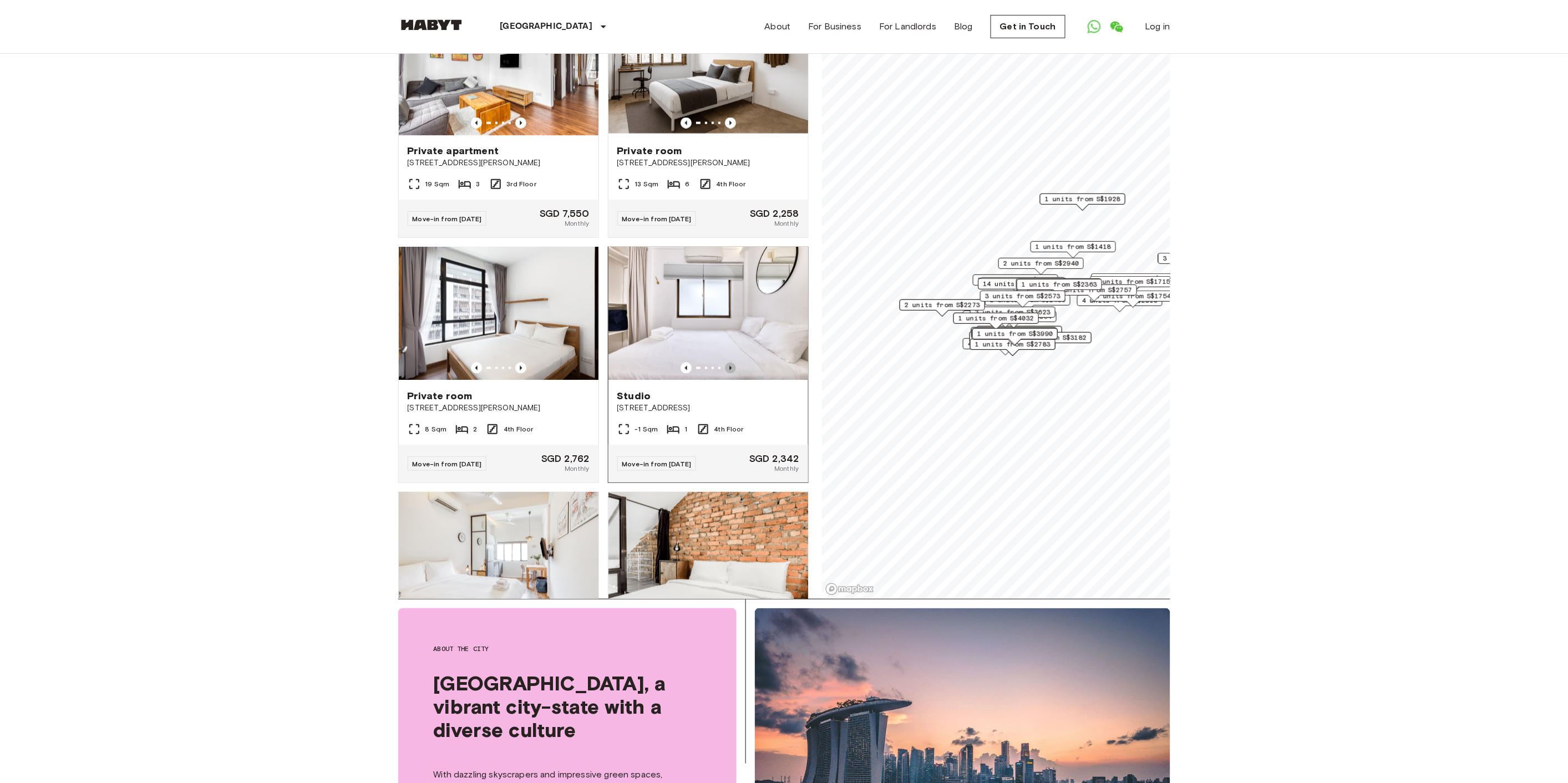
click at [725, 374] on icon "Previous image" at bounding box center [730, 368] width 11 height 11
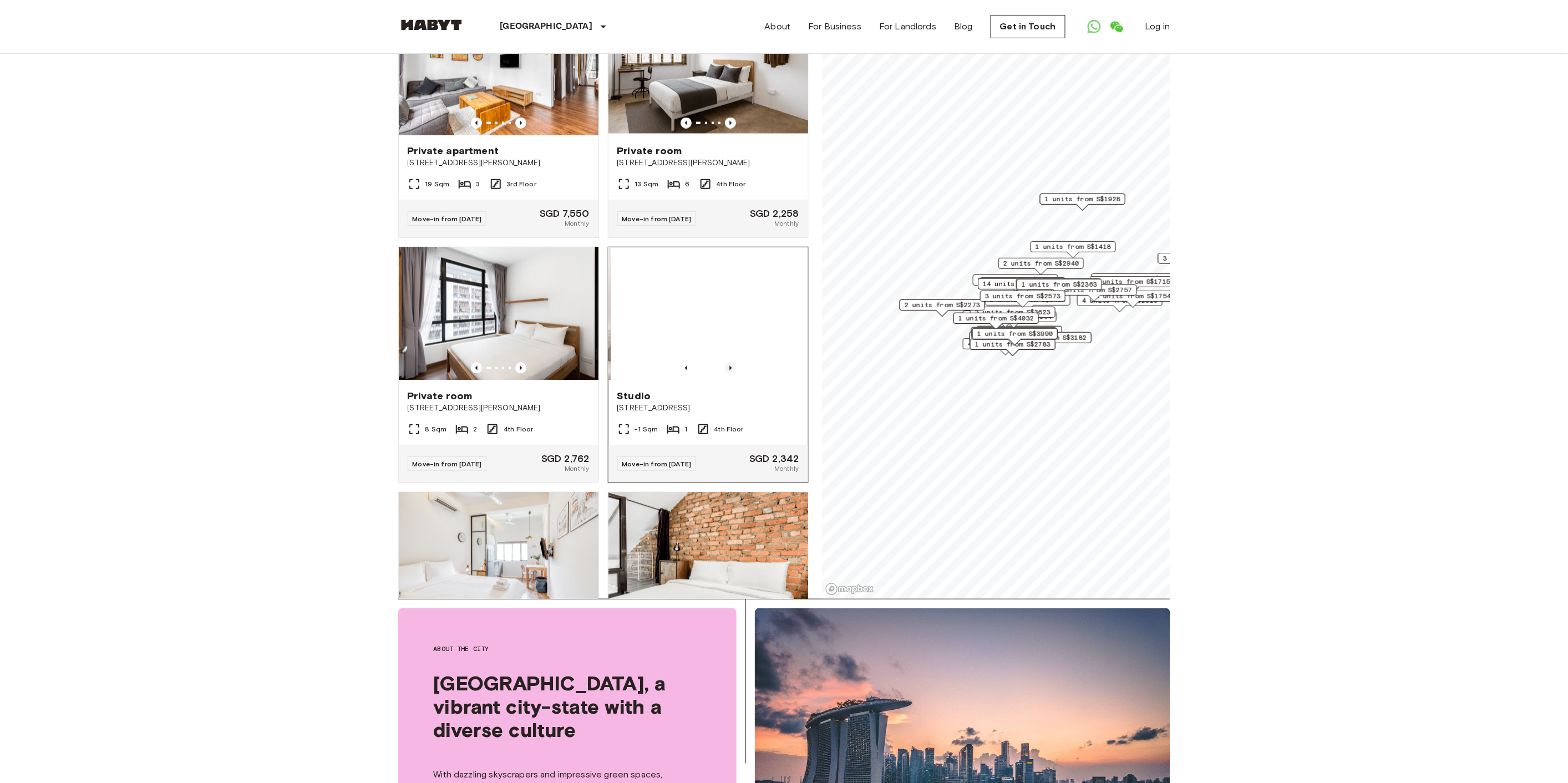
click at [725, 374] on icon "Previous image" at bounding box center [730, 368] width 11 height 11
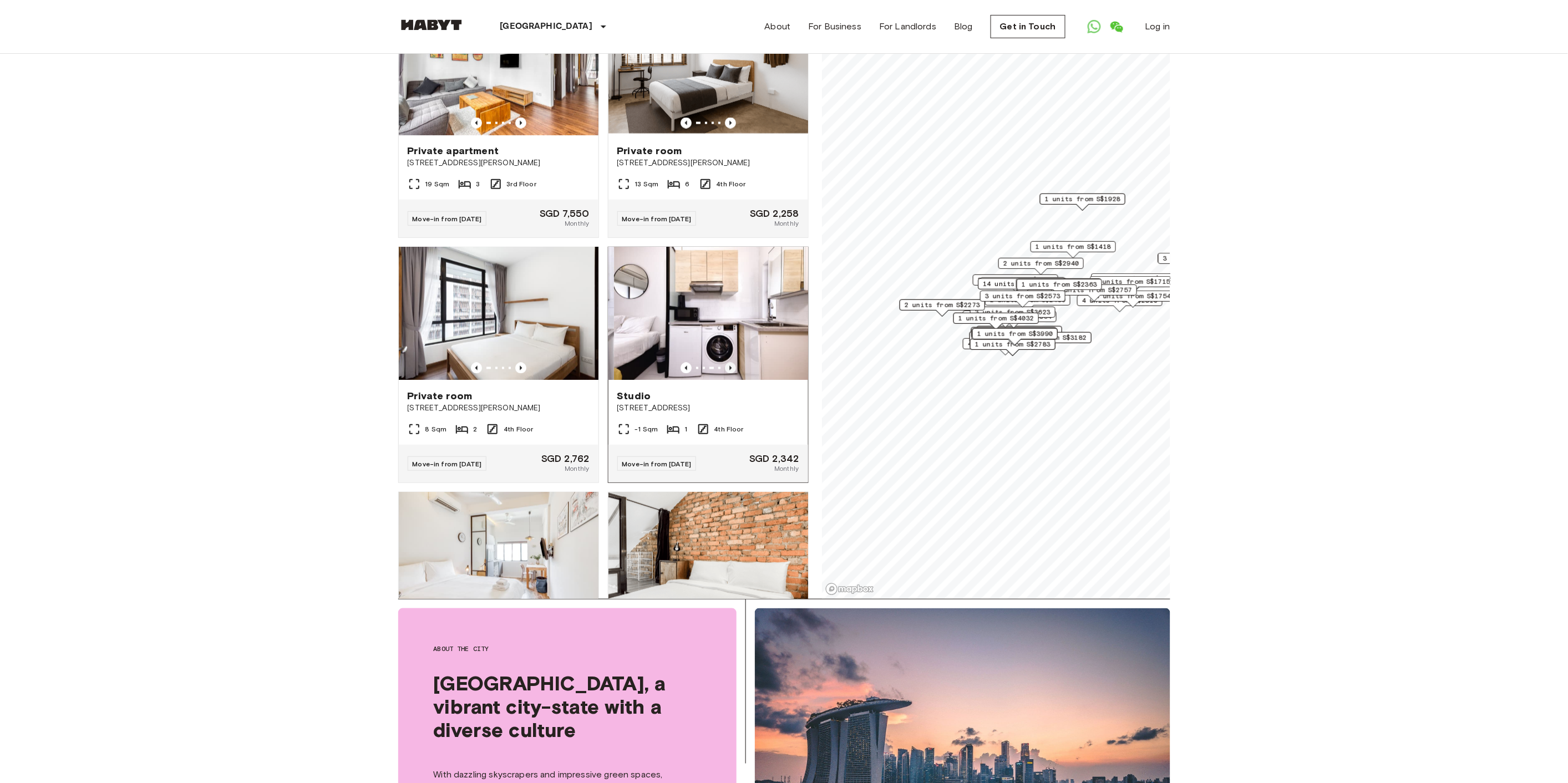
click at [725, 374] on icon "Previous image" at bounding box center [730, 368] width 11 height 11
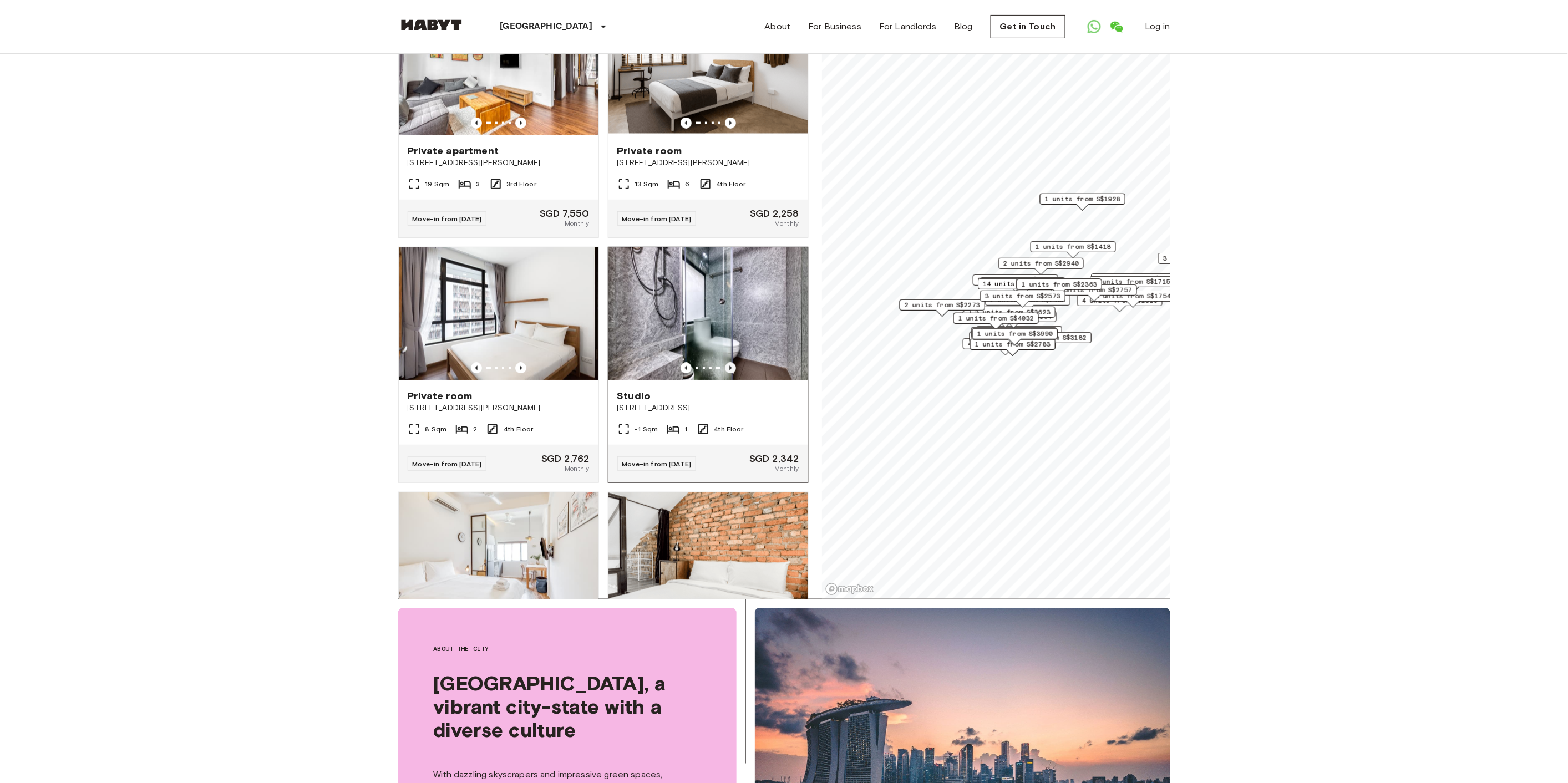
click at [730, 370] on icon "Previous image" at bounding box center [730, 368] width 2 height 4
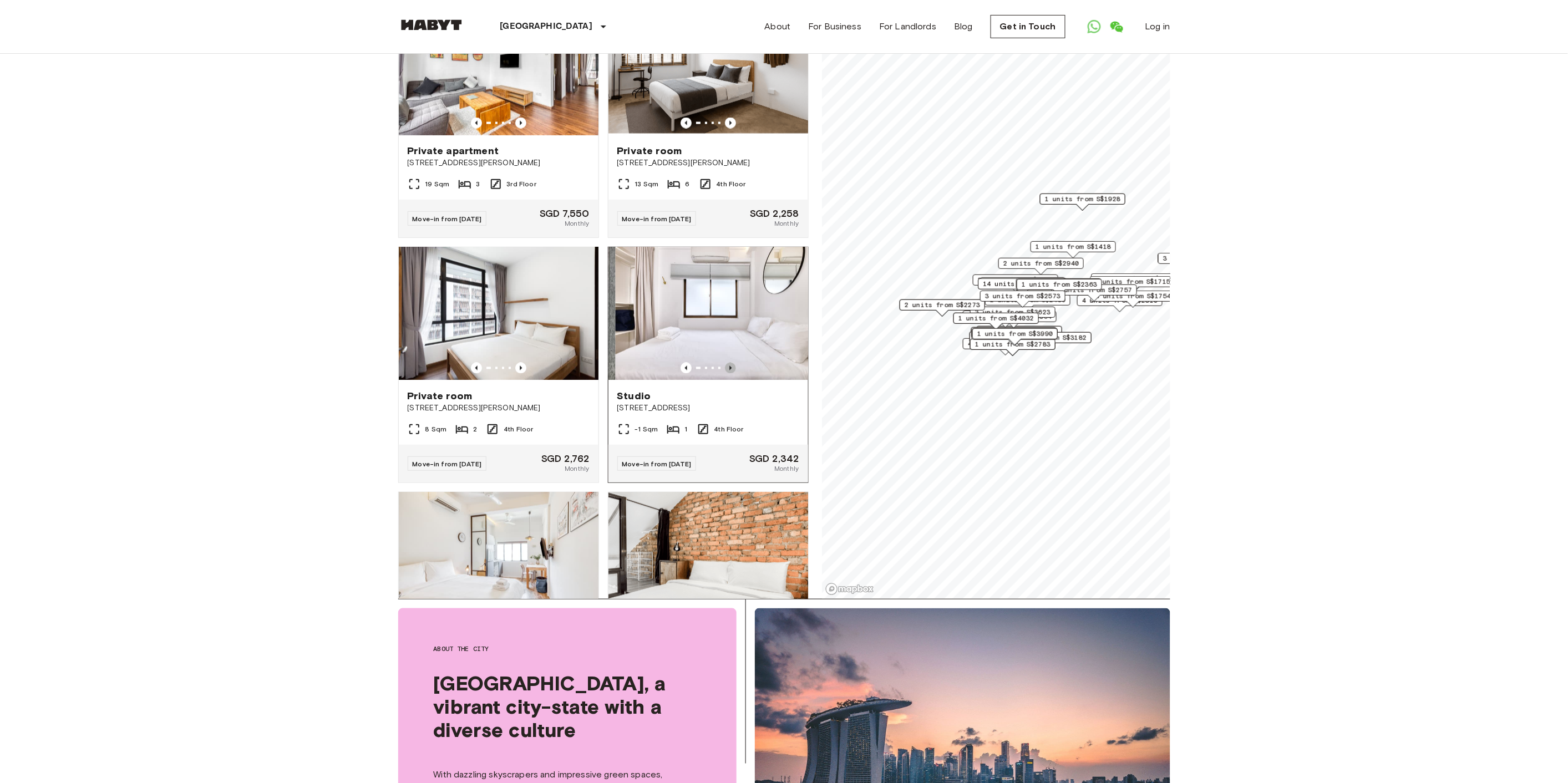
click at [730, 370] on icon "Previous image" at bounding box center [730, 368] width 2 height 4
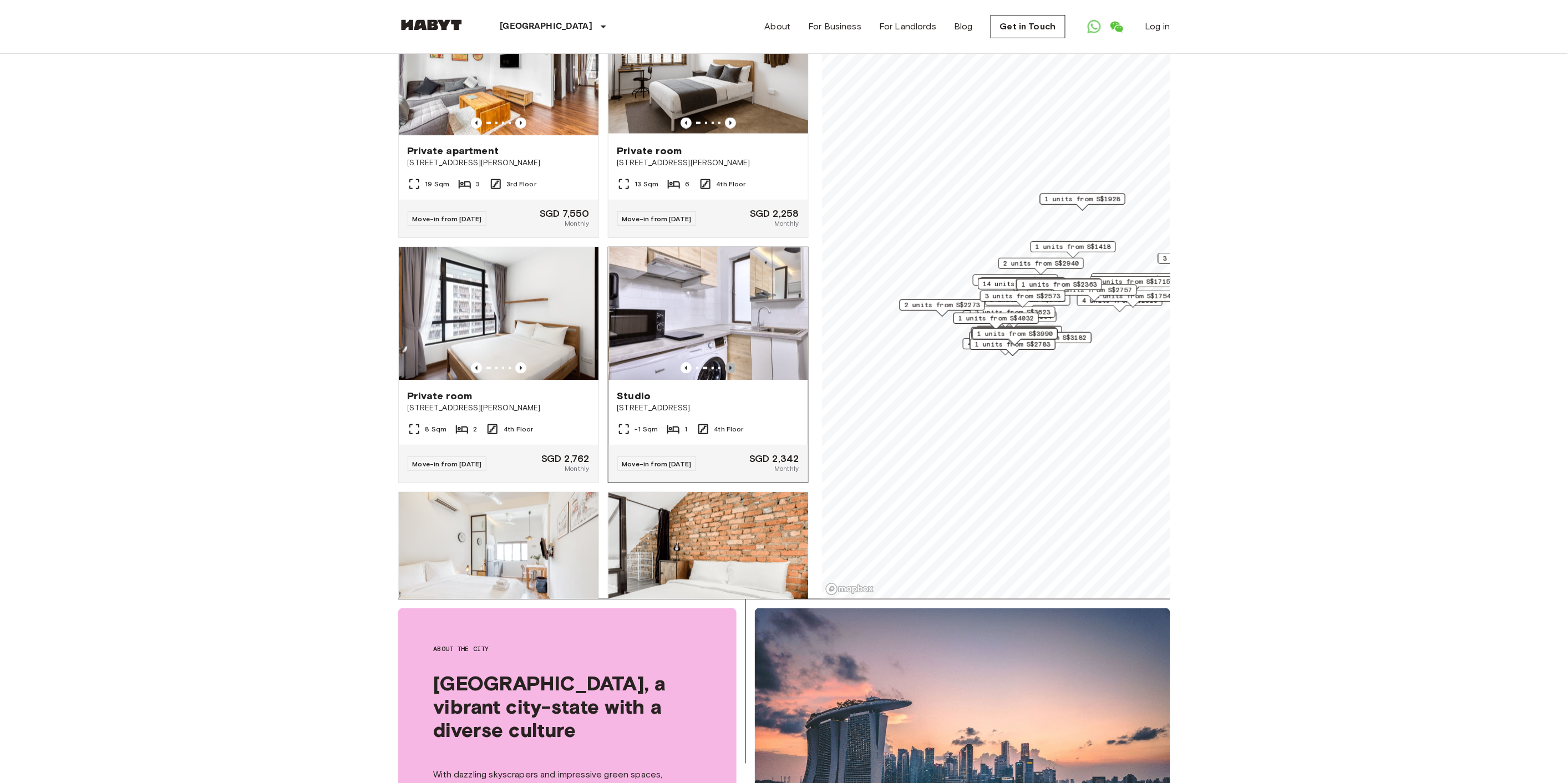
click at [730, 370] on icon "Previous image" at bounding box center [730, 368] width 2 height 4
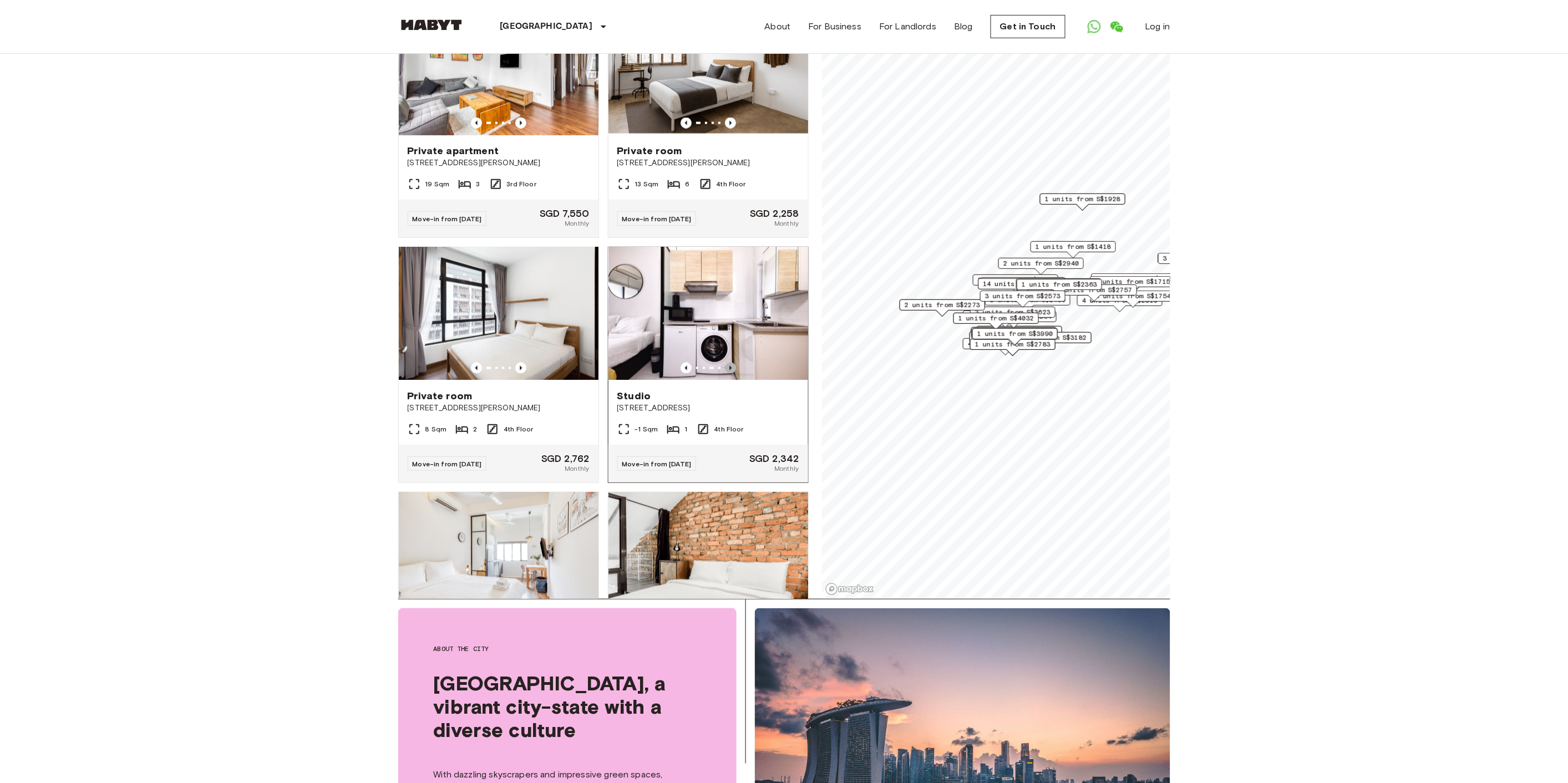
click at [730, 370] on icon "Previous image" at bounding box center [730, 368] width 2 height 4
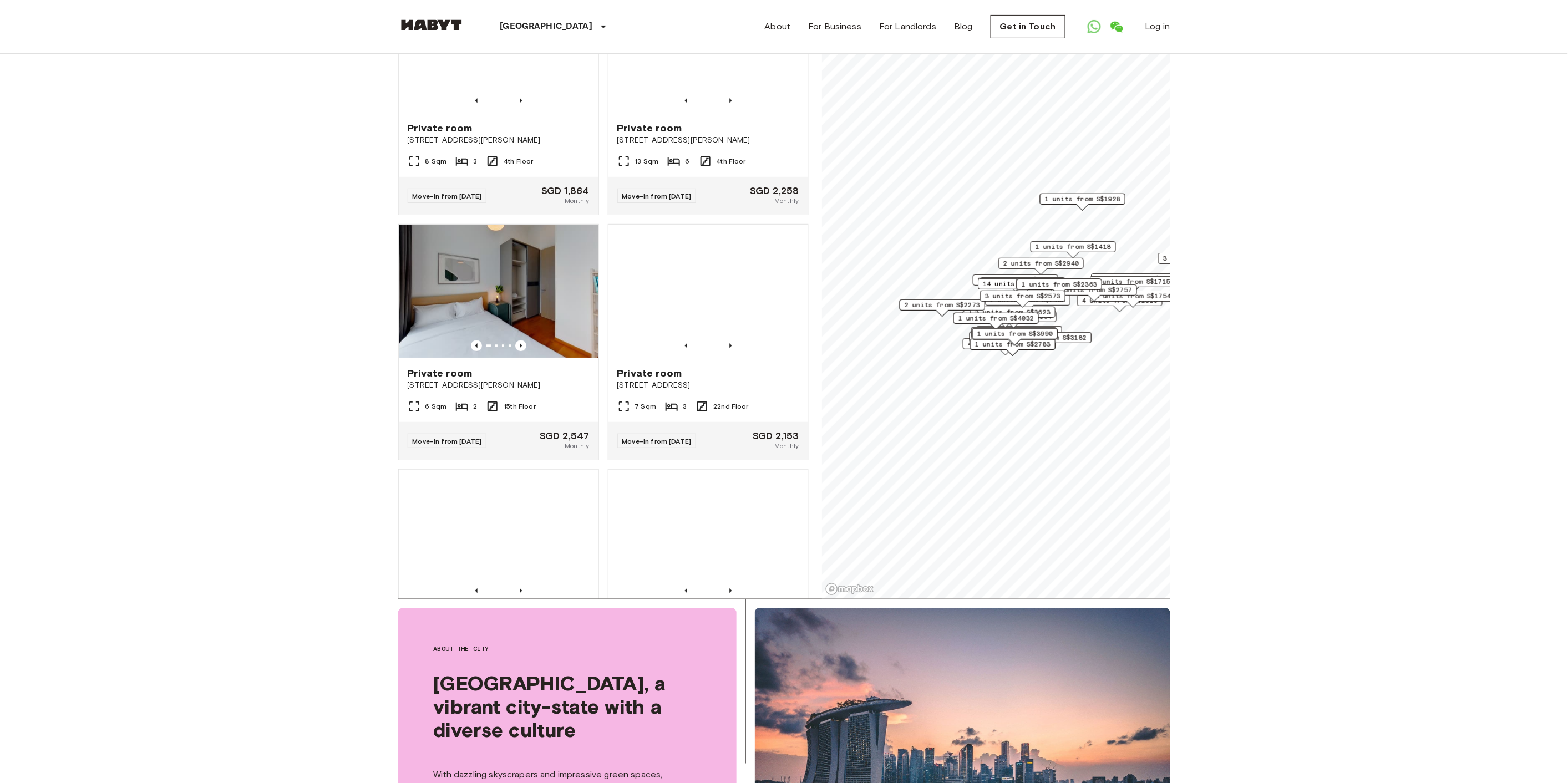
scroll to position [9317, 0]
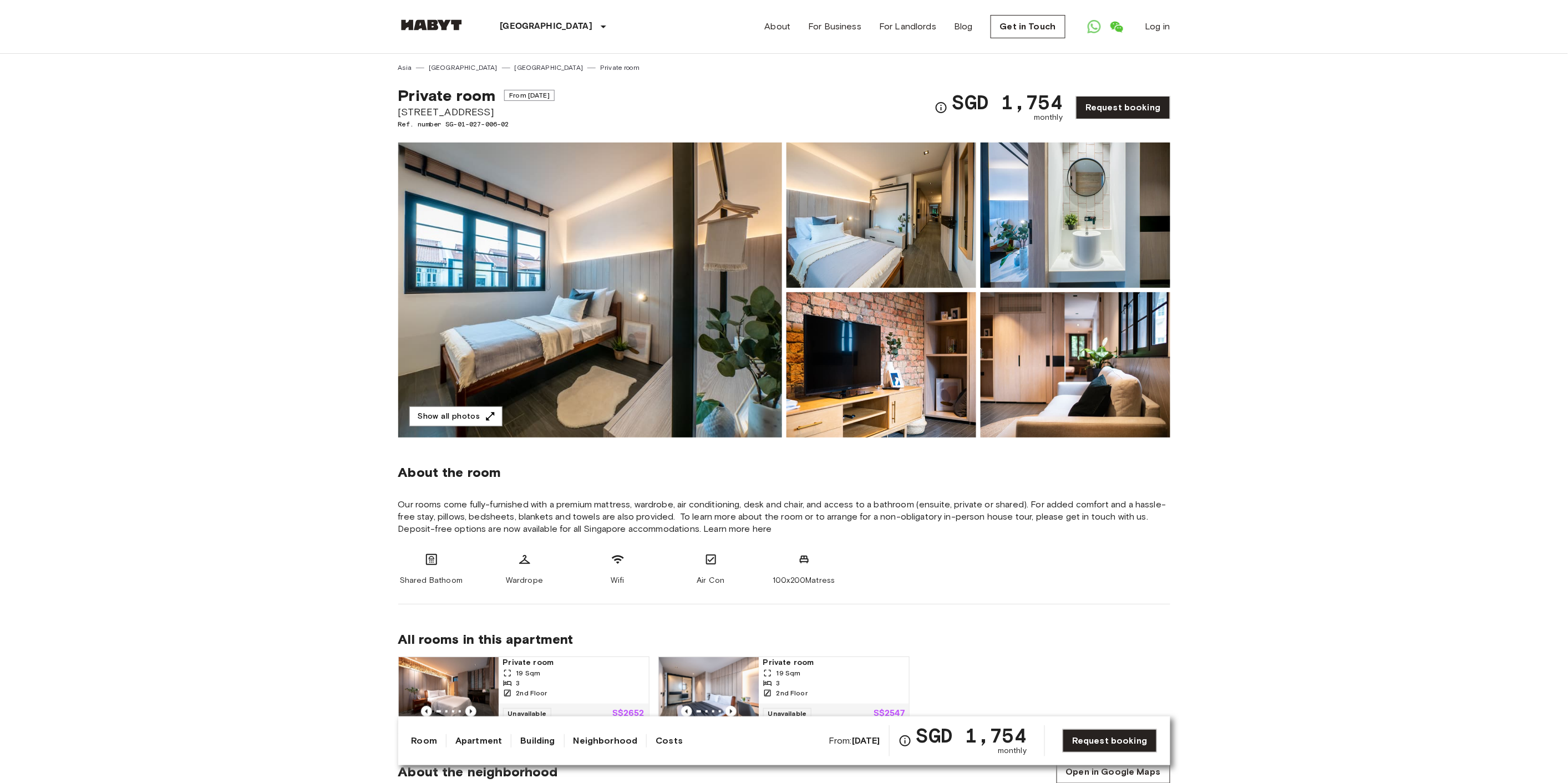
click at [613, 261] on img at bounding box center [589, 290] width 384 height 295
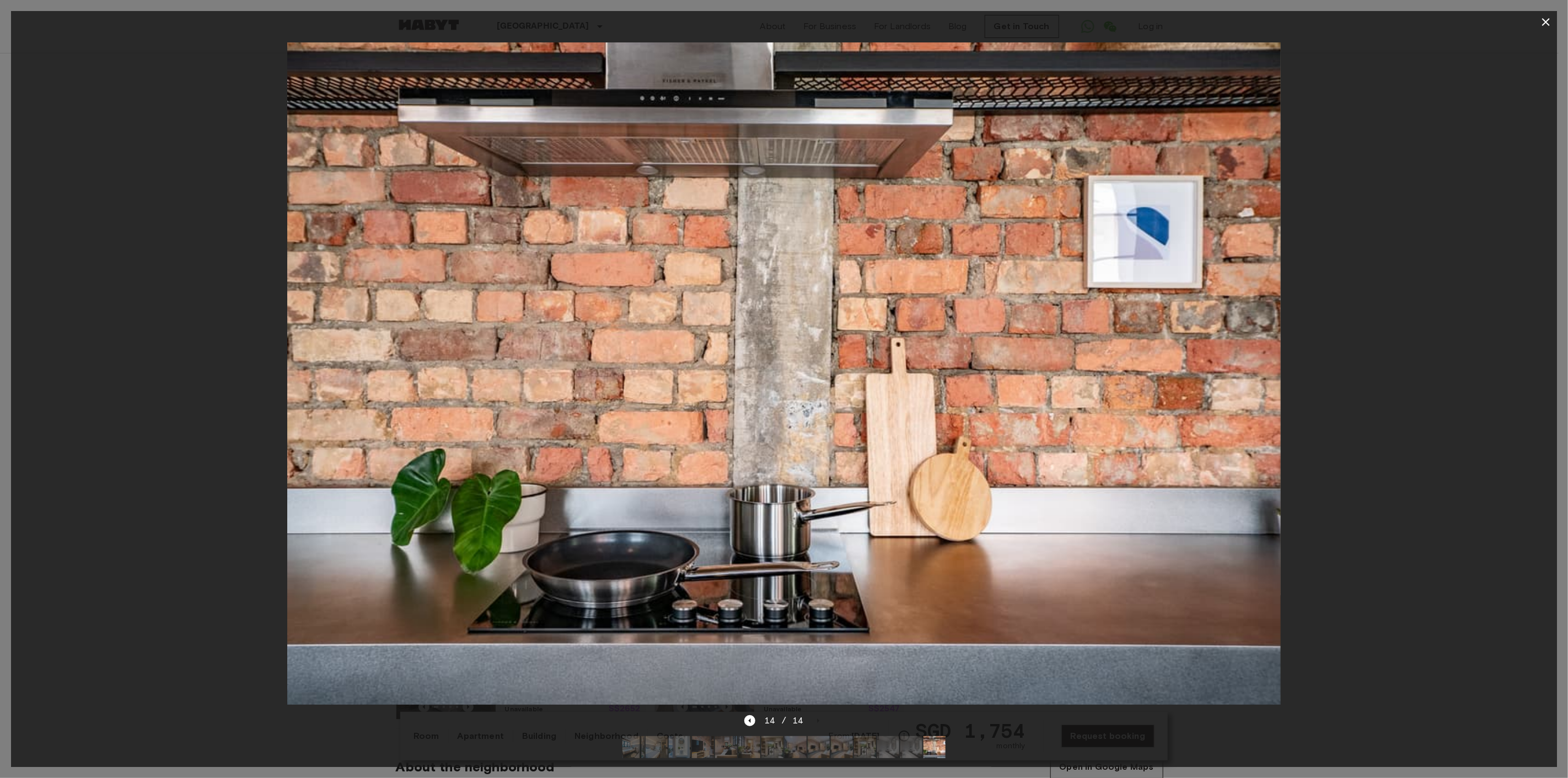
click at [1545, 19] on icon "button" at bounding box center [1546, 22] width 7 height 7
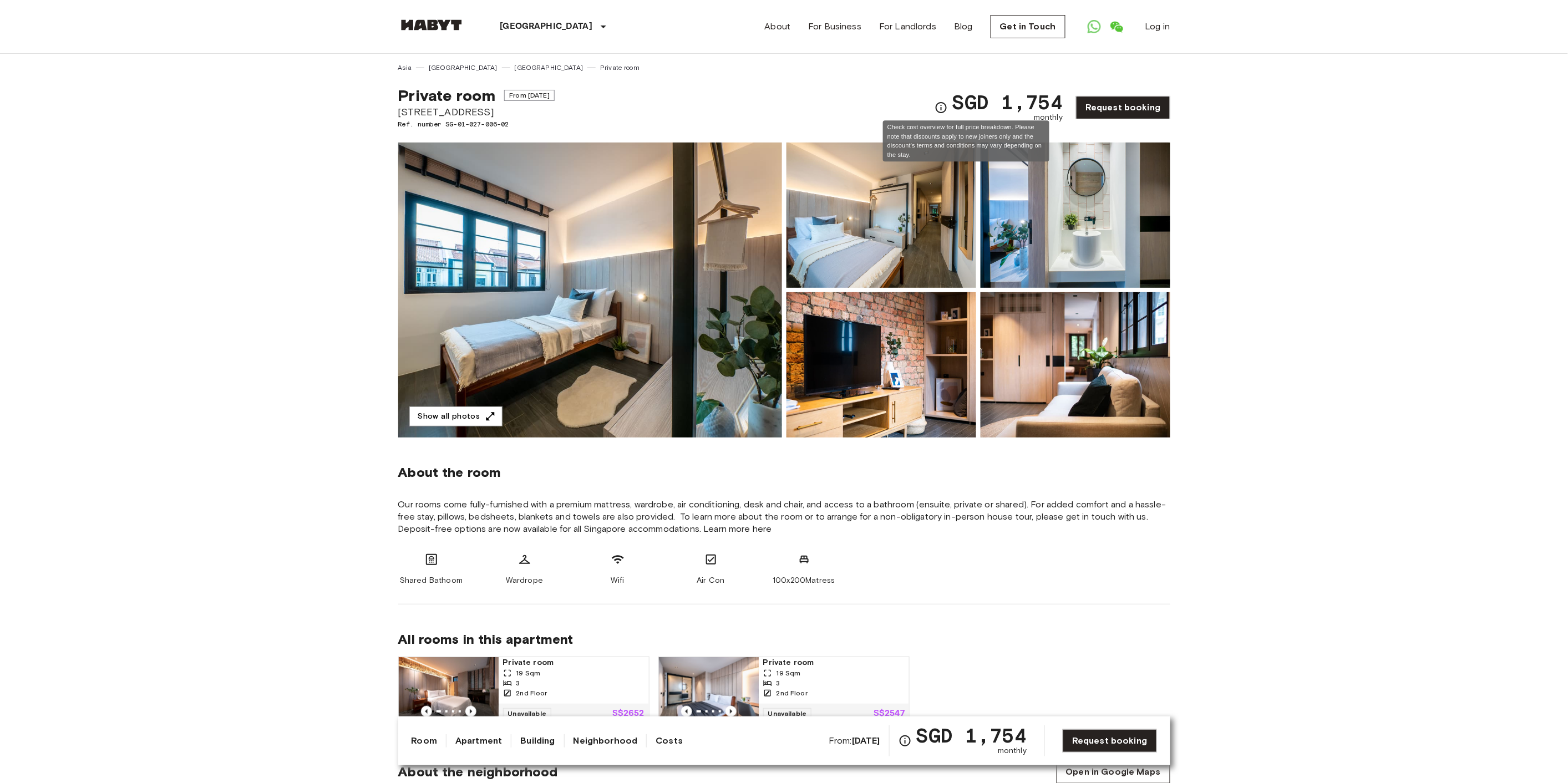
click at [948, 105] on icon "Check cost overview for full price breakdown. Please note that discounts apply …" at bounding box center [941, 107] width 13 height 13
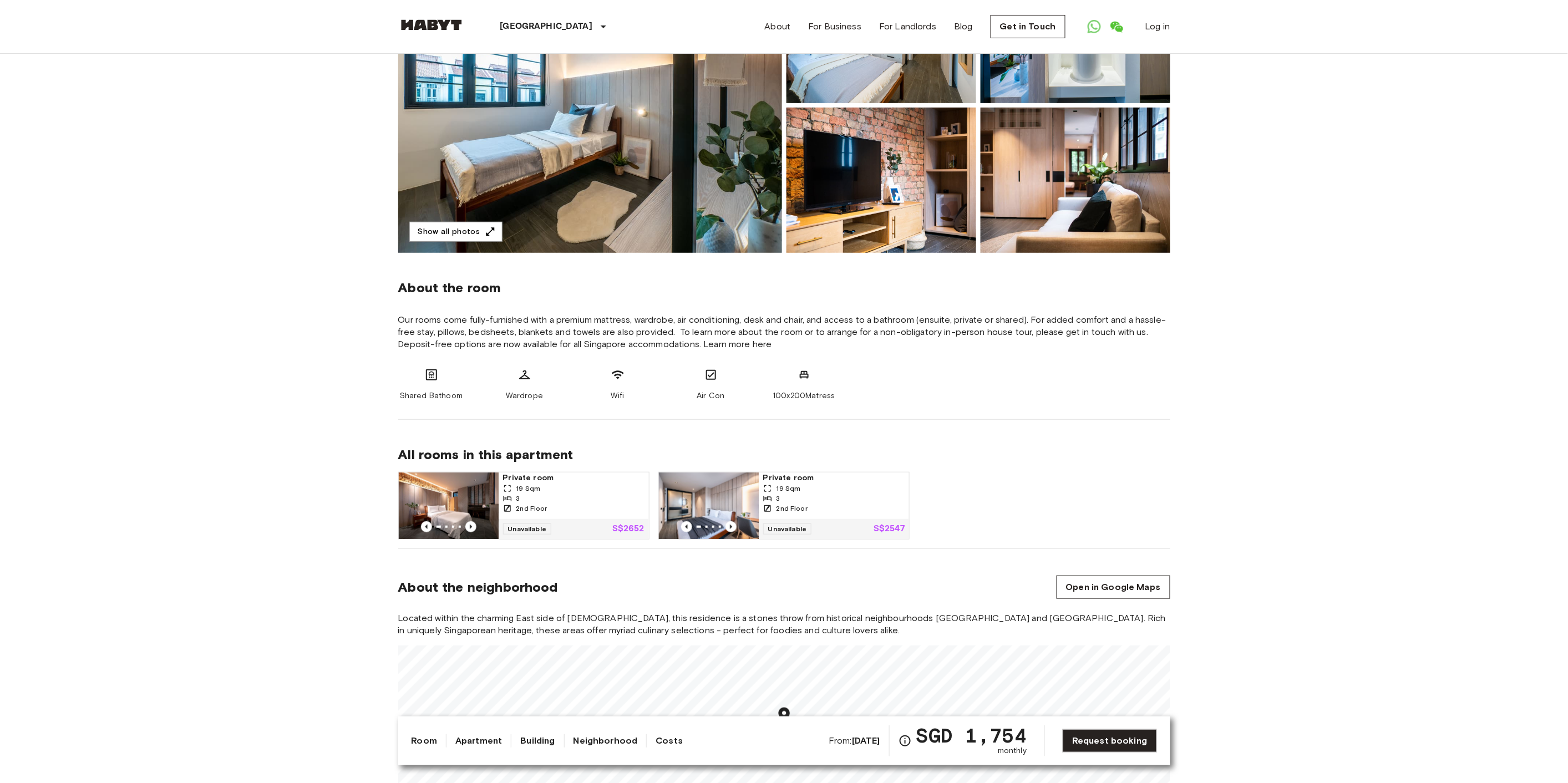
click at [718, 484] on img at bounding box center [709, 505] width 100 height 66
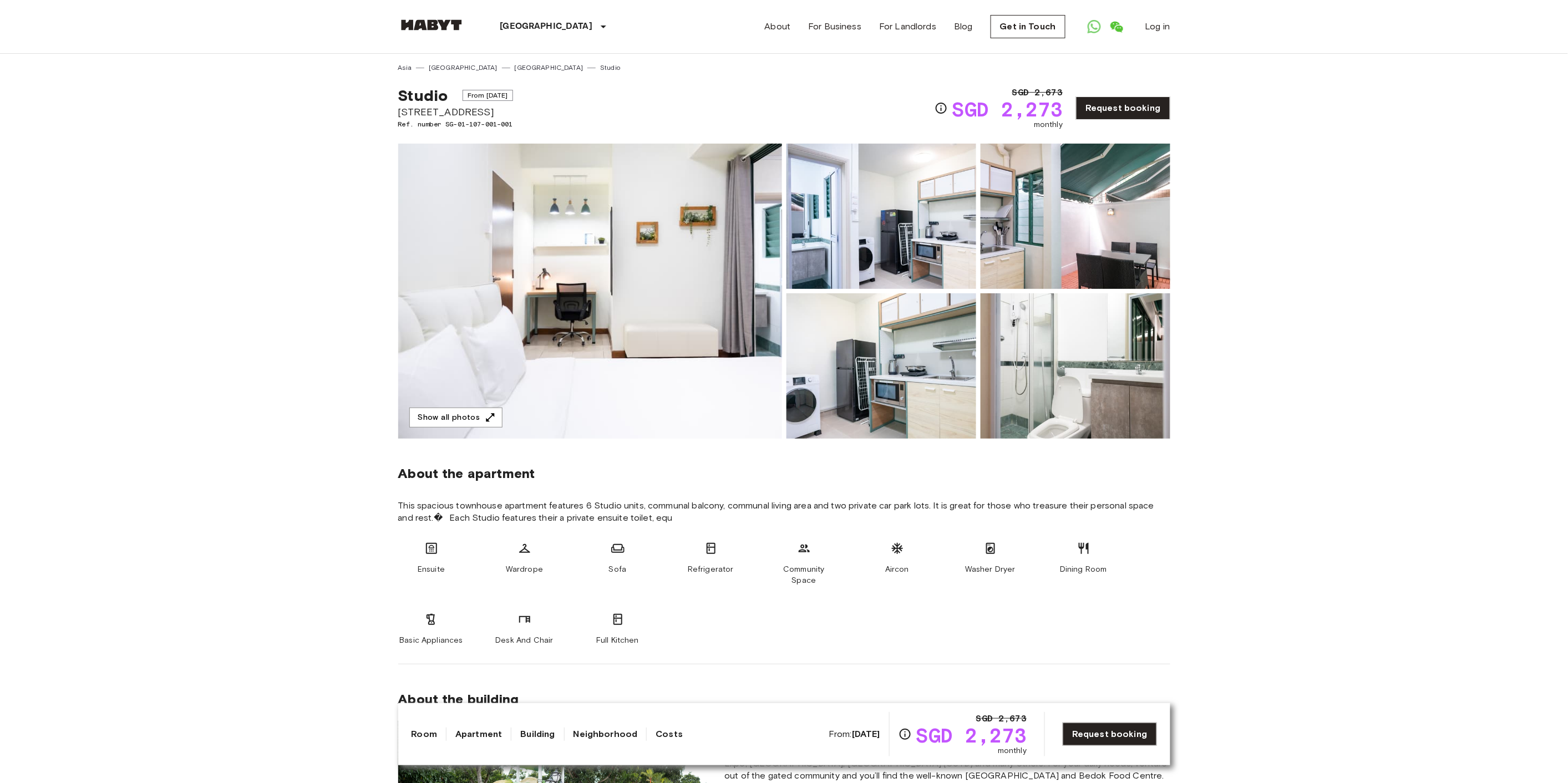
click at [557, 340] on img at bounding box center [589, 291] width 384 height 295
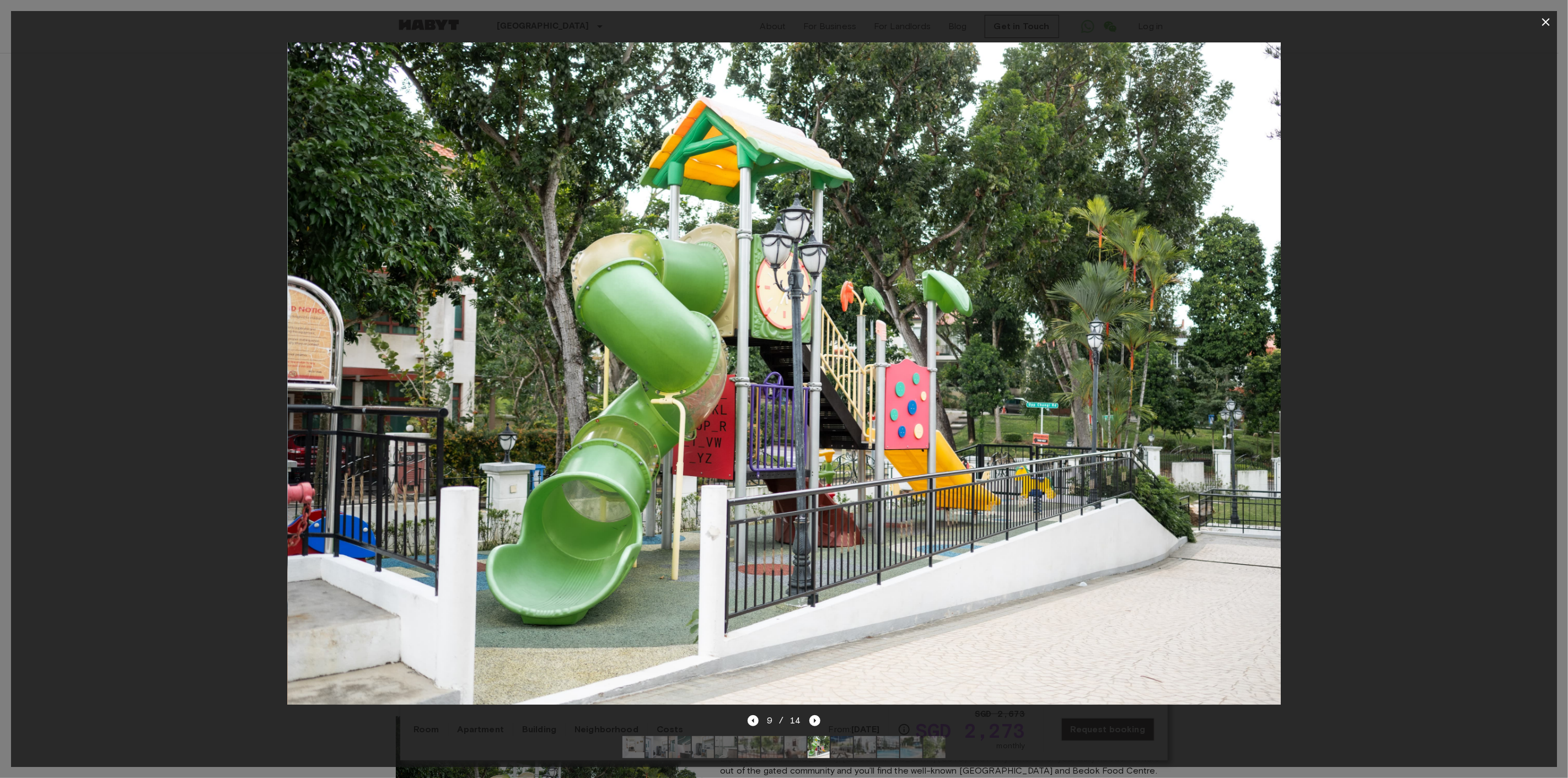
click at [1544, 20] on icon "button" at bounding box center [1546, 22] width 13 height 13
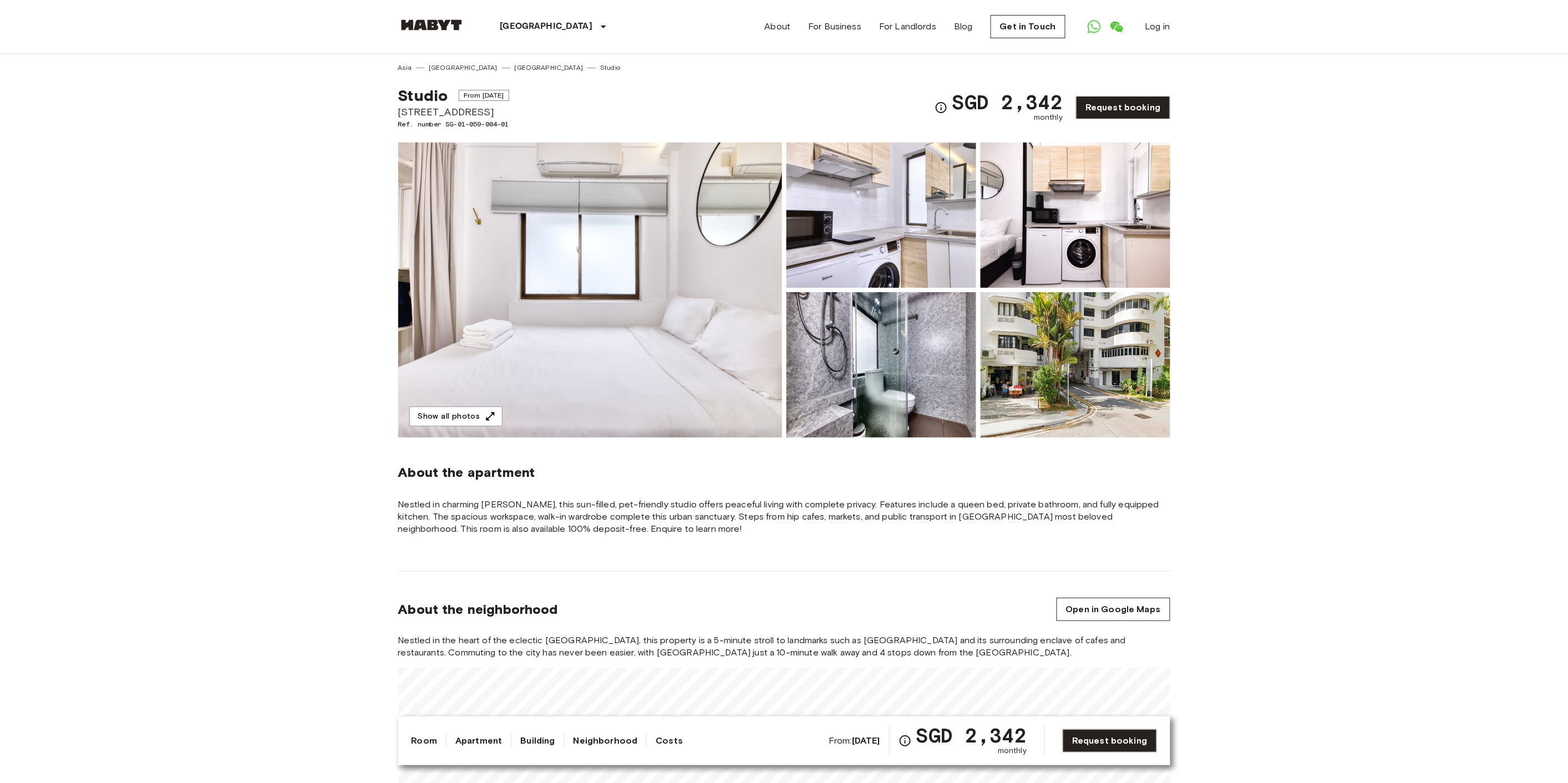
click at [603, 346] on img at bounding box center [589, 290] width 384 height 295
